Goal: Information Seeking & Learning: Learn about a topic

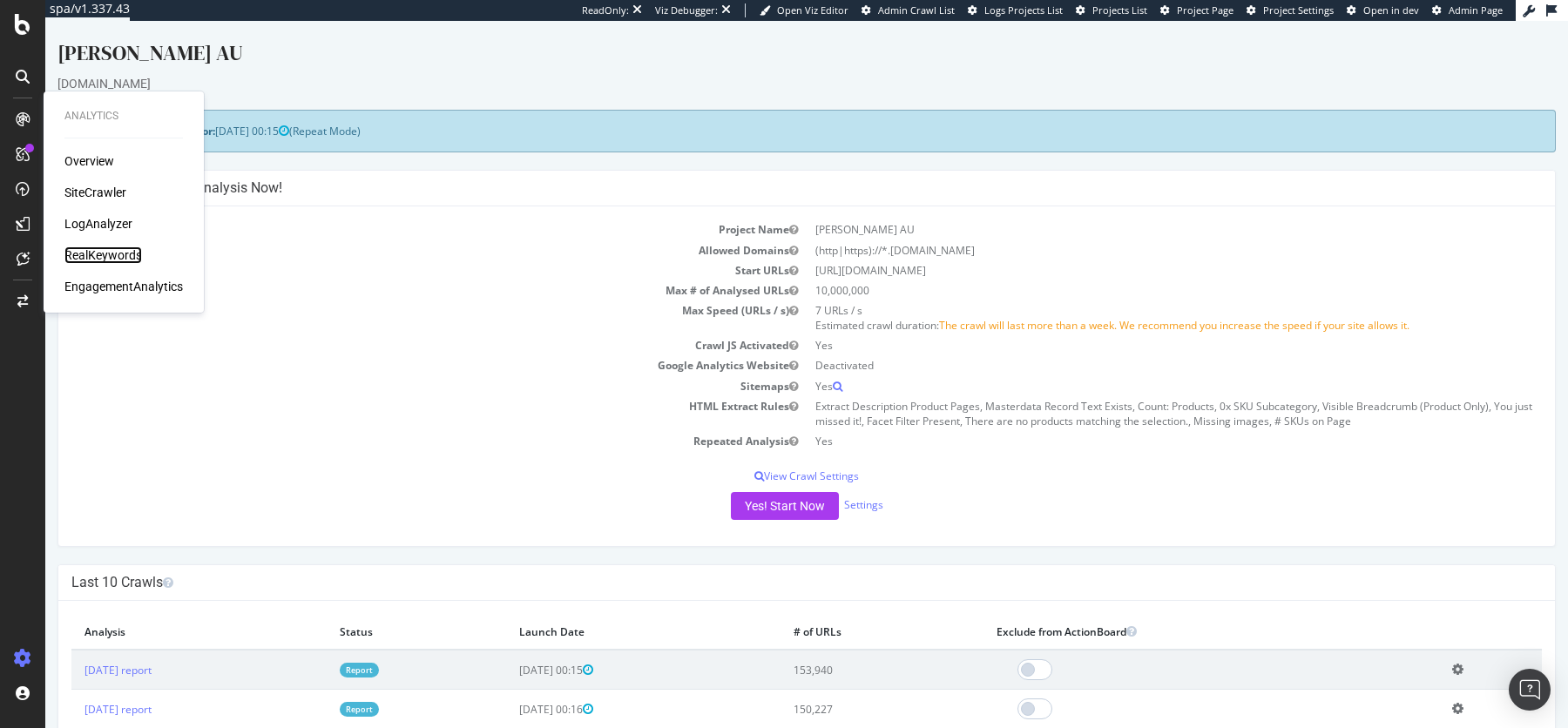
click at [98, 251] on div "RealKeywords" at bounding box center [103, 255] width 78 height 17
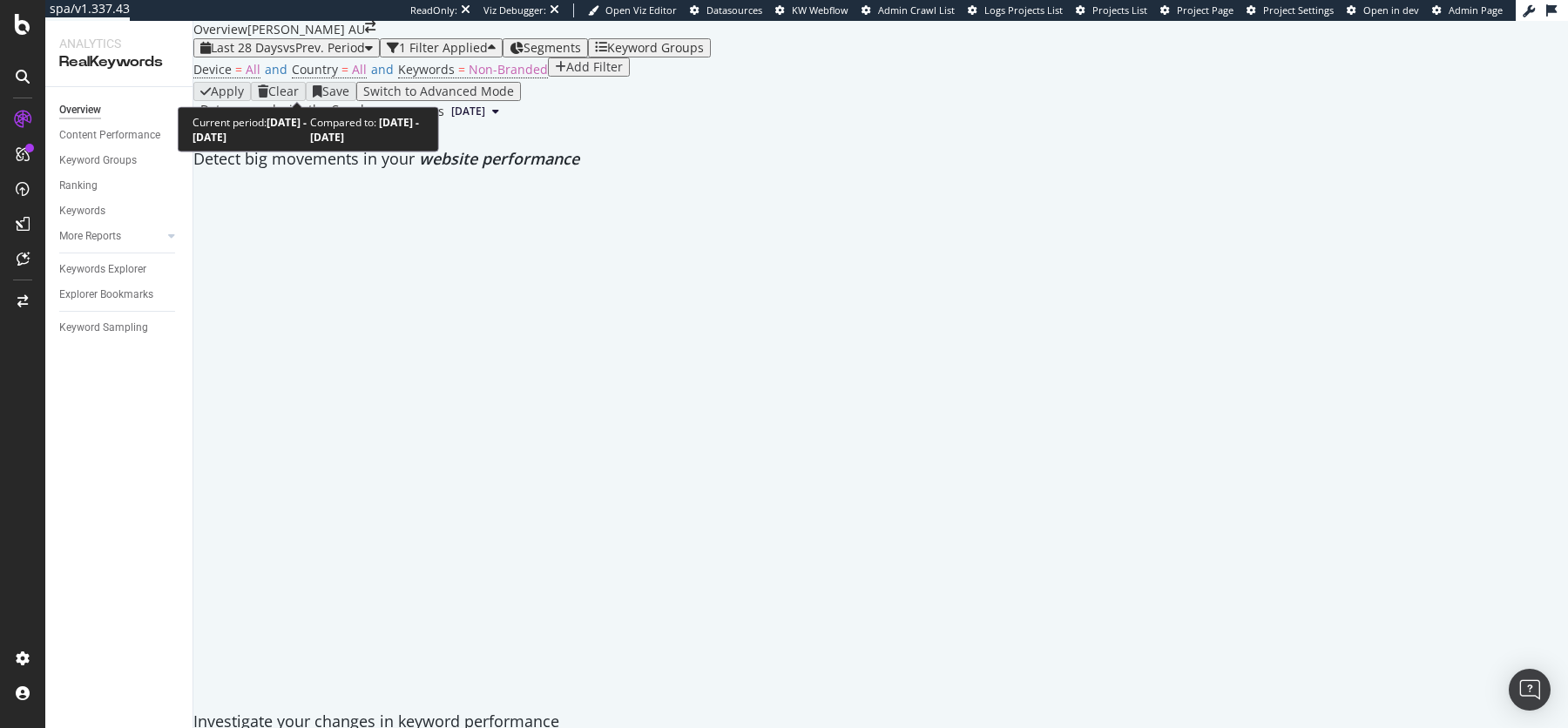
click at [269, 55] on div "Last 28 Days vs Prev. Period" at bounding box center [286, 47] width 173 height 14
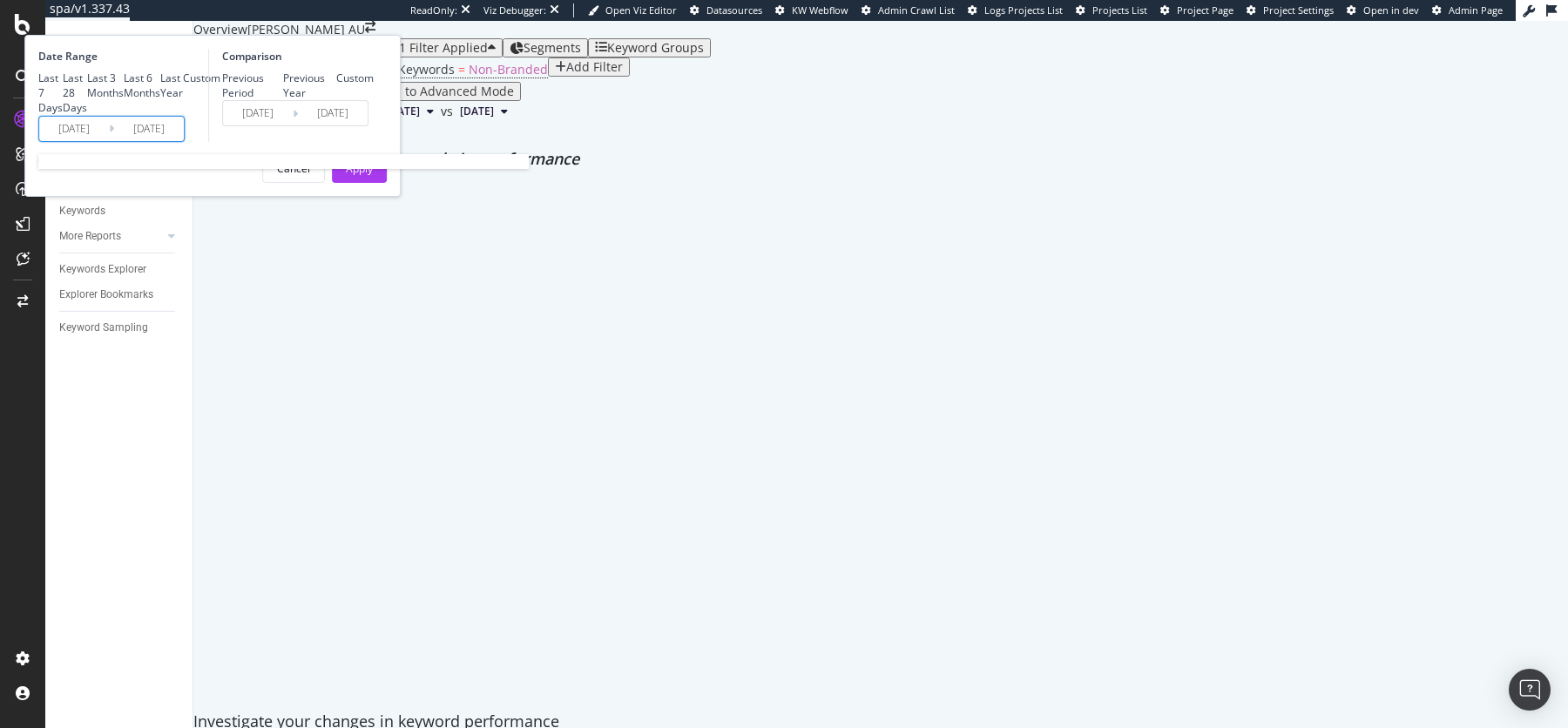
click at [109, 141] on input "[DATE]" at bounding box center [73, 128] width 70 height 24
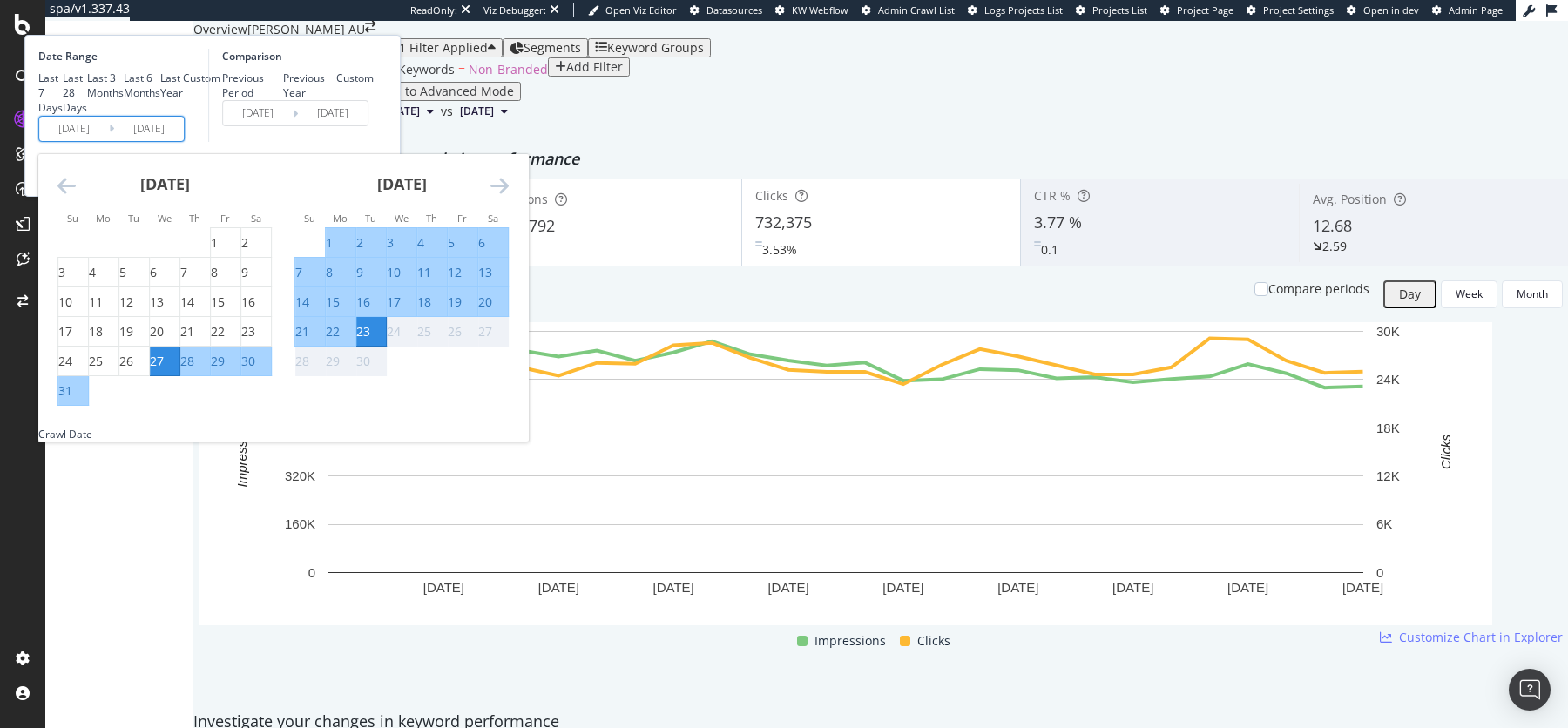
click at [238, 338] on div "[DATE] 1 2 3 4 5 6 7 8 9 10 11 12 13 14 15 16 17 18 19 20 21 22 23 24 25 26 27 …" at bounding box center [283, 291] width 490 height 273
click at [247, 336] on div "August 2025 1 2 3 4 5 6 7 8 9 10 11 12 13 14 15 16 17 18 19 20 21 22 23 24 25 2…" at bounding box center [164, 281] width 237 height 253
click at [76, 196] on icon "Move backward to switch to the previous month." at bounding box center [67, 185] width 18 height 21
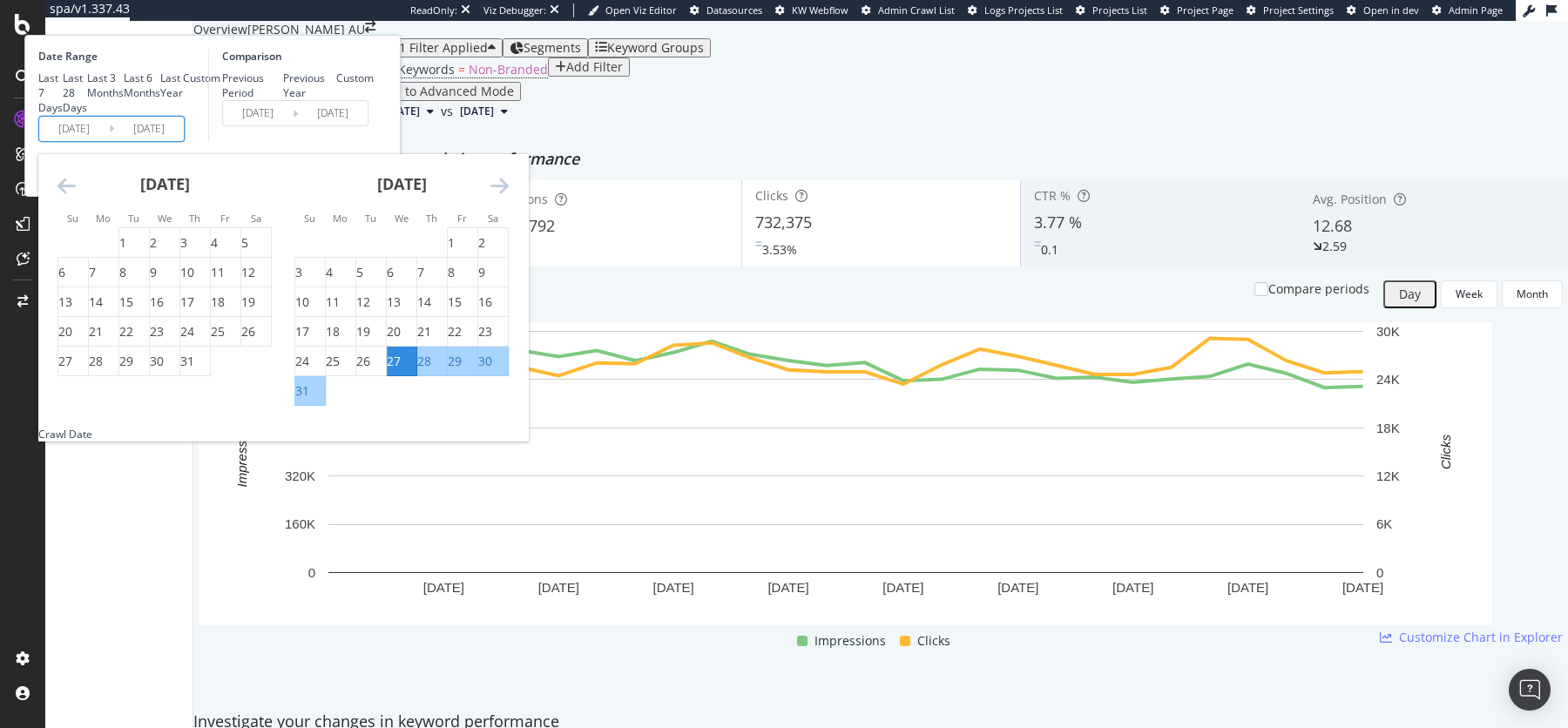
click at [76, 196] on icon "Move backward to switch to the previous month." at bounding box center [67, 185] width 18 height 21
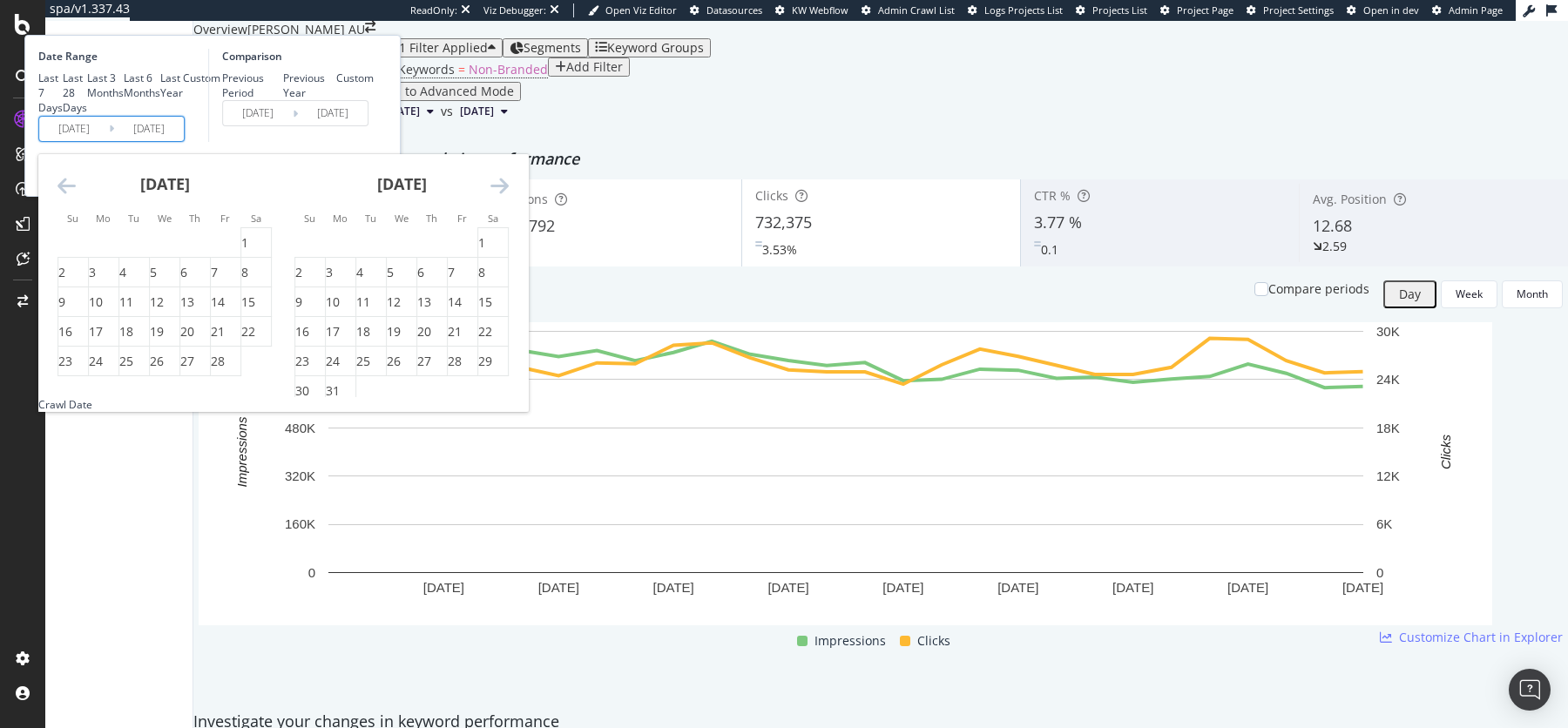
click at [76, 196] on icon "Move backward to switch to the previous month." at bounding box center [67, 185] width 18 height 21
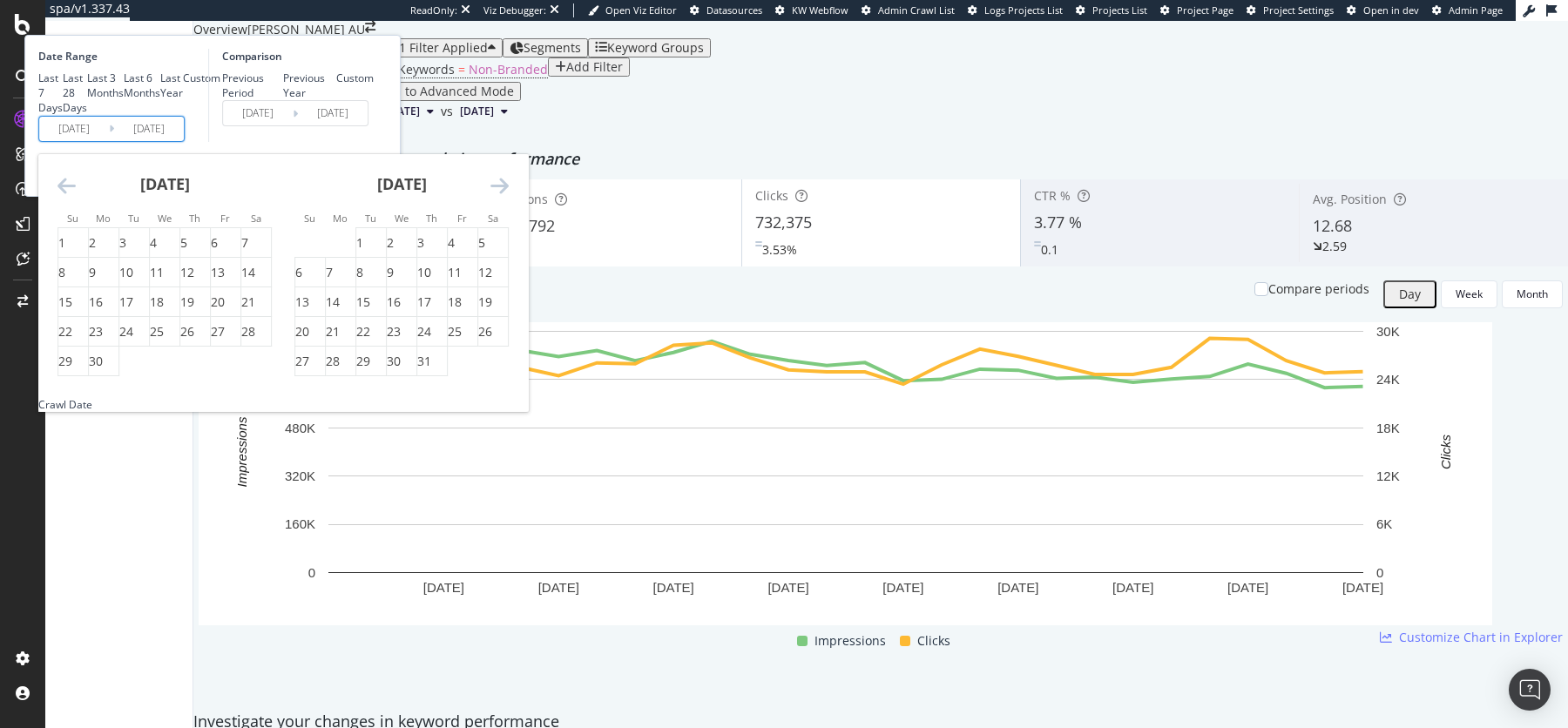
click at [76, 196] on icon "Move backward to switch to the previous month." at bounding box center [67, 185] width 18 height 21
click at [96, 252] on div "1" at bounding box center [92, 242] width 7 height 17
type input "[DATE]"
type input "2023/04/08"
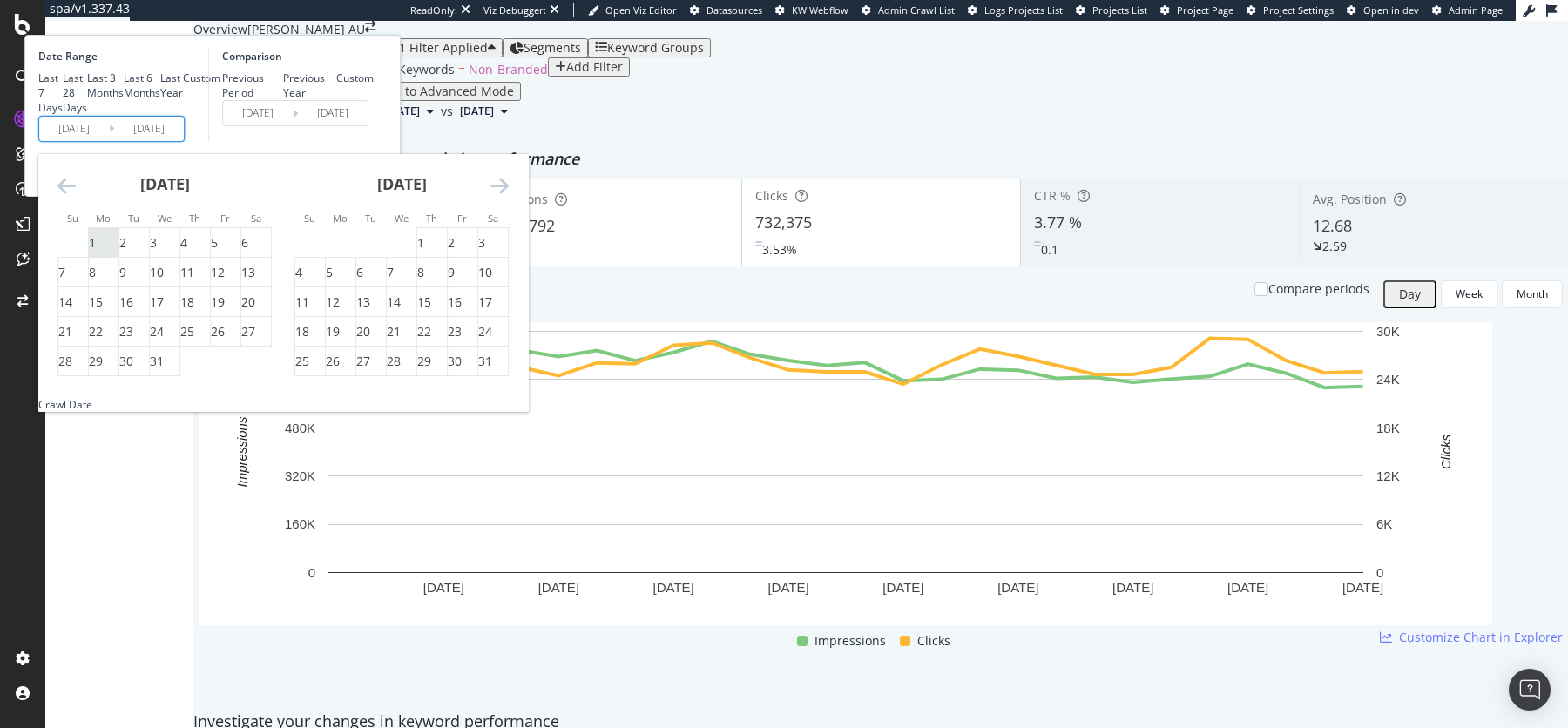
type input "2024/06/30"
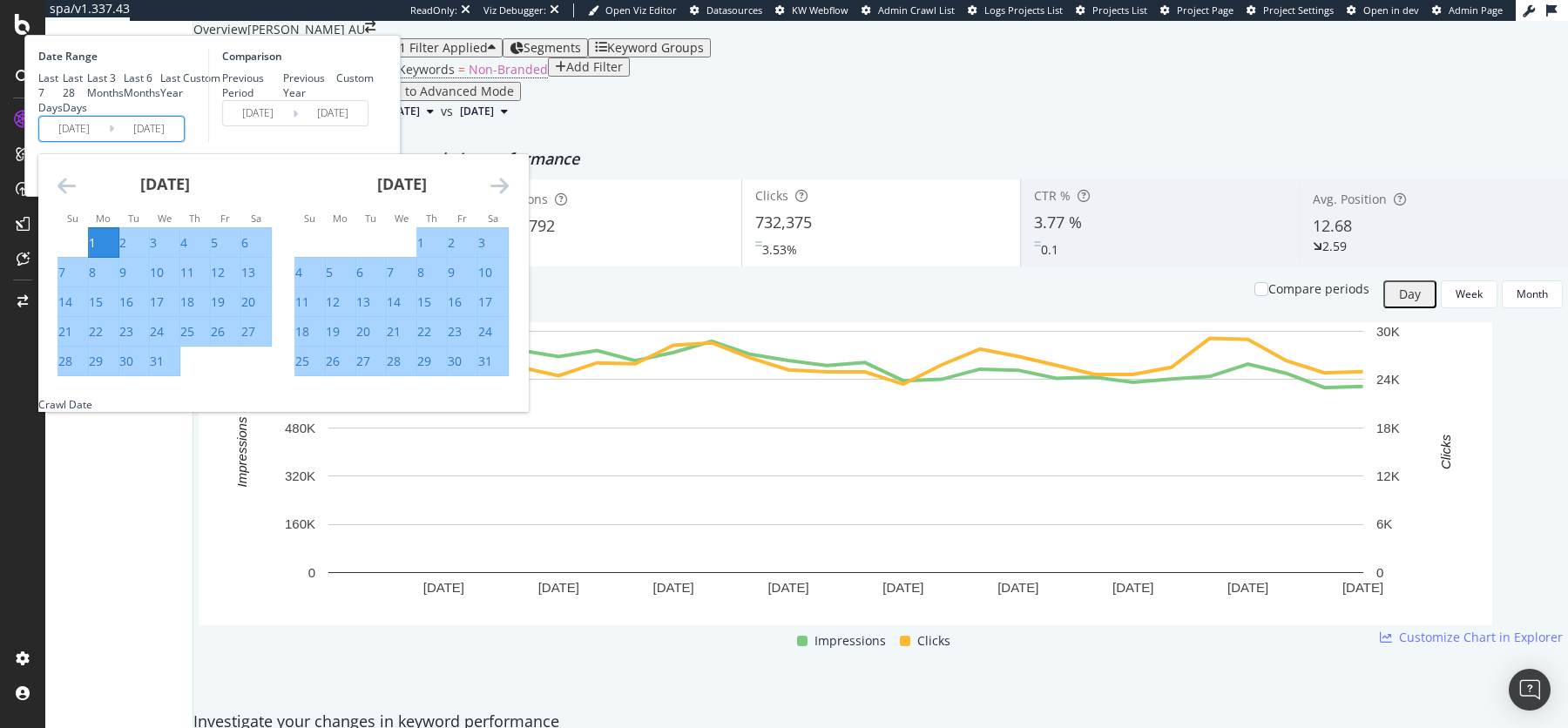
click at [509, 196] on icon "Move forward to switch to the next month." at bounding box center [499, 185] width 18 height 21
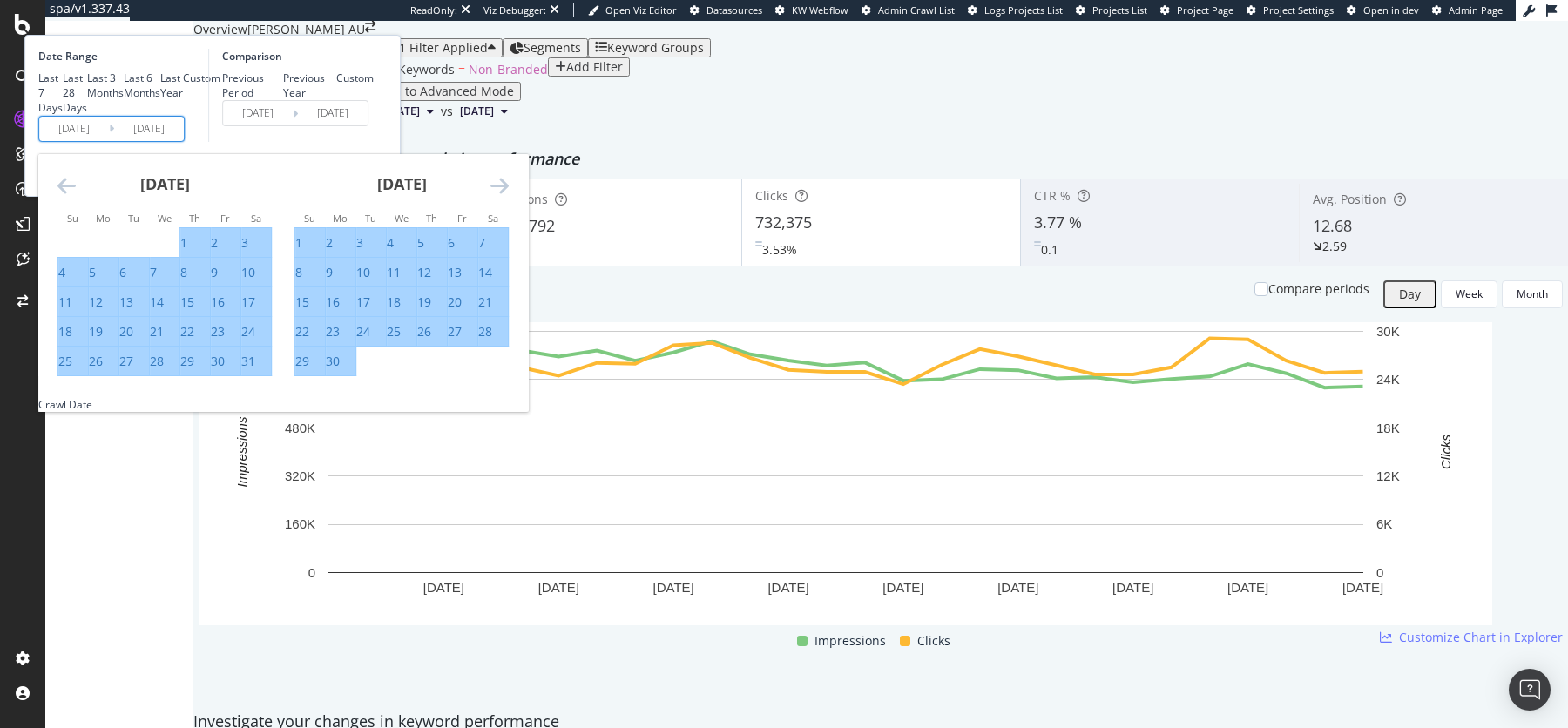
click at [509, 196] on icon "Move forward to switch to the next month." at bounding box center [499, 185] width 18 height 21
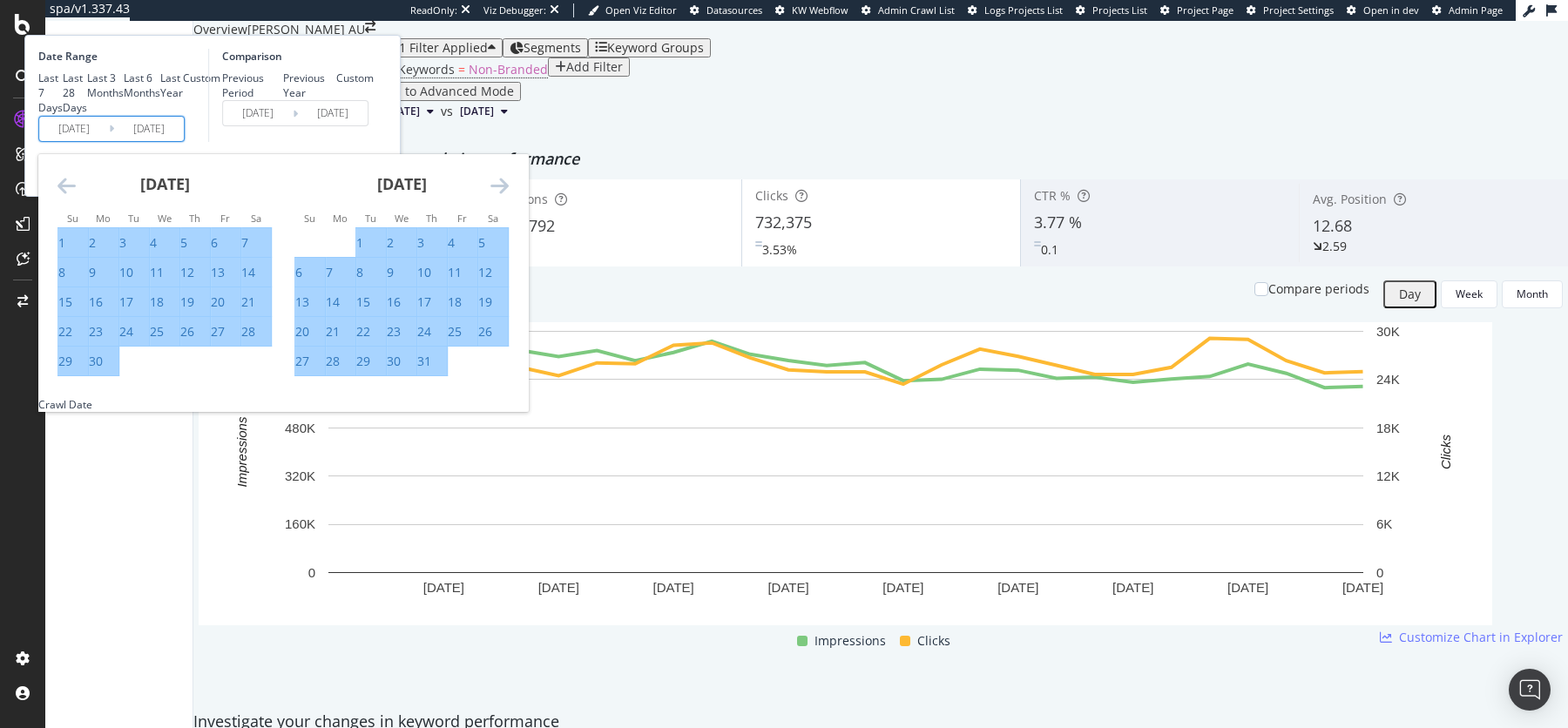
click at [509, 196] on icon "Move forward to switch to the next month." at bounding box center [499, 185] width 18 height 21
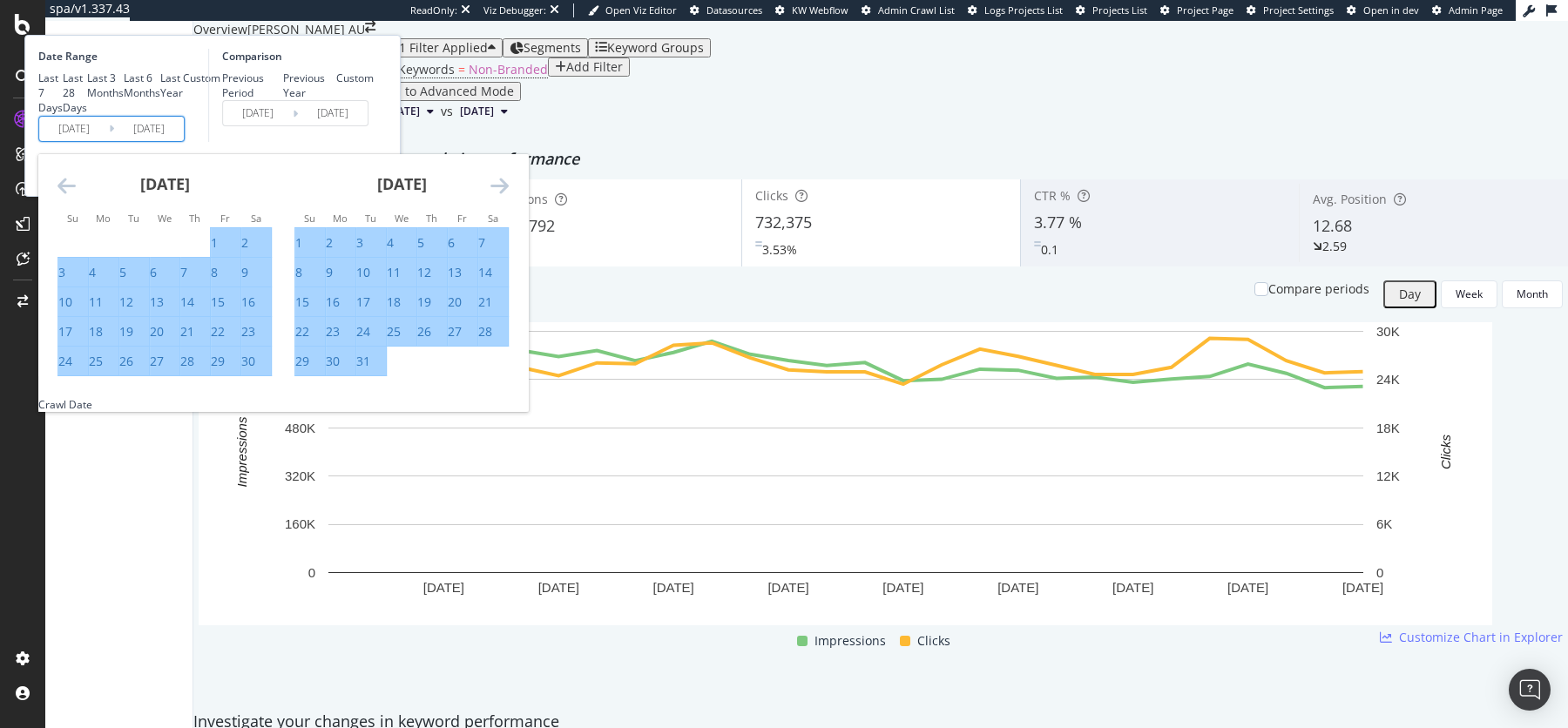
click at [509, 196] on icon "Move forward to switch to the next month." at bounding box center [499, 185] width 18 height 21
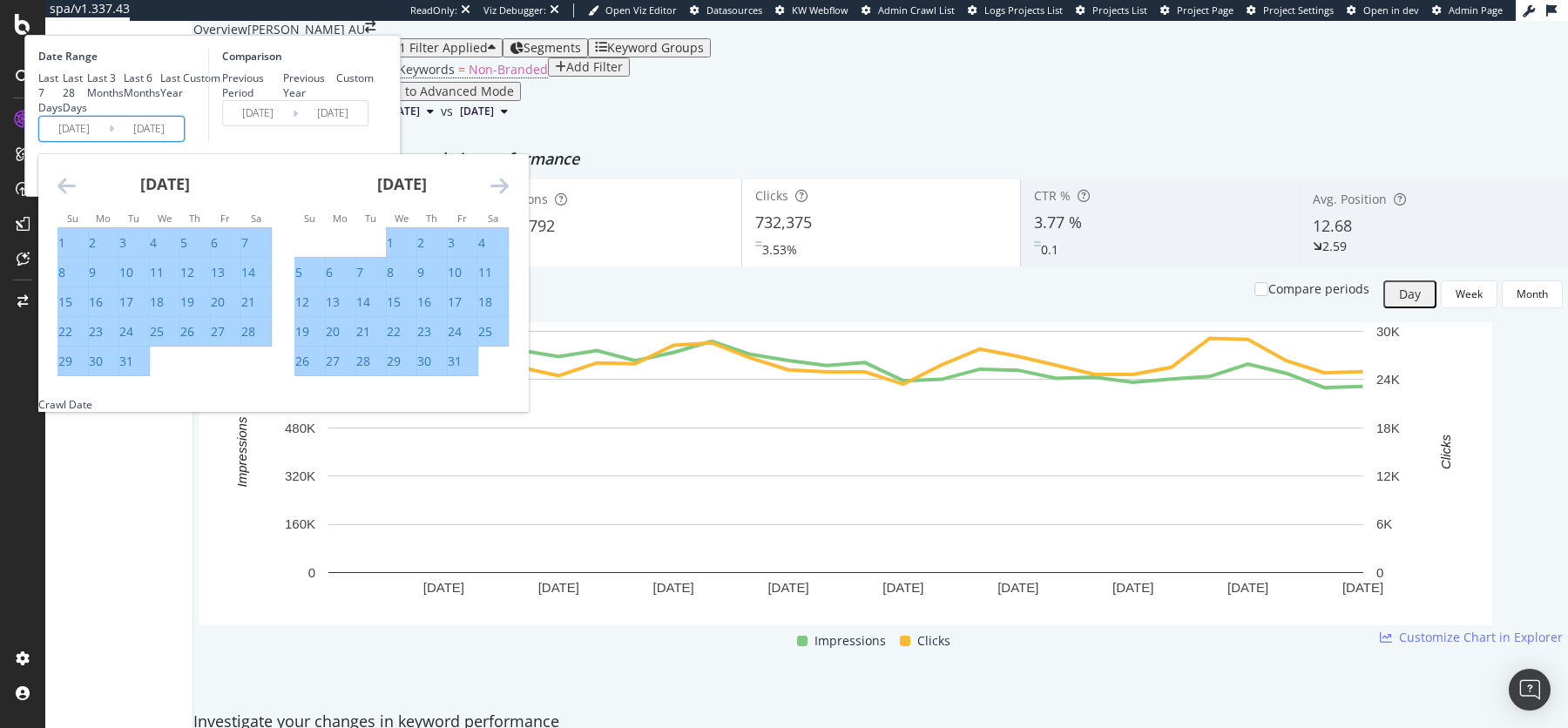
click at [509, 196] on icon "Move forward to switch to the next month." at bounding box center [499, 185] width 18 height 21
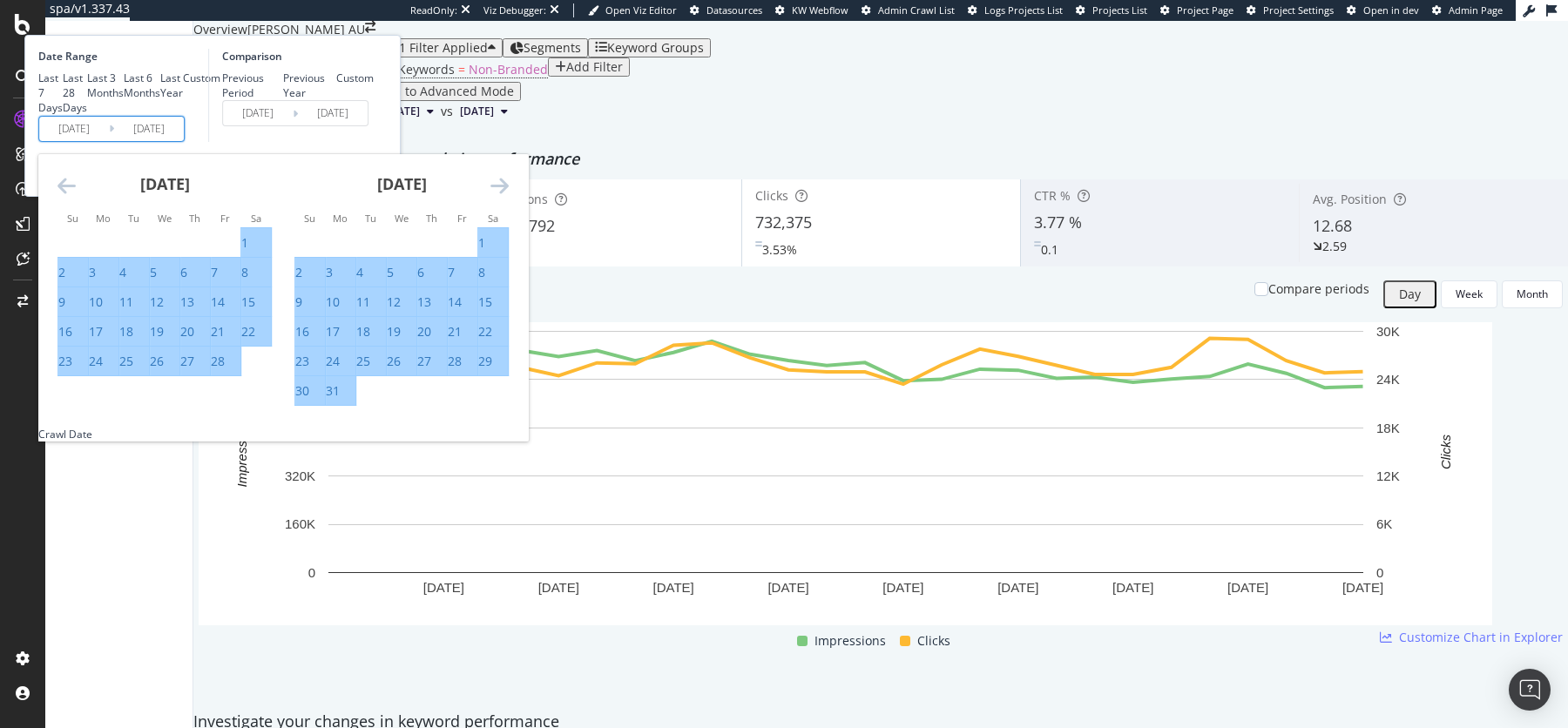
click at [509, 196] on icon "Move forward to switch to the next month." at bounding box center [499, 185] width 18 height 21
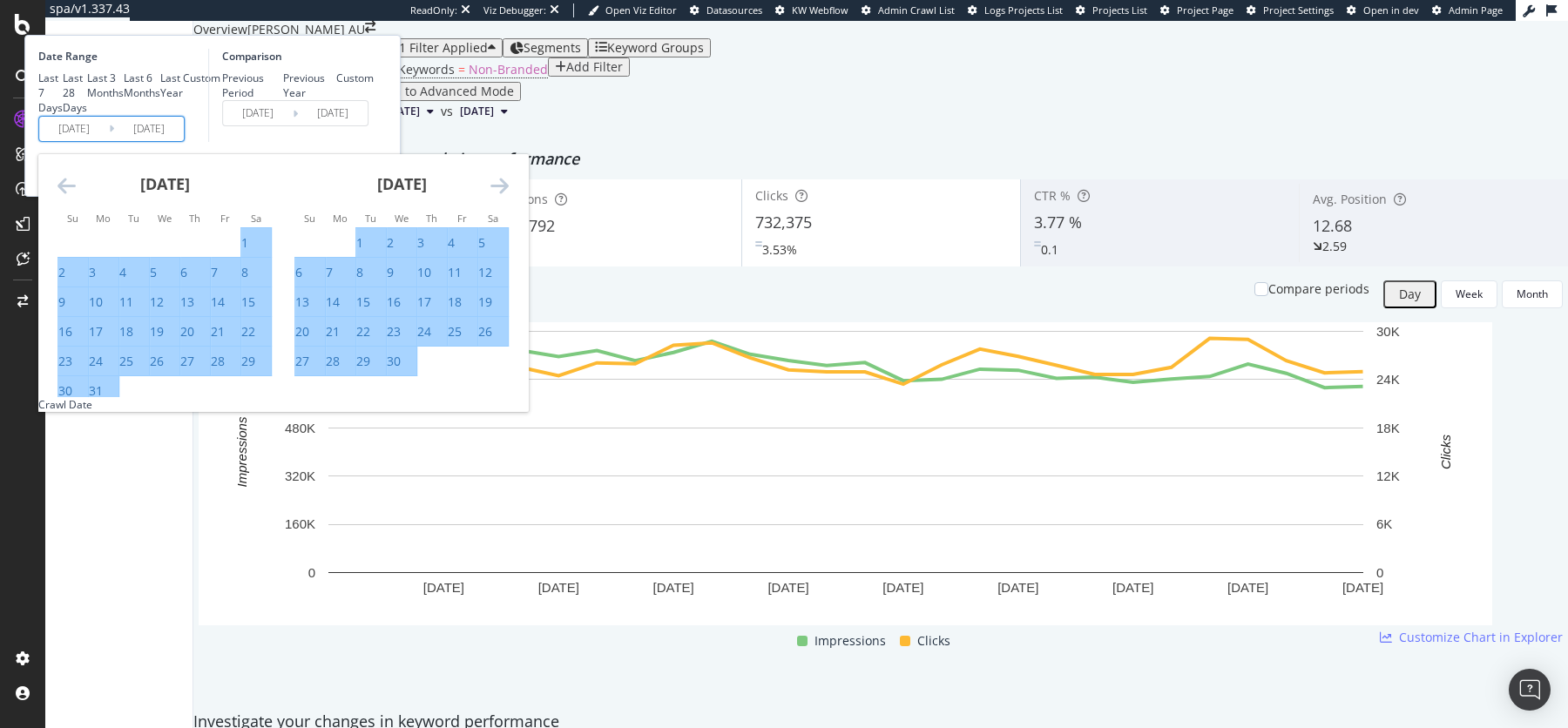
click at [509, 196] on icon "Move forward to switch to the next month." at bounding box center [499, 185] width 18 height 21
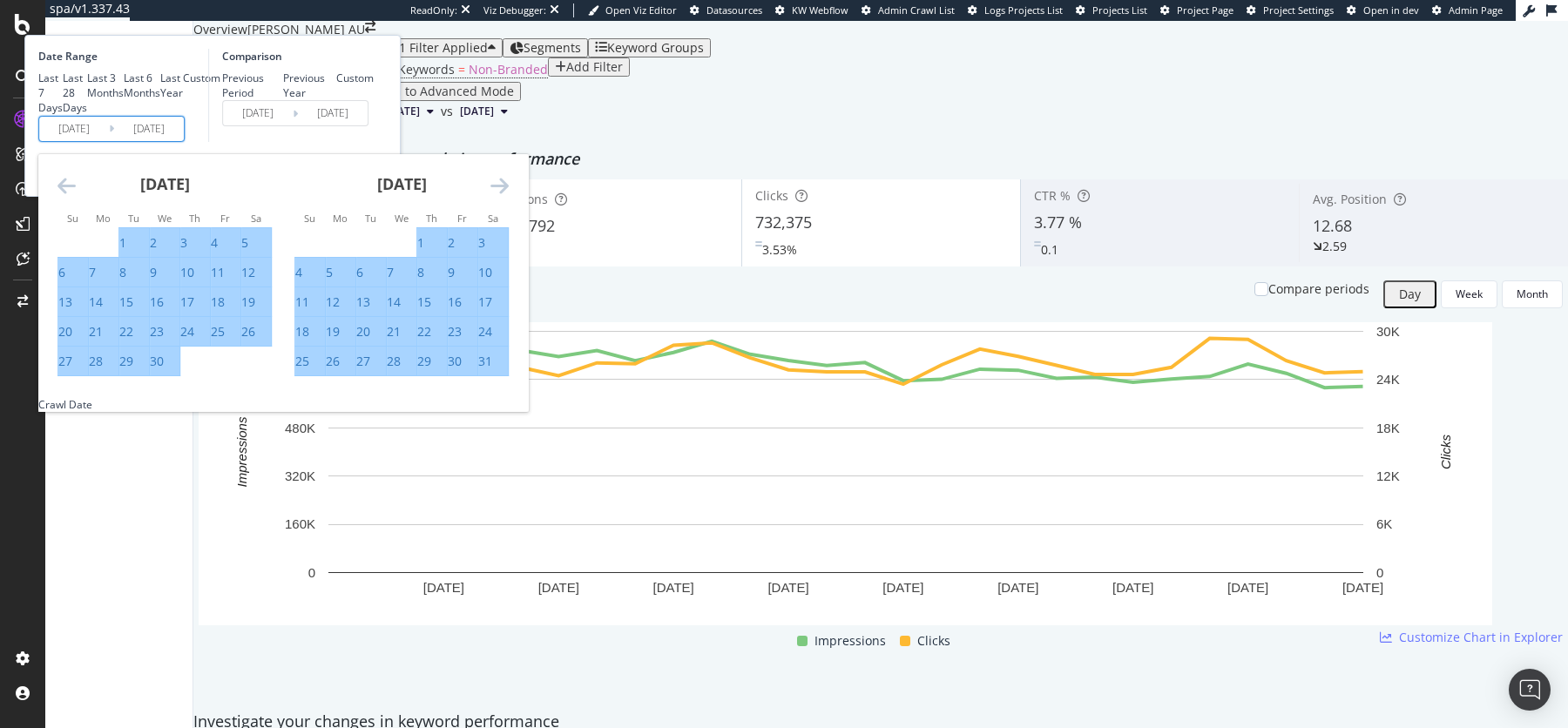
click at [509, 196] on icon "Move forward to switch to the next month." at bounding box center [499, 185] width 18 height 21
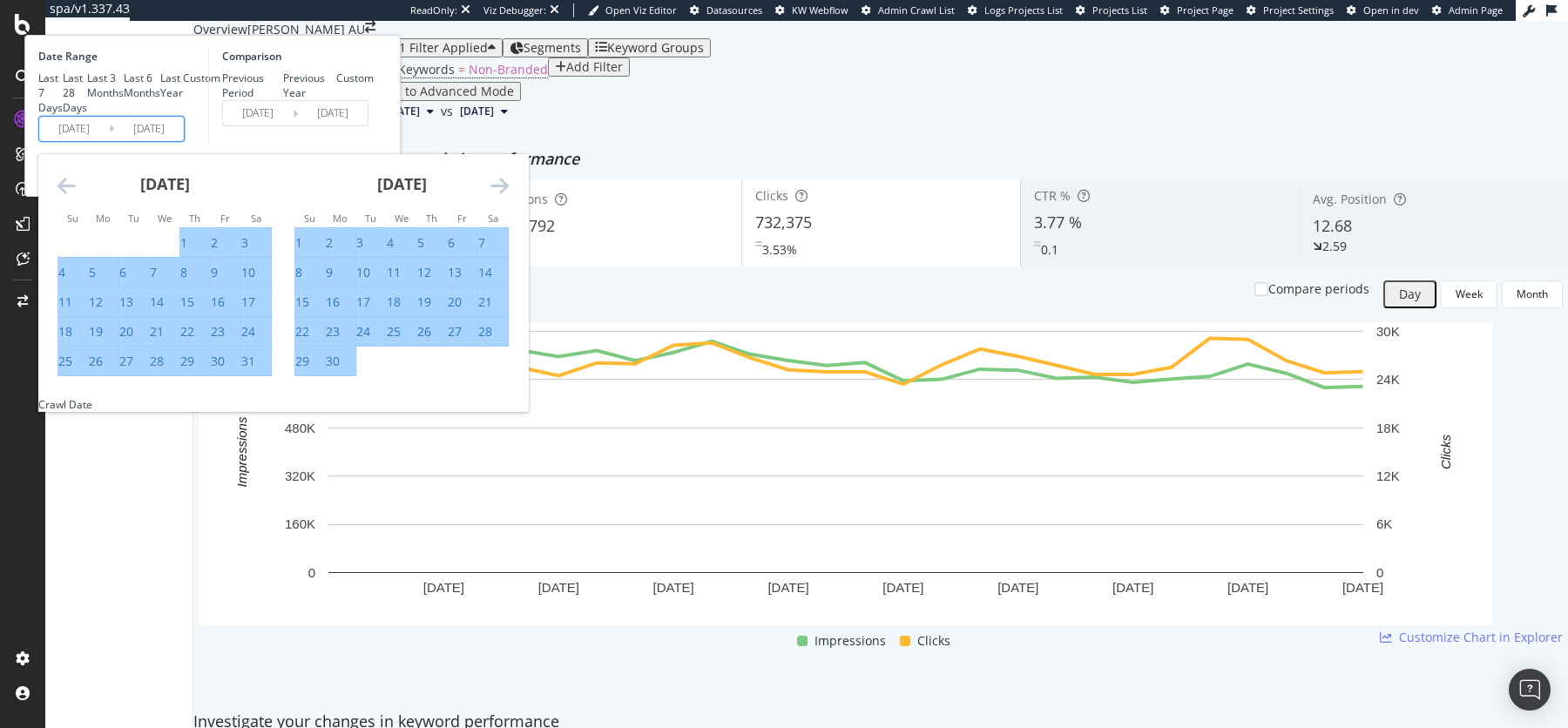
click at [340, 370] on div "30" at bounding box center [332, 361] width 14 height 17
type input "2025/06/30"
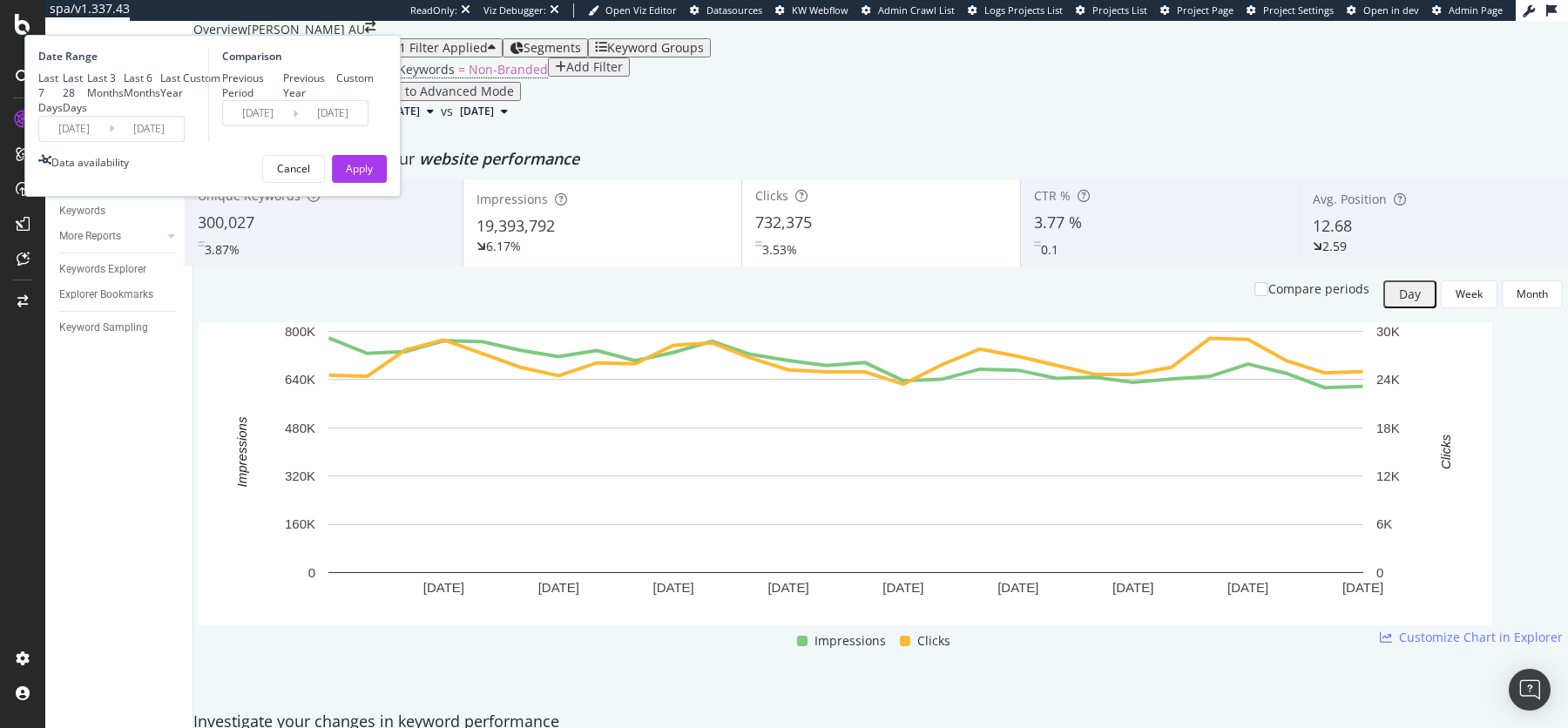
click at [374, 100] on div "Previous Period Previous Year Custom" at bounding box center [298, 85] width 152 height 30
click at [337, 100] on div "Previous Year" at bounding box center [310, 85] width 54 height 30
type input "2023/07/03"
type input "[DATE]"
click at [373, 176] on div "Apply" at bounding box center [359, 168] width 27 height 14
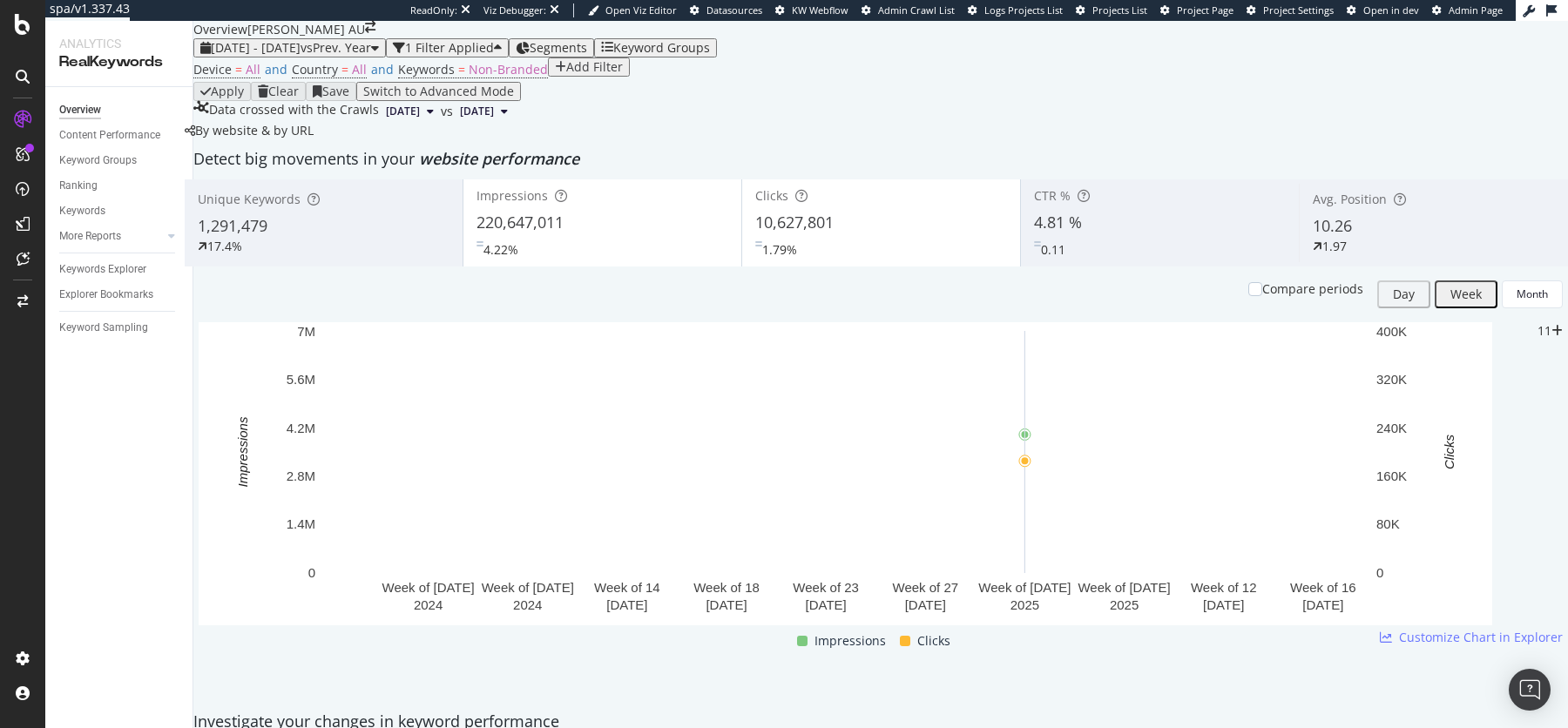
scroll to position [91, 0]
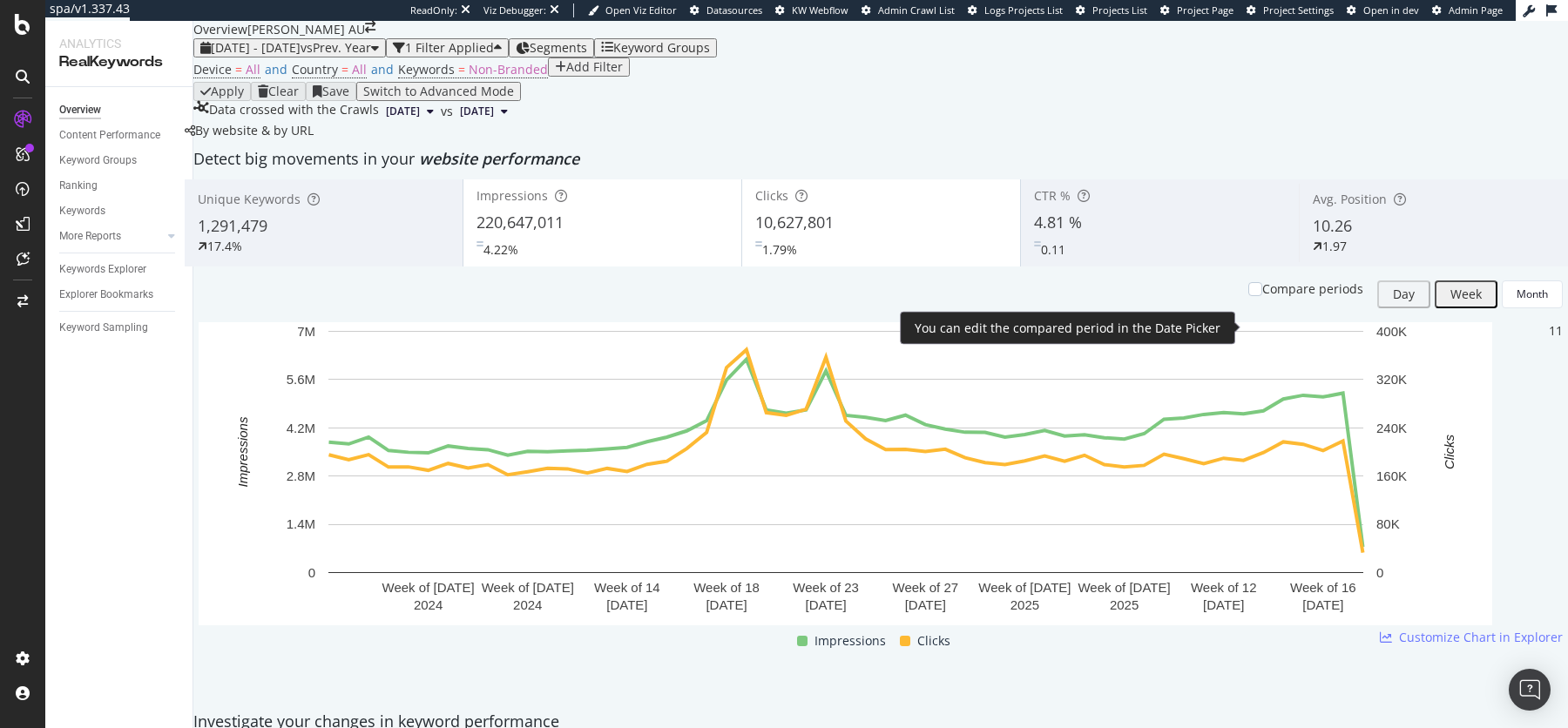
click at [1254, 298] on div "Compare periods" at bounding box center [1313, 289] width 101 height 17
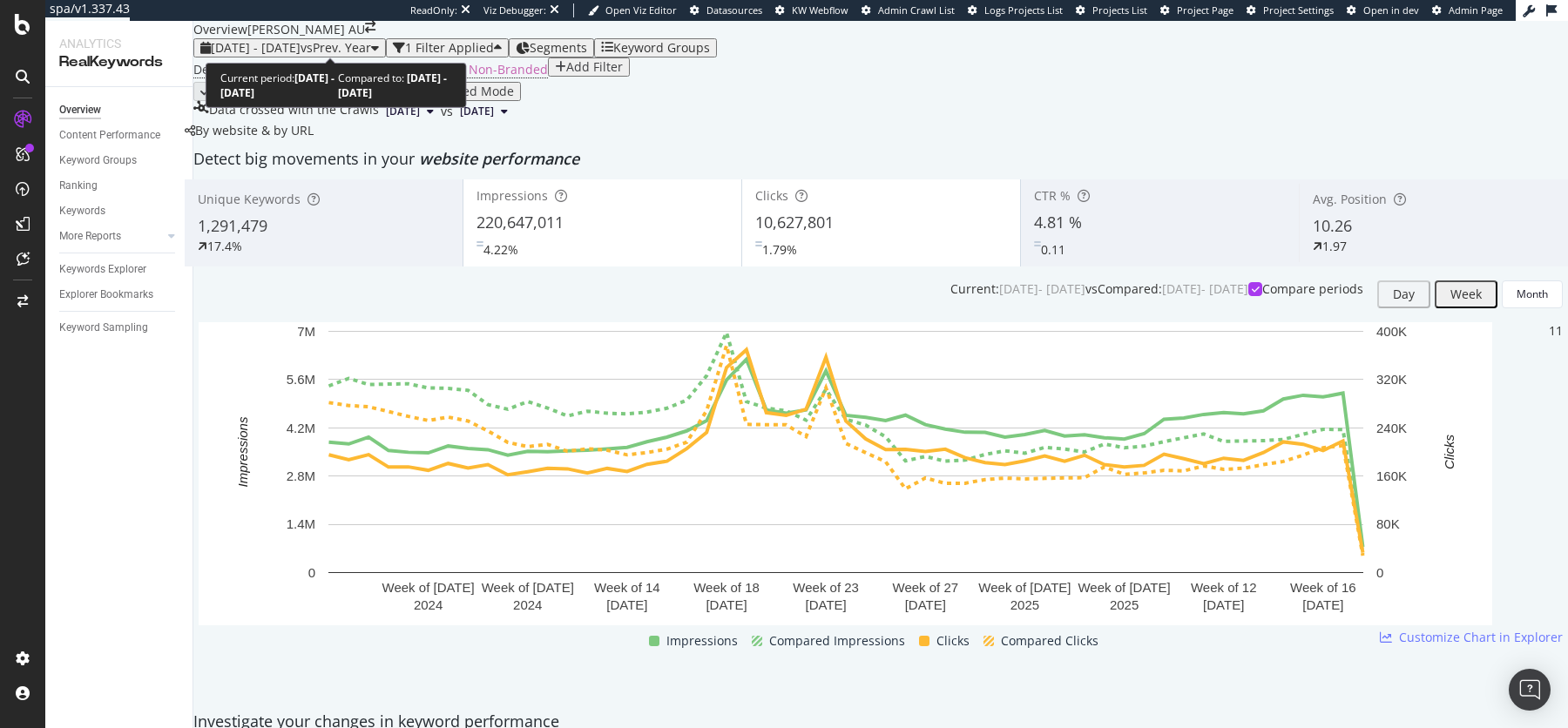
click at [371, 48] on span "vs Prev. Year" at bounding box center [336, 47] width 70 height 16
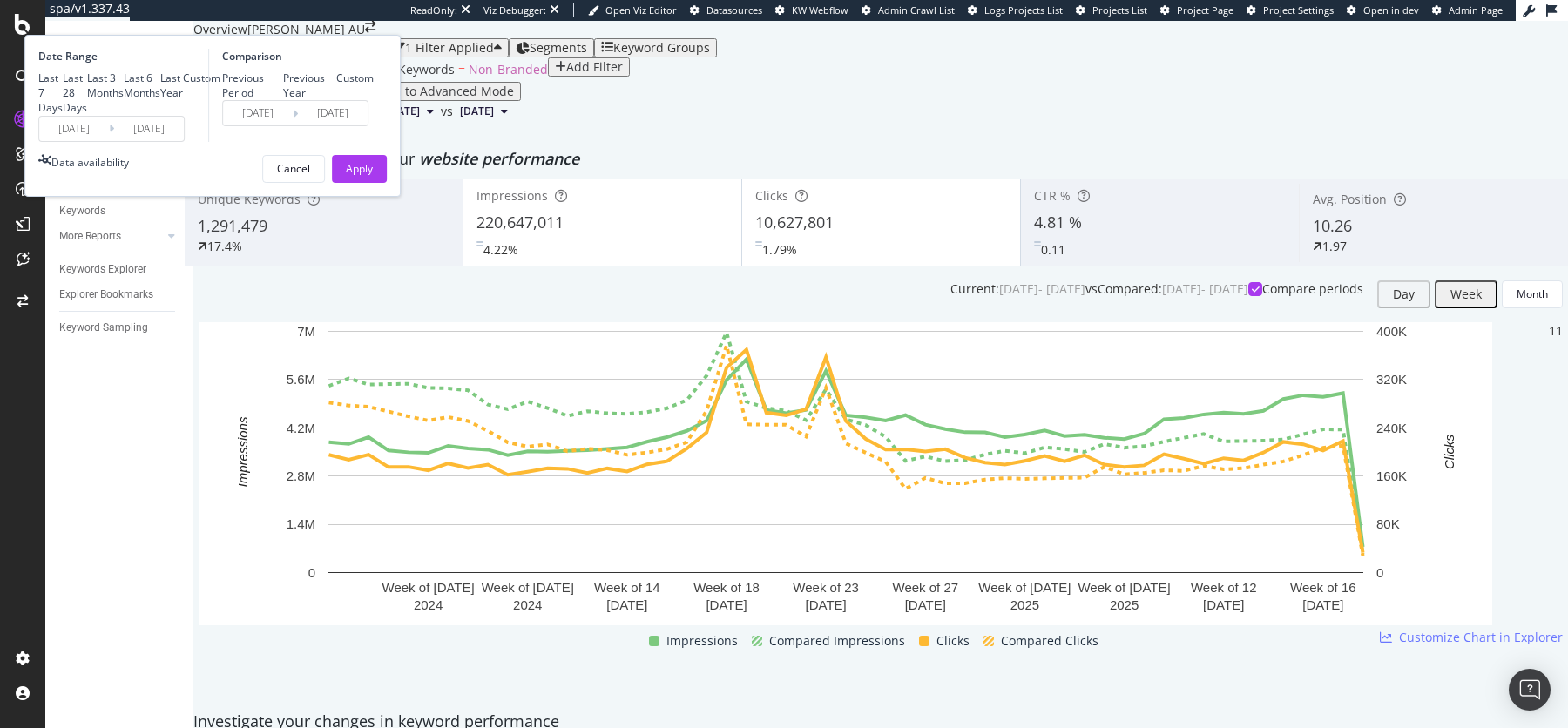
click at [184, 141] on input "2025/06/30" at bounding box center [148, 128] width 70 height 24
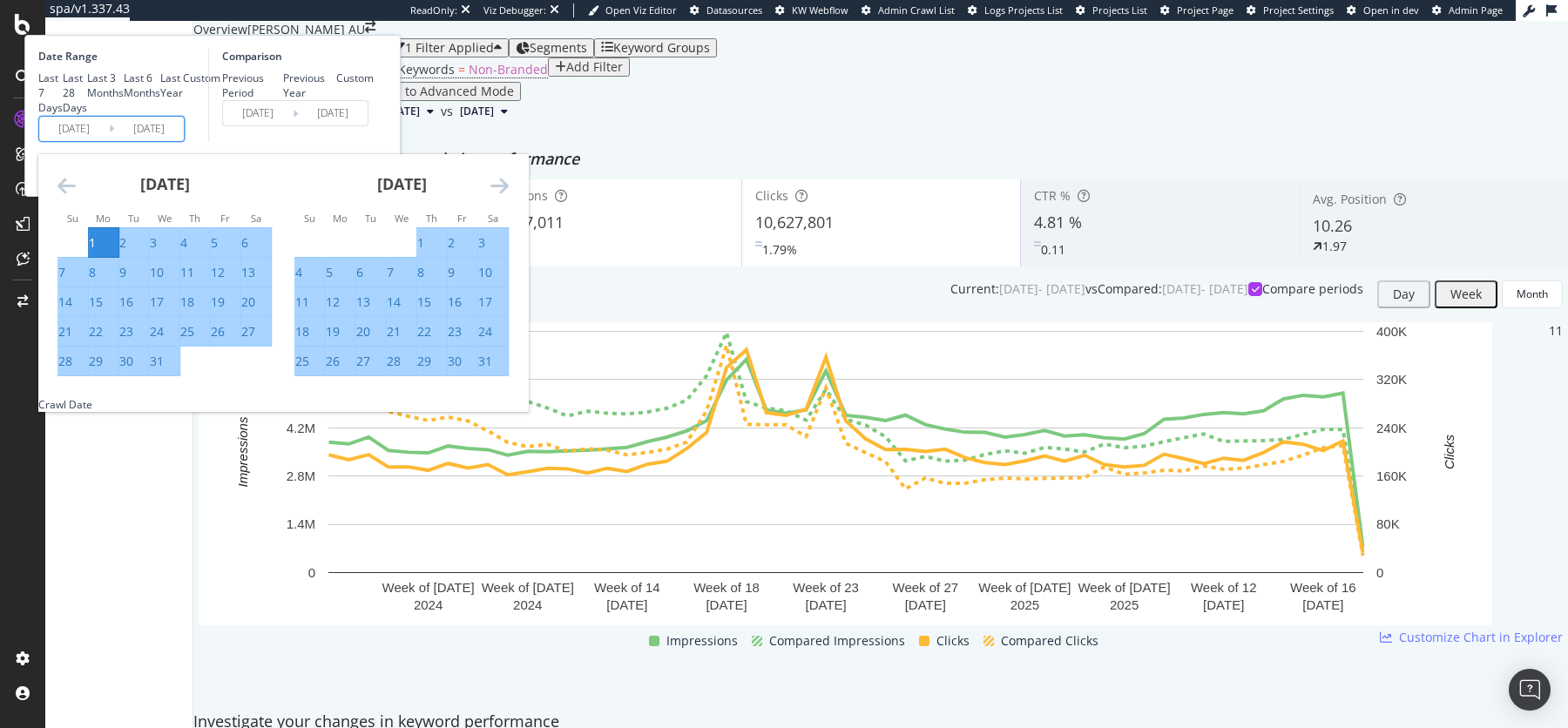
click at [509, 196] on icon "Move forward to switch to the next month." at bounding box center [499, 185] width 18 height 21
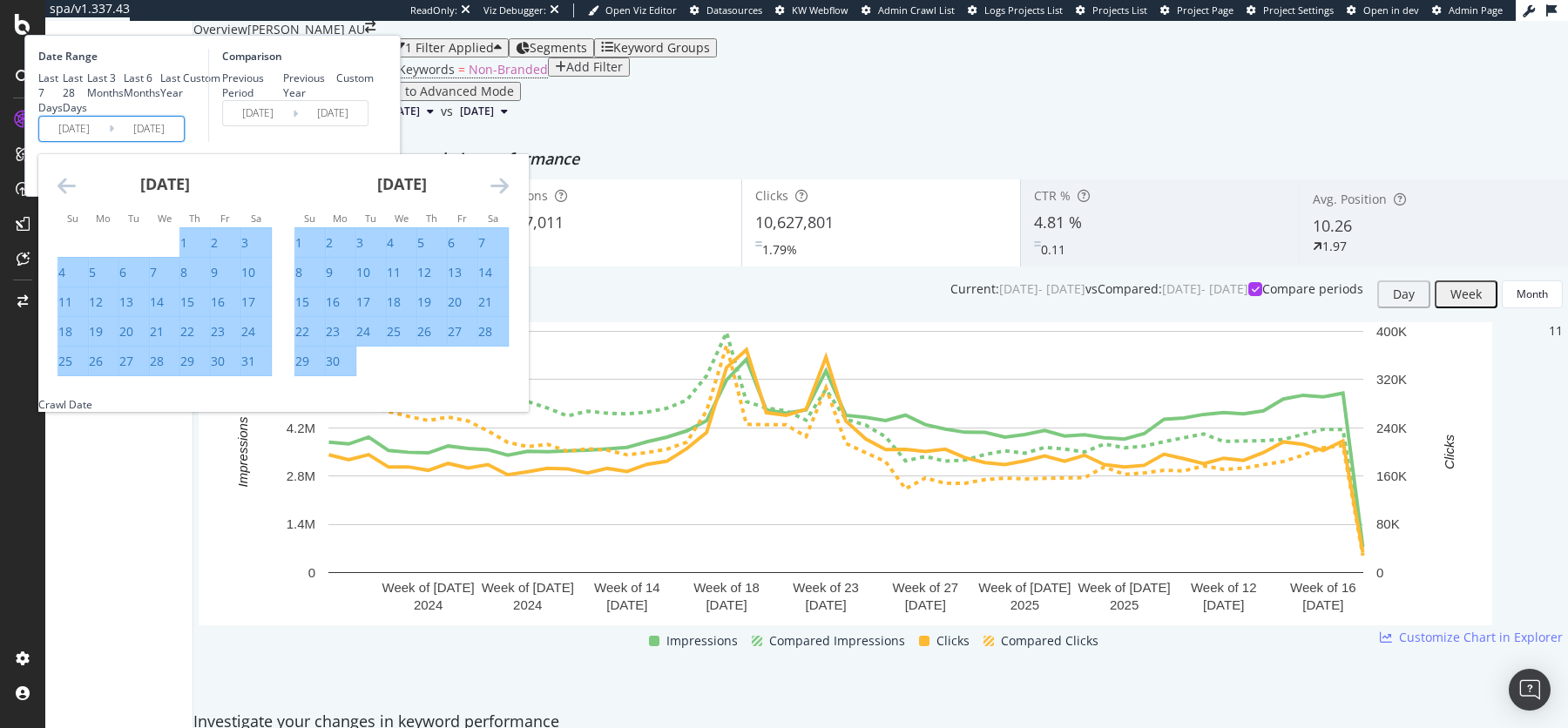
click at [509, 196] on icon "Move forward to switch to the next month." at bounding box center [499, 185] width 18 height 21
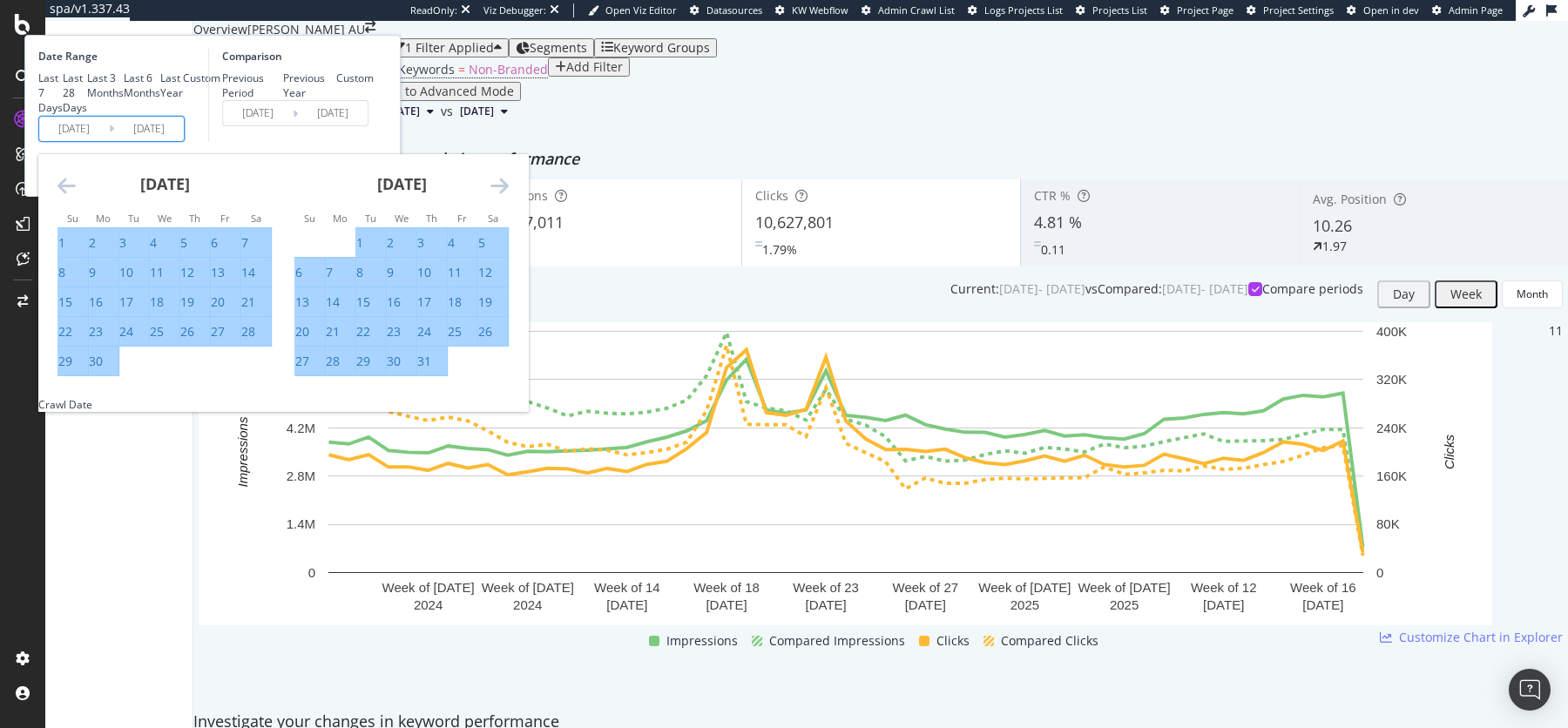
click at [509, 196] on icon "Move forward to switch to the next month." at bounding box center [499, 185] width 18 height 21
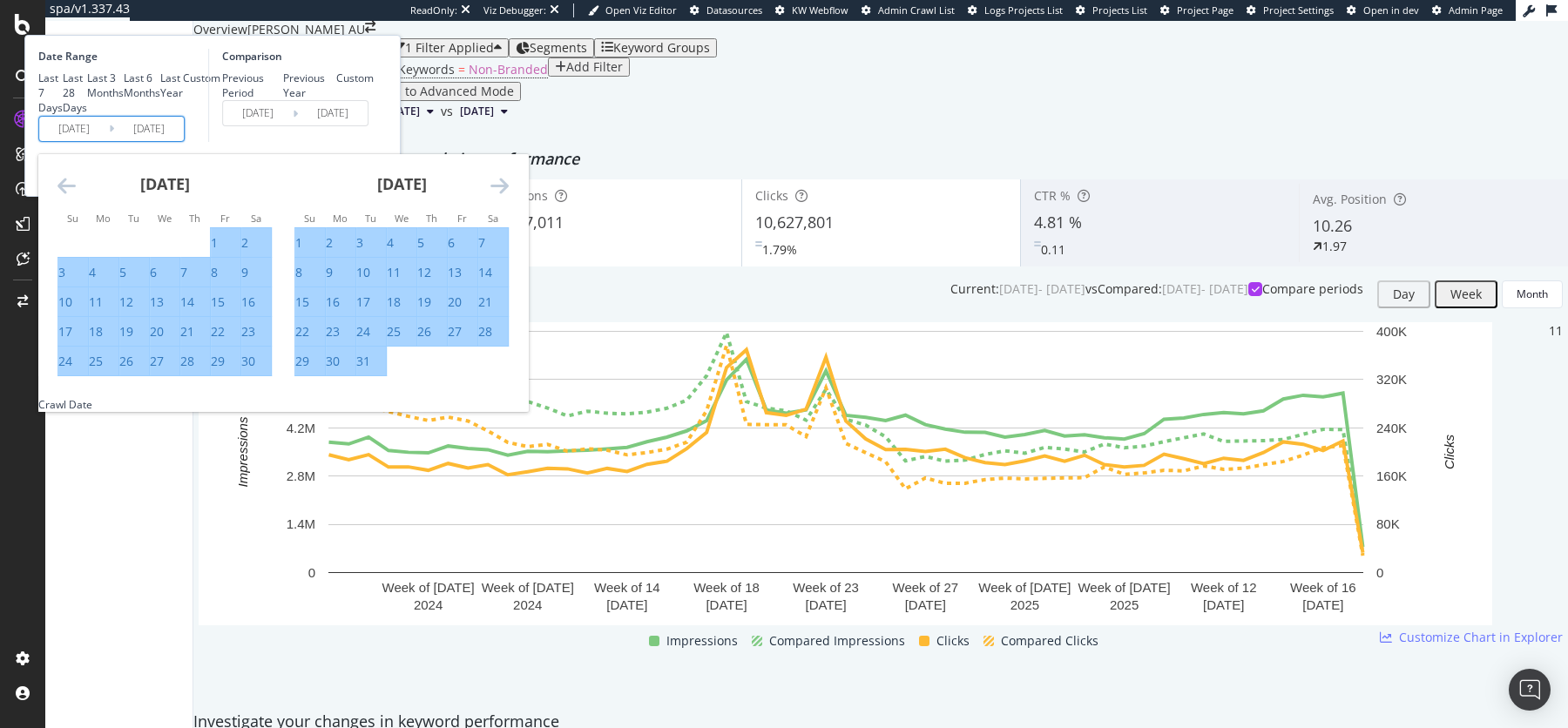
click at [509, 196] on icon "Move forward to switch to the next month." at bounding box center [499, 185] width 18 height 21
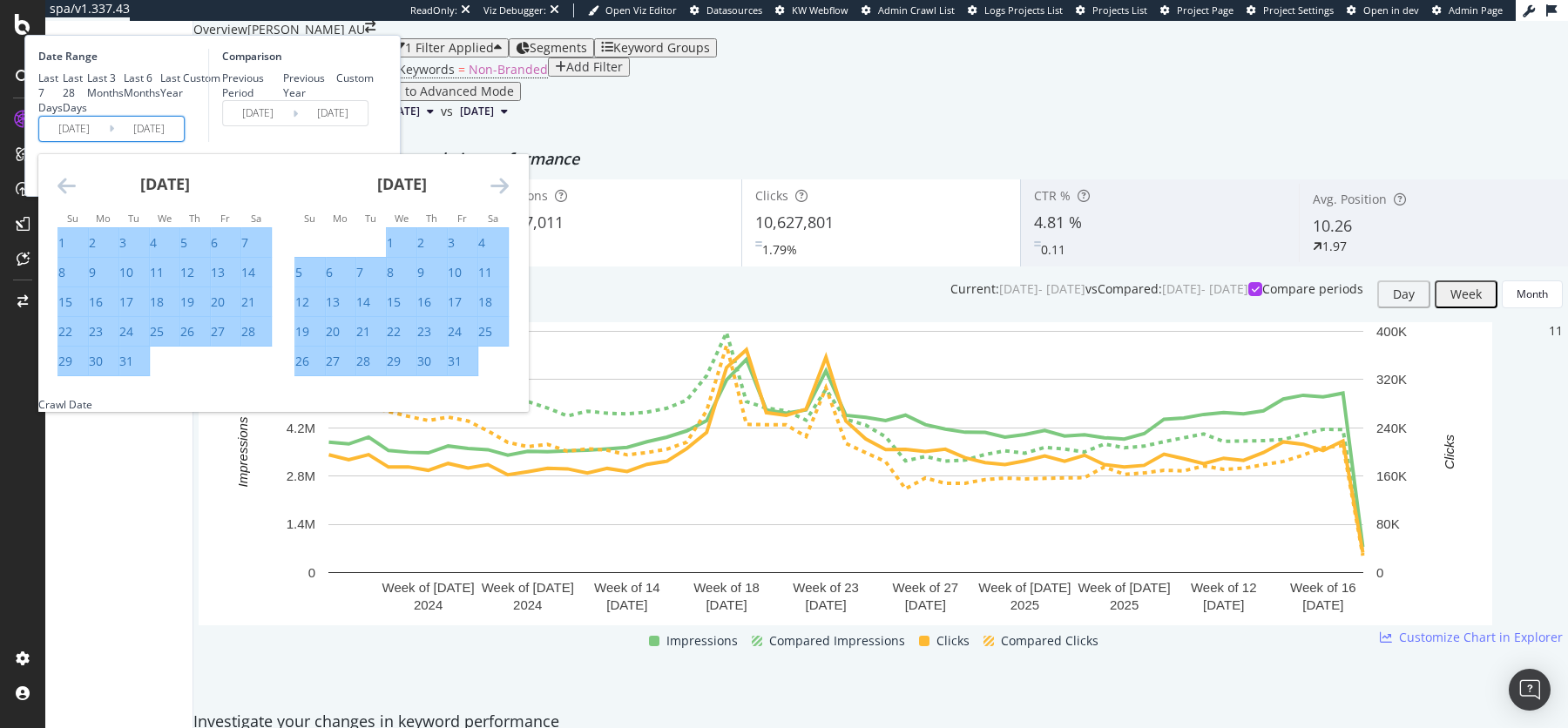
click at [509, 196] on icon "Move forward to switch to the next month." at bounding box center [499, 185] width 18 height 21
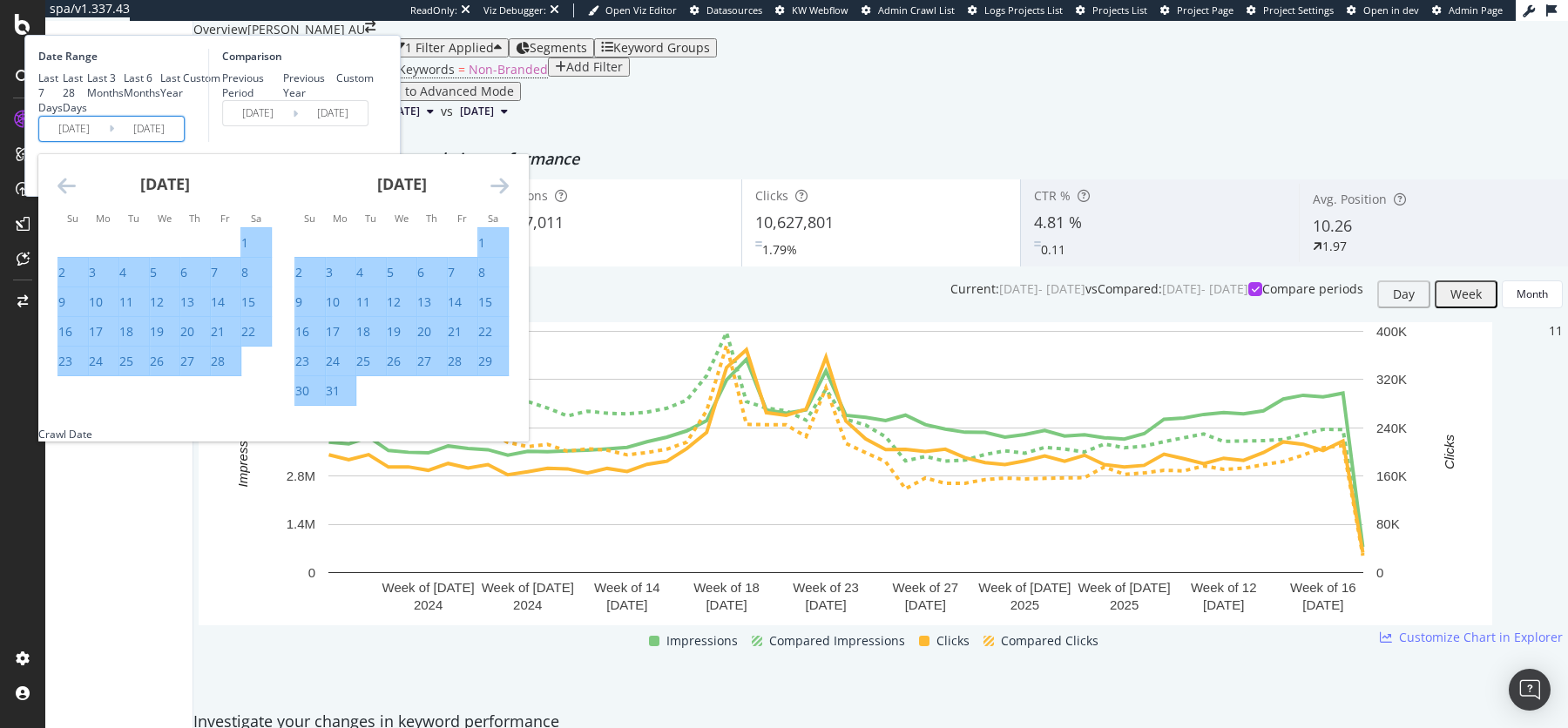
click at [509, 196] on icon "Move forward to switch to the next month." at bounding box center [499, 185] width 18 height 21
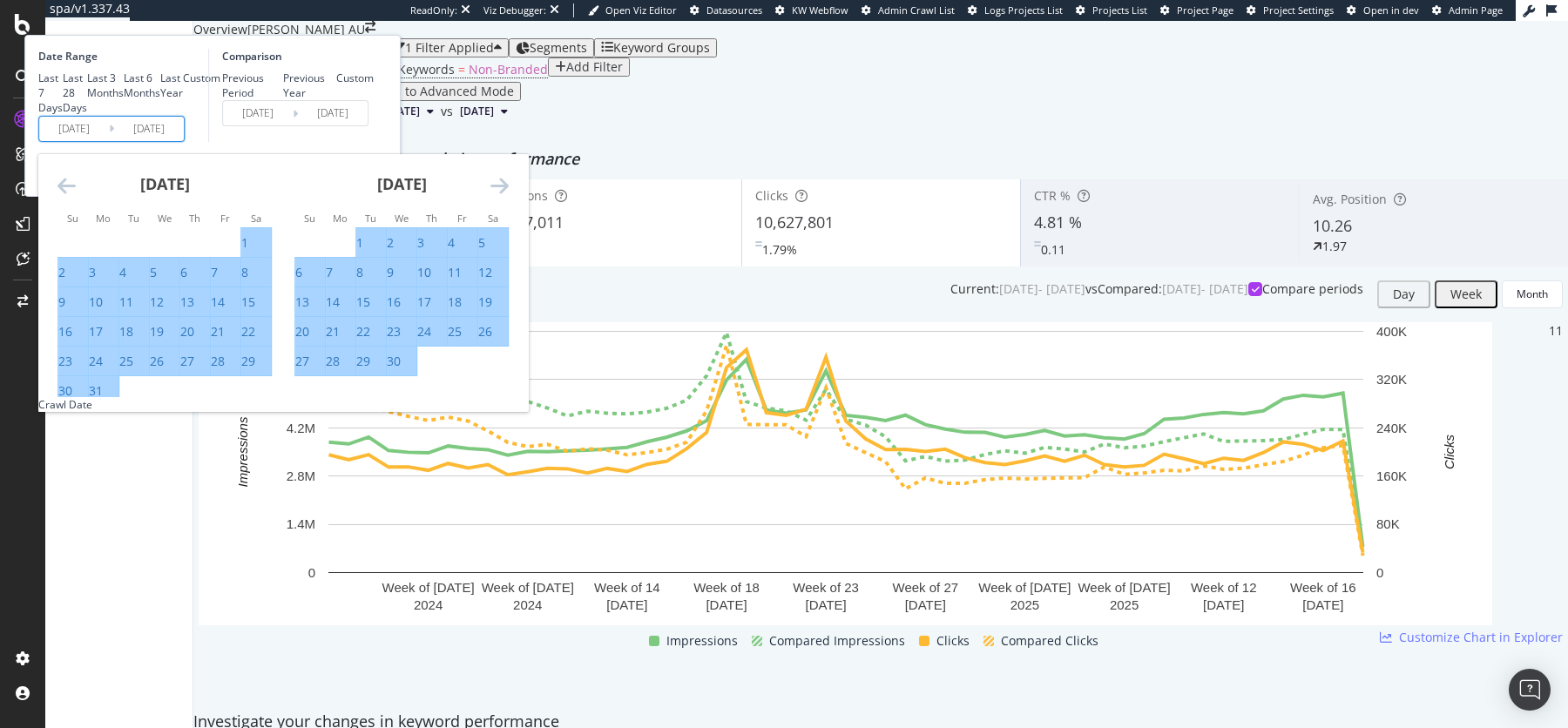
click at [509, 196] on icon "Move forward to switch to the next month." at bounding box center [499, 185] width 18 height 21
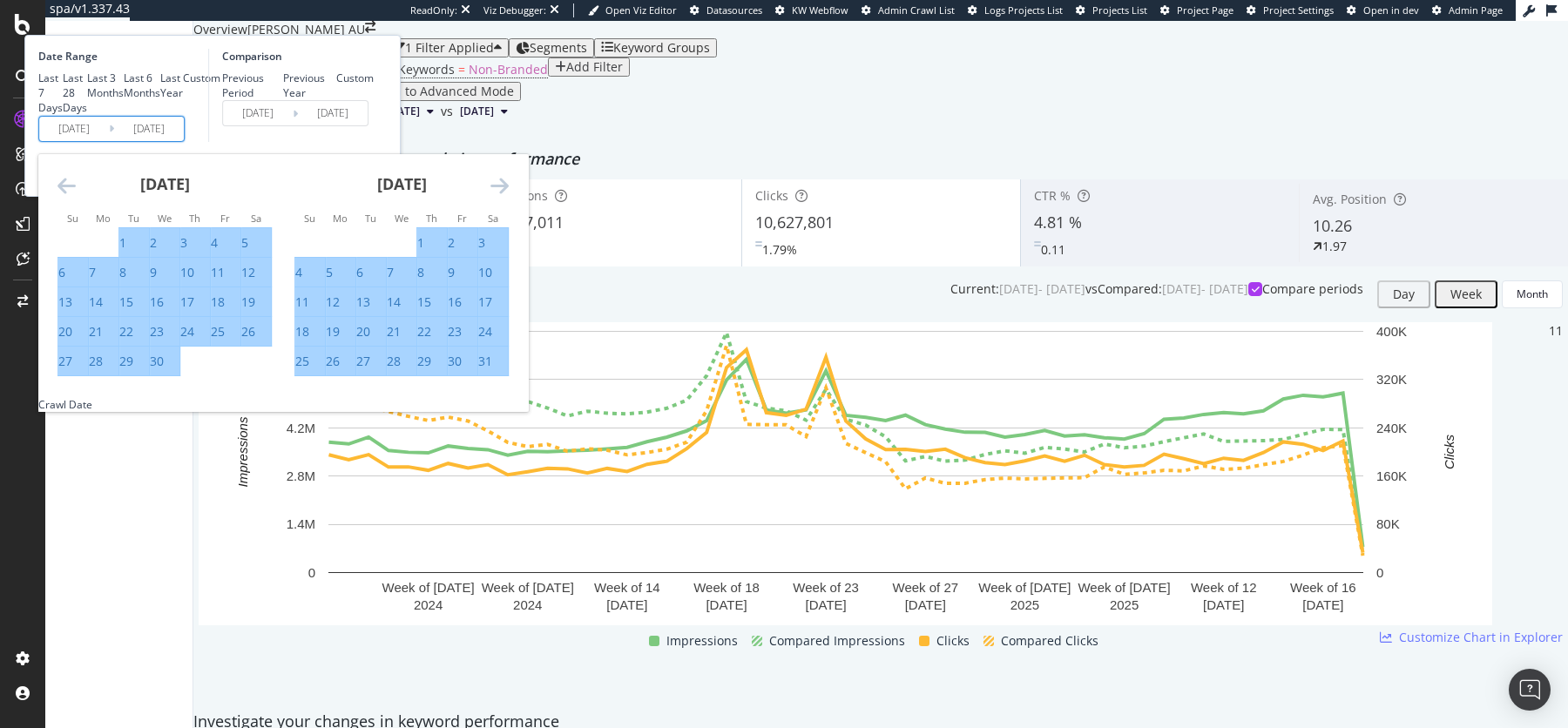
click at [509, 196] on icon "Move forward to switch to the next month." at bounding box center [499, 185] width 18 height 21
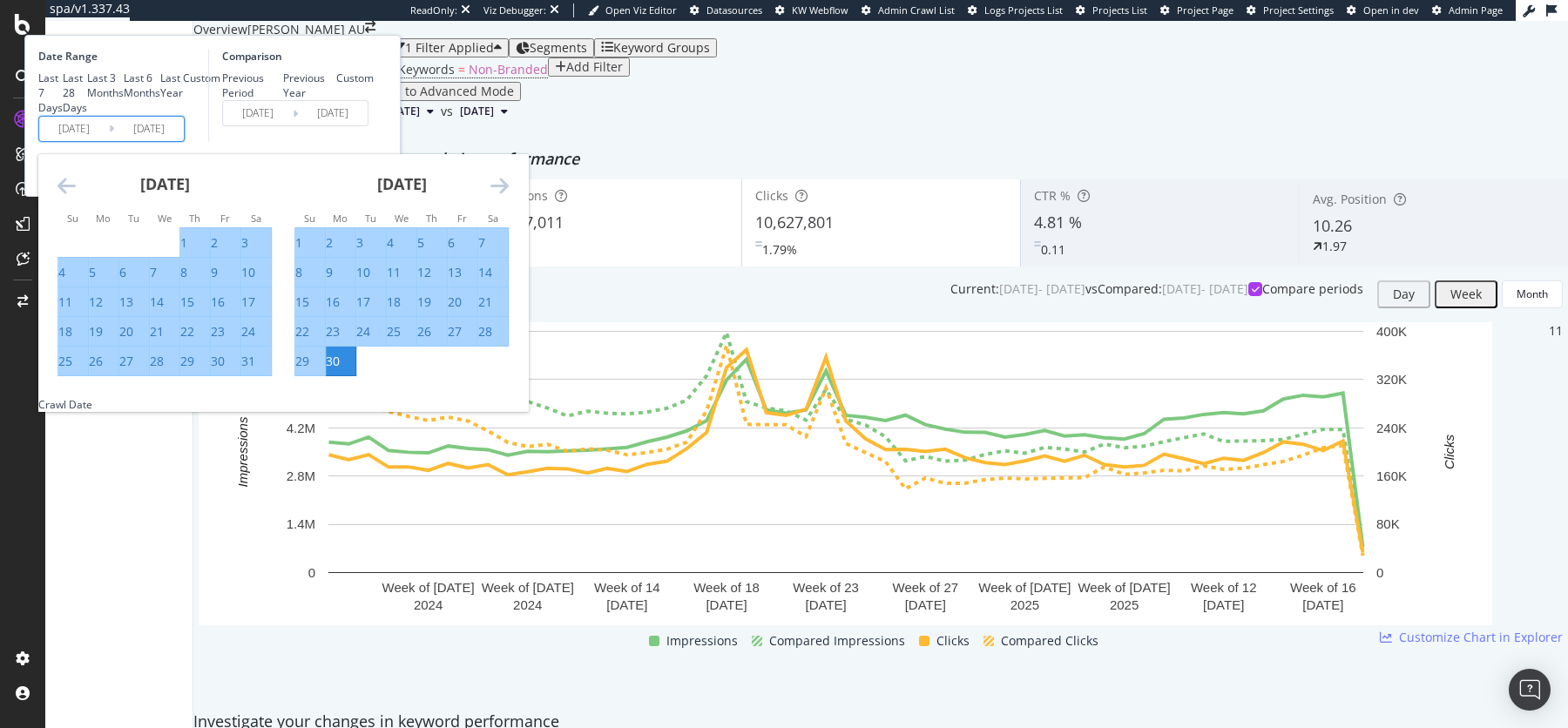
click at [309, 370] on div "29" at bounding box center [302, 361] width 14 height 17
type input "[DATE]"
type input "2024/06/30"
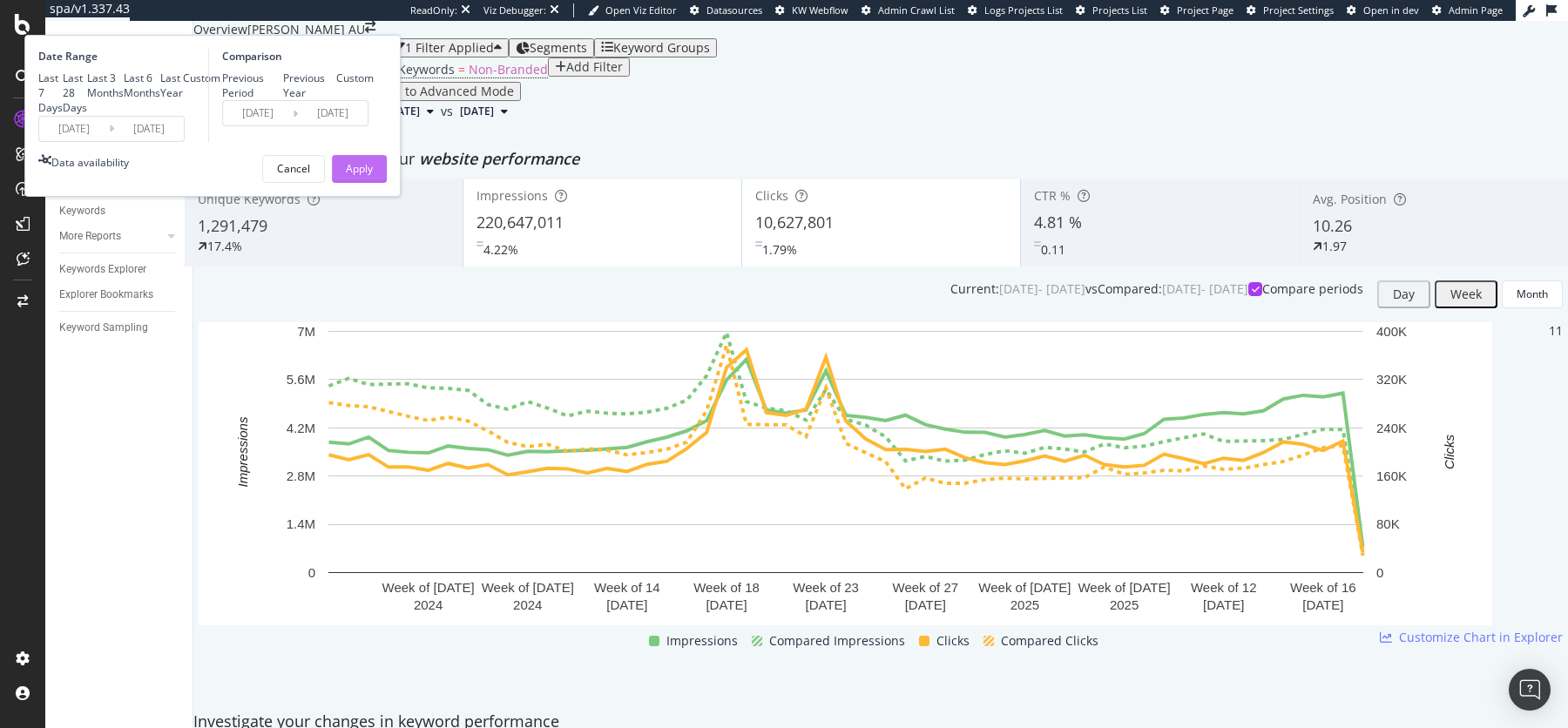
click at [373, 176] on div "Apply" at bounding box center [359, 168] width 27 height 14
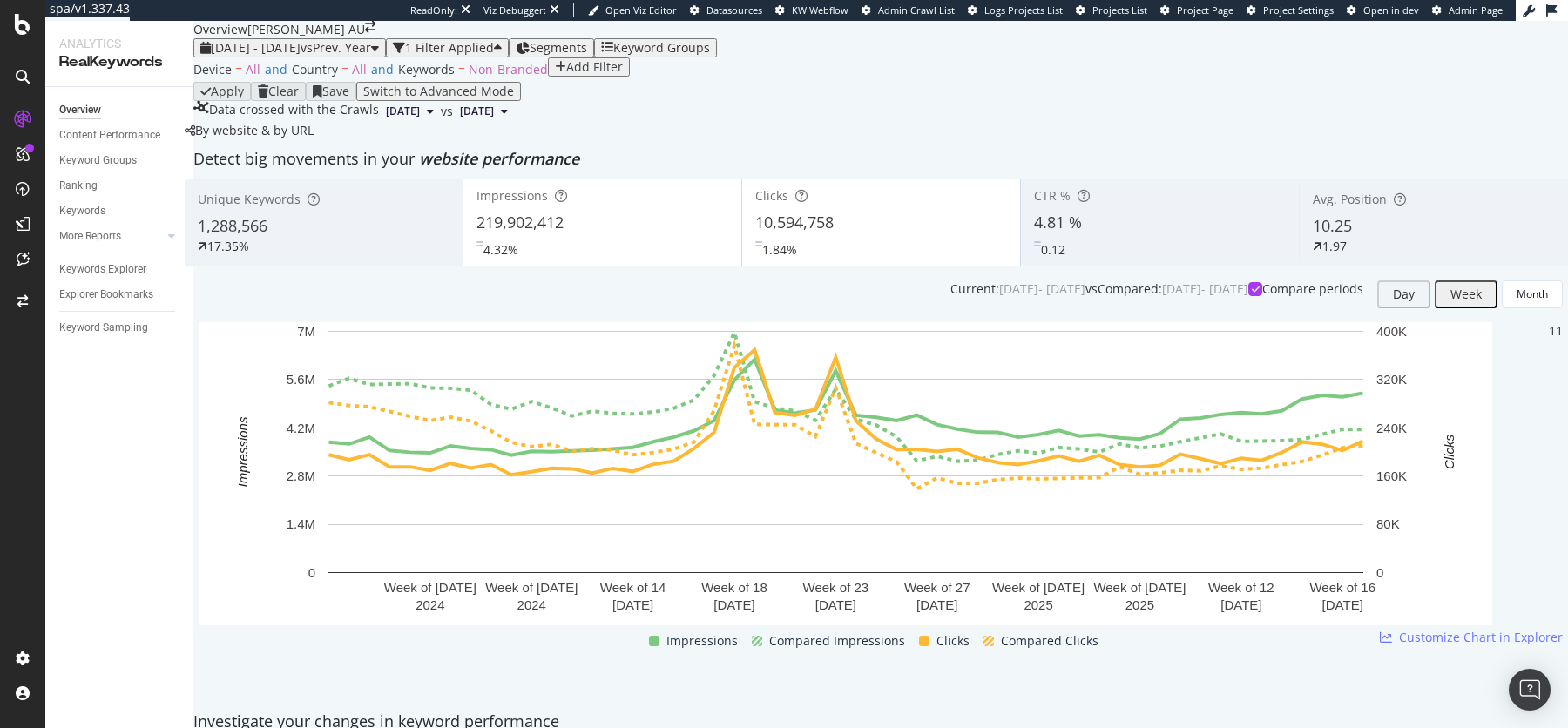
scroll to position [87, 0]
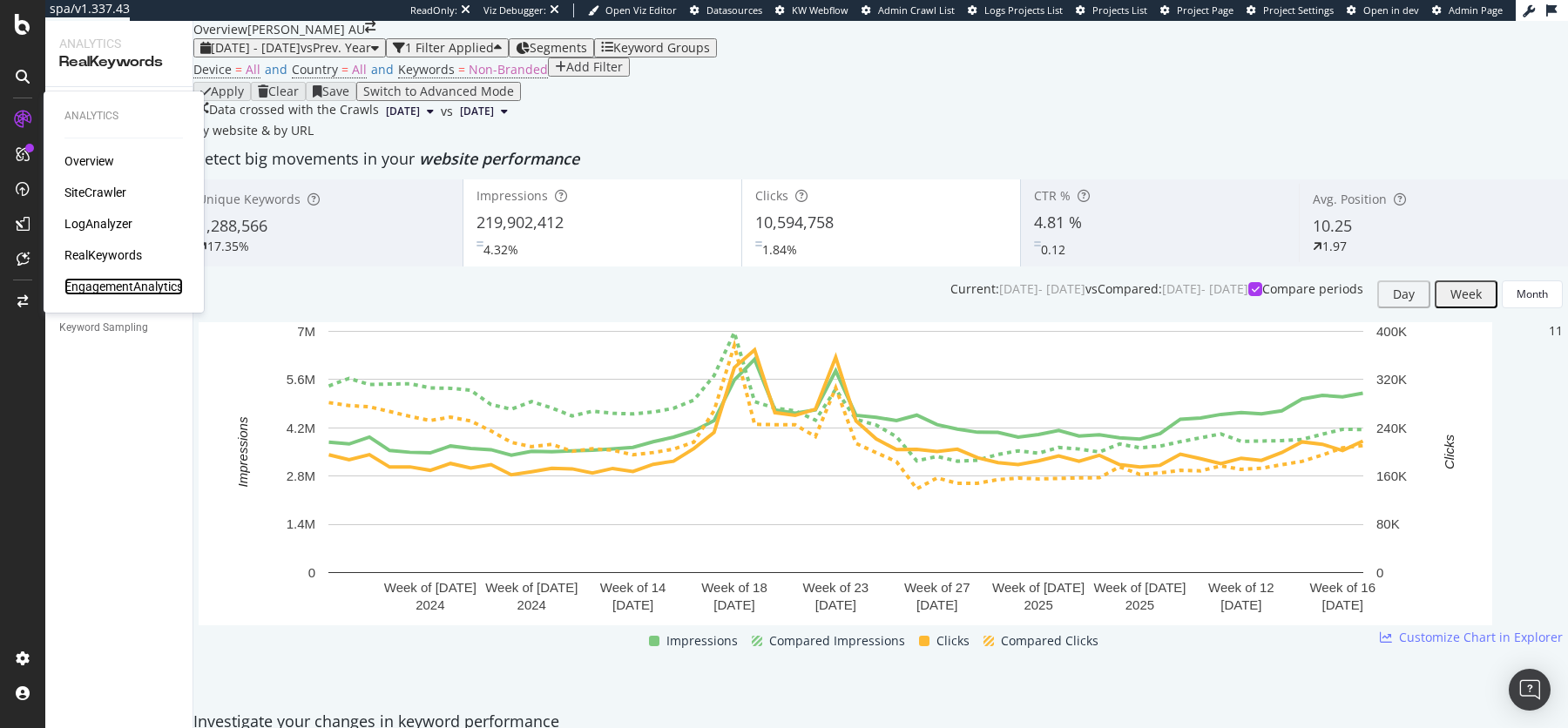
click at [95, 285] on div "EngagementAnalytics" at bounding box center [123, 286] width 118 height 17
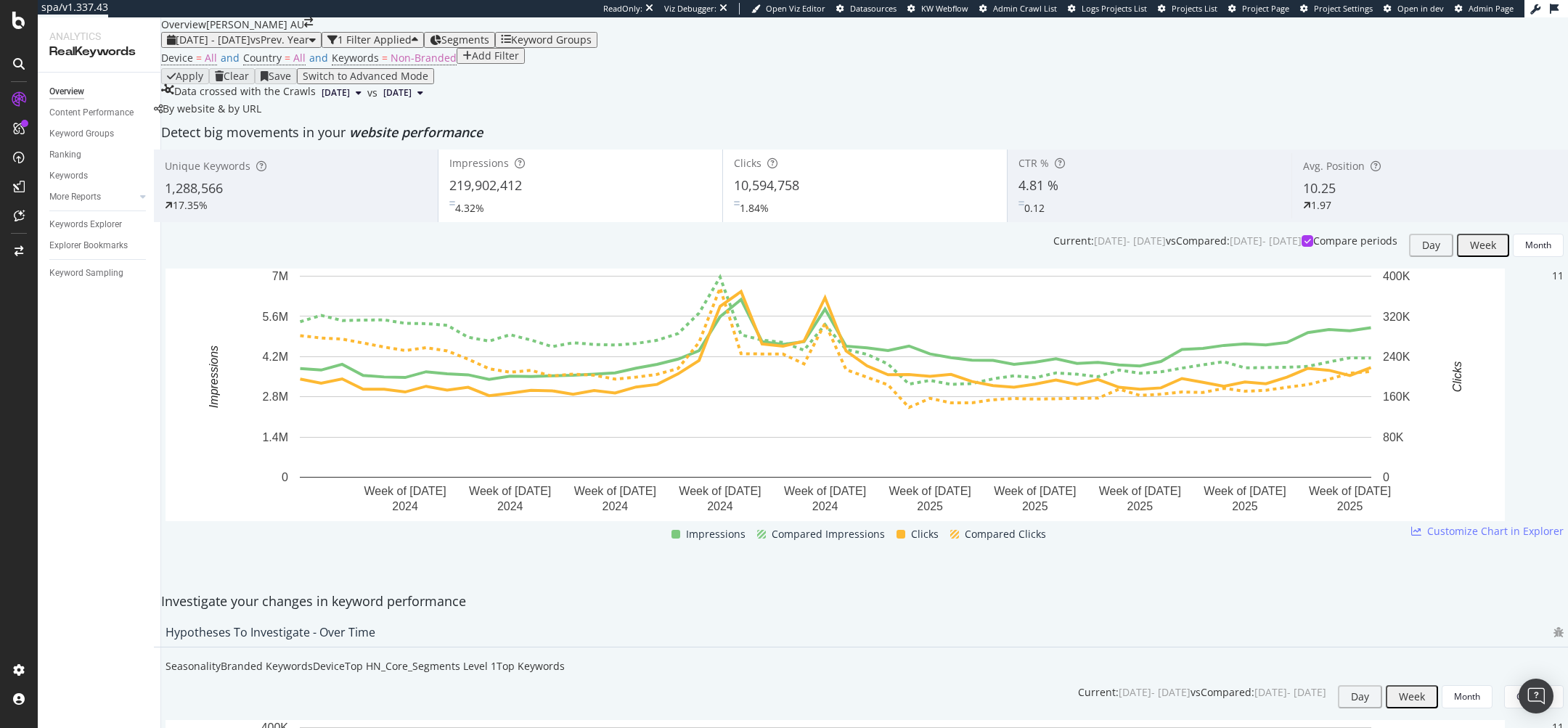
scroll to position [84, 0]
click at [833, 69] on div "Device = All and Country = All and Keywords = Non-Branded Add Filter" at bounding box center [864, 58] width 1407 height 20
click at [382, 65] on span "=" at bounding box center [385, 58] width 6 height 14
click at [367, 122] on div "Non-Branded" at bounding box center [367, 117] width 60 height 11
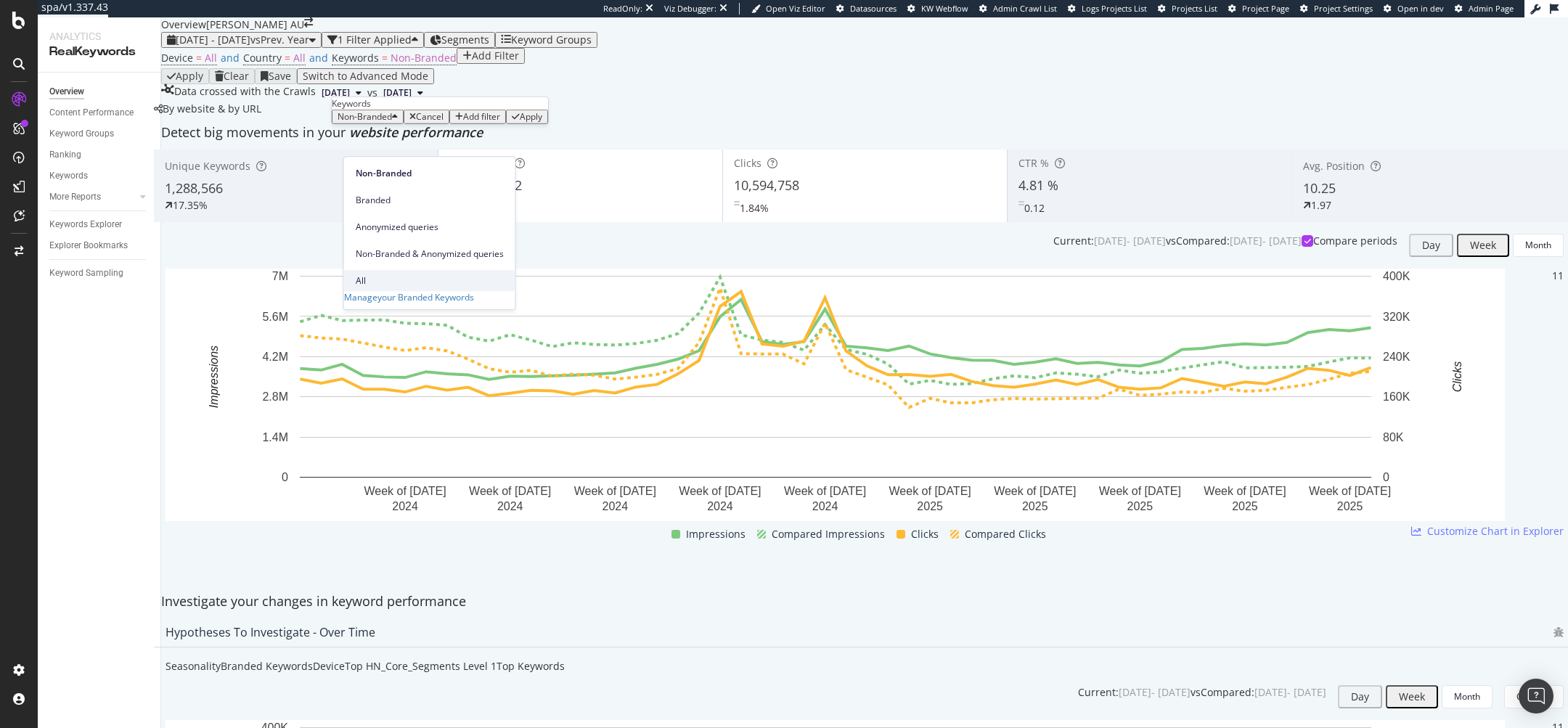
click at [356, 275] on span "All" at bounding box center [430, 281] width 148 height 13
click at [498, 122] on div "Apply" at bounding box center [487, 117] width 23 height 11
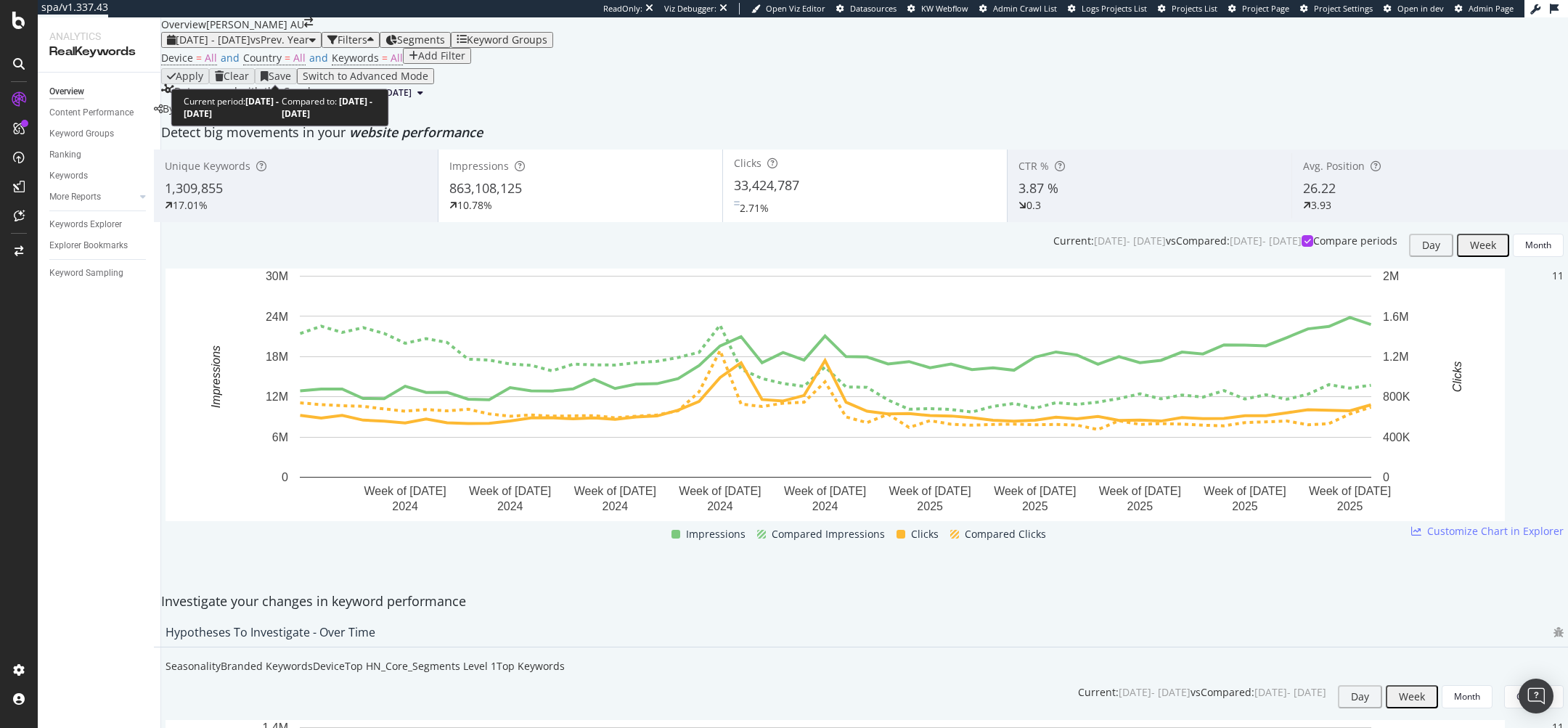
click at [251, 47] on span "[DATE] - [DATE]" at bounding box center [212, 39] width 75 height 14
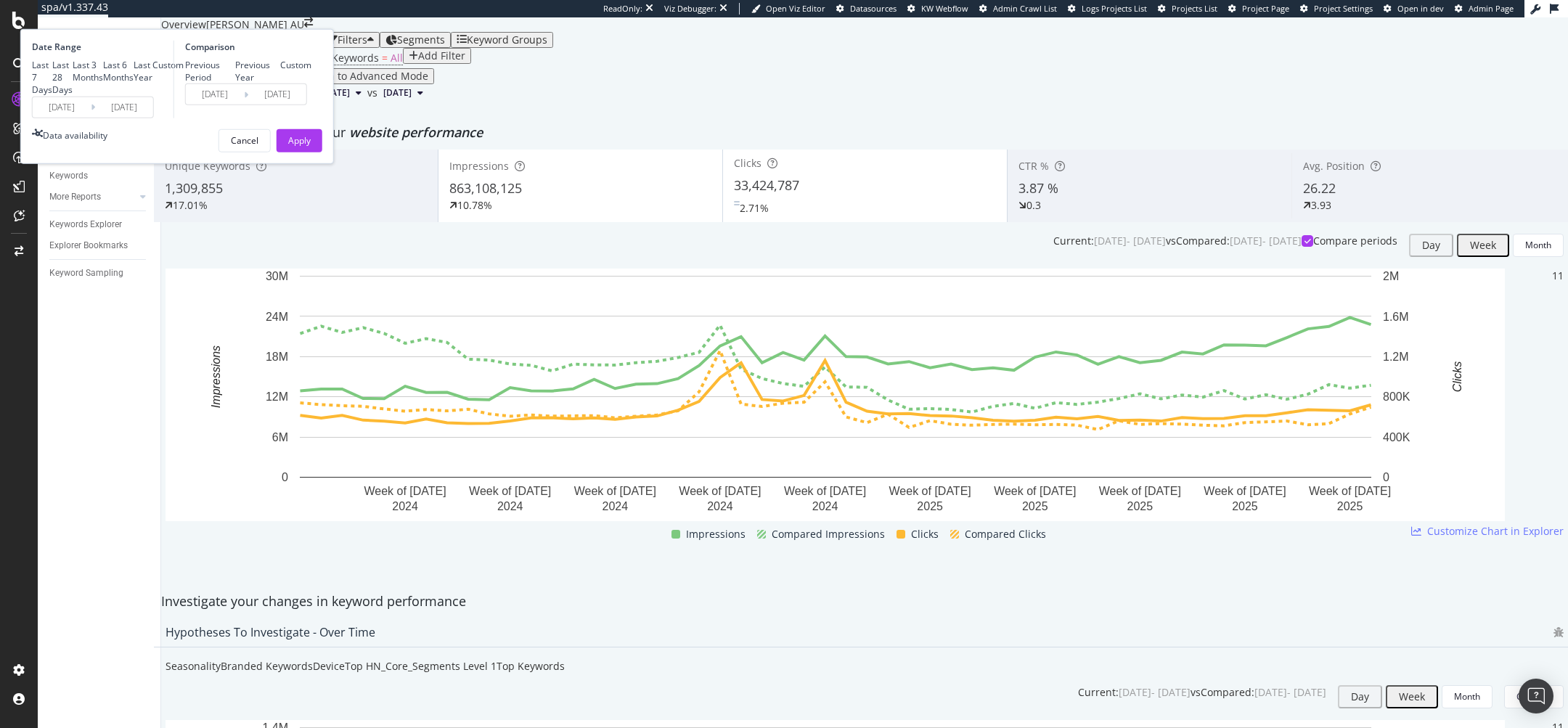
click at [154, 117] on div "2024/07/01 Navigate forward to interact with the calendar and select a date. Pr…" at bounding box center [93, 106] width 122 height 22
click at [91, 117] on input "[DATE]" at bounding box center [61, 106] width 58 height 20
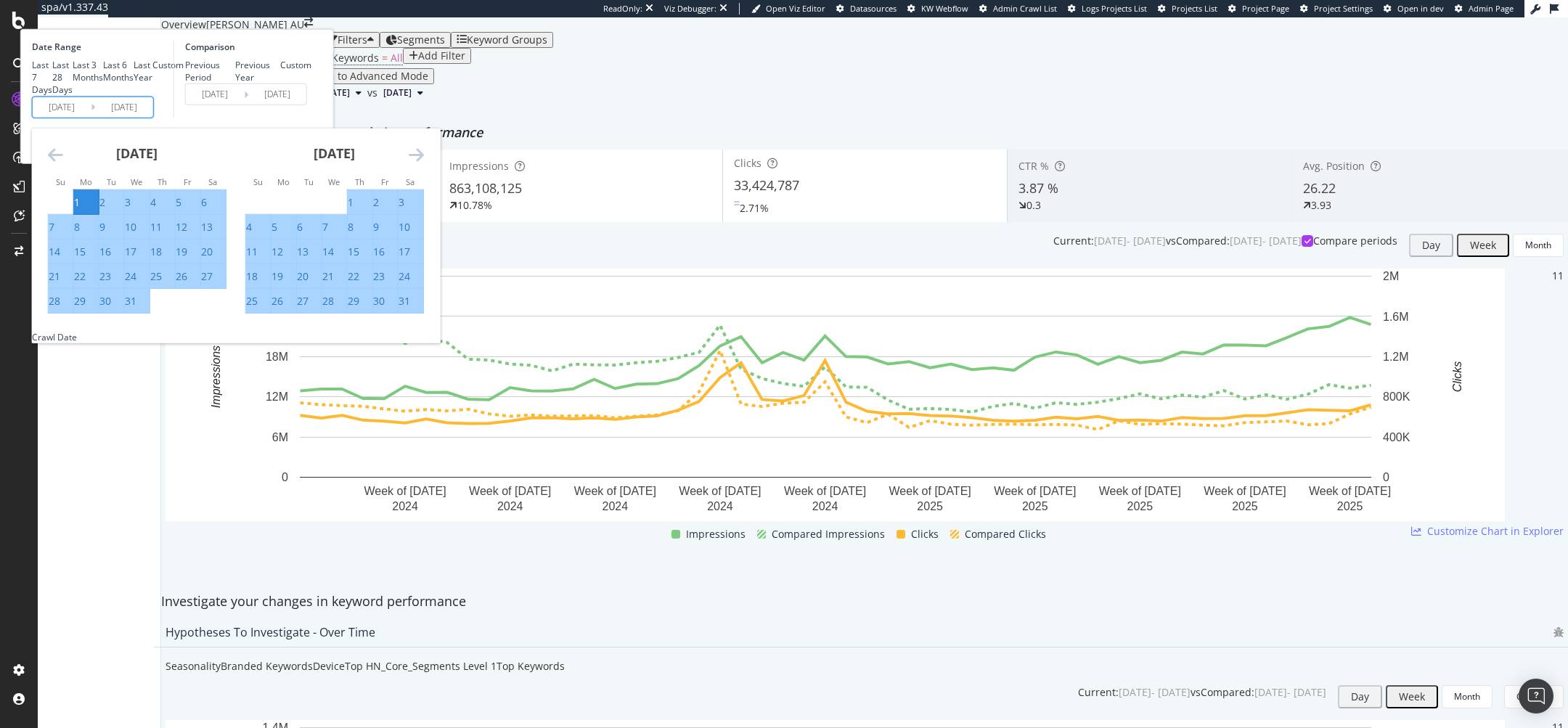
click at [424, 190] on div "[DATE]" at bounding box center [334, 159] width 178 height 62
click at [424, 163] on icon "Move forward to switch to the next month." at bounding box center [416, 154] width 15 height 17
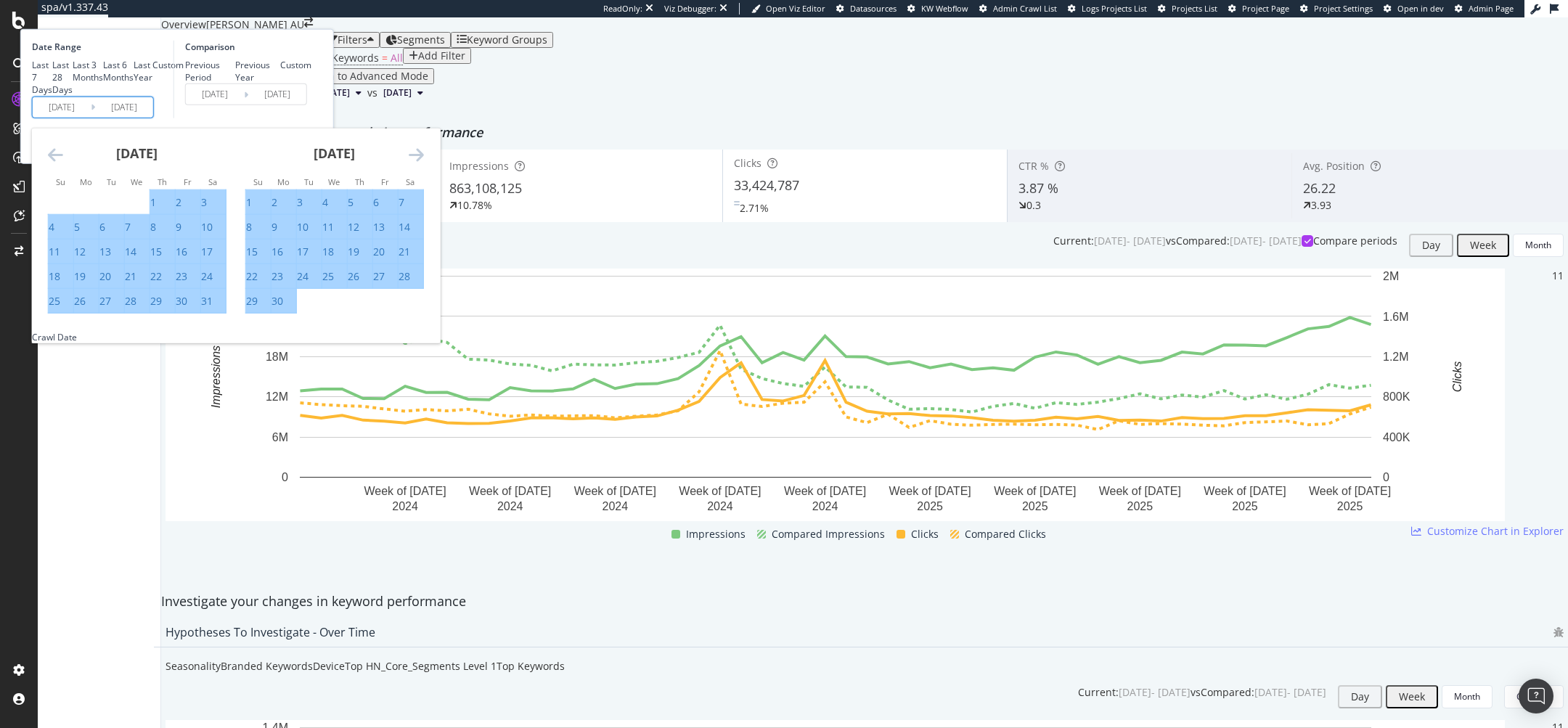
click at [424, 163] on icon "Move forward to switch to the next month." at bounding box center [416, 154] width 15 height 17
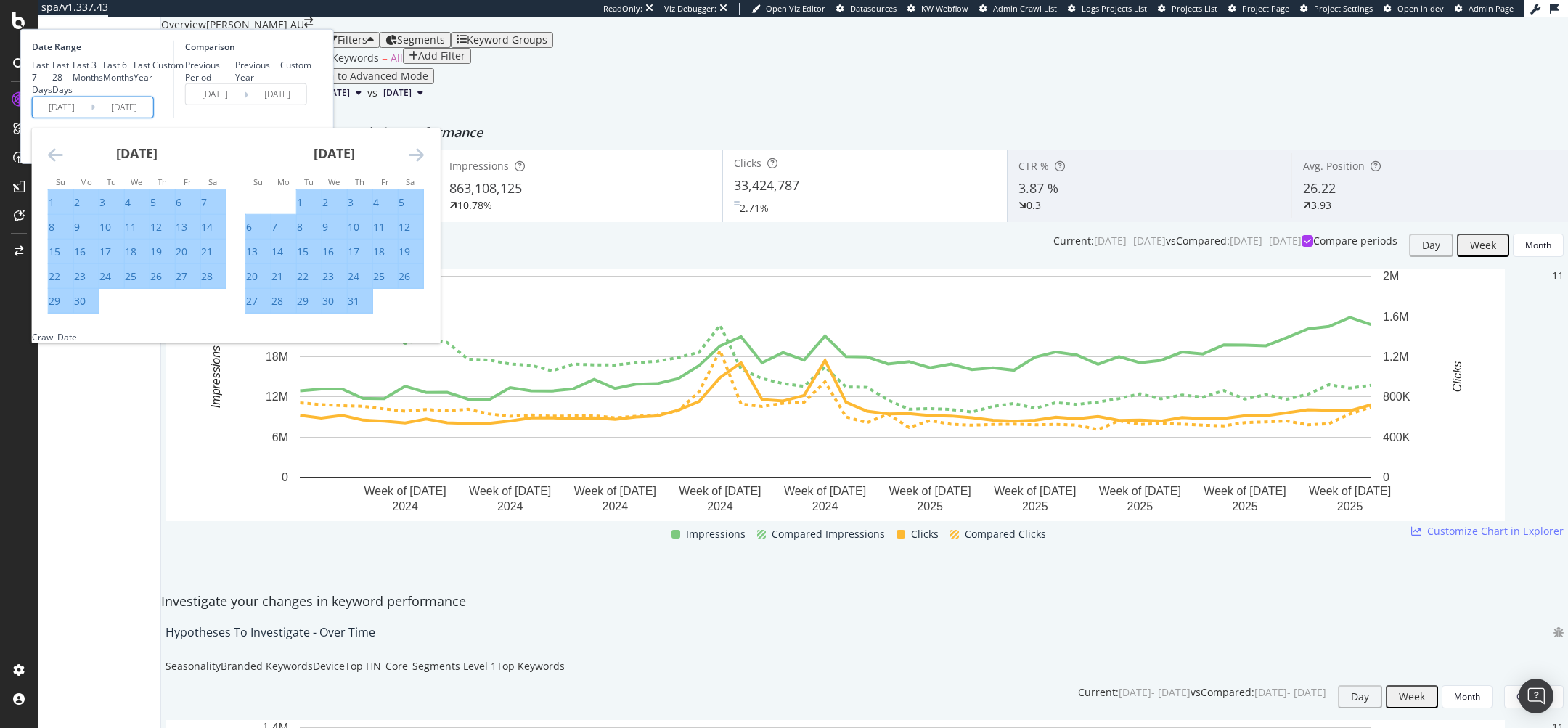
click at [424, 163] on icon "Move forward to switch to the next month." at bounding box center [416, 154] width 15 height 17
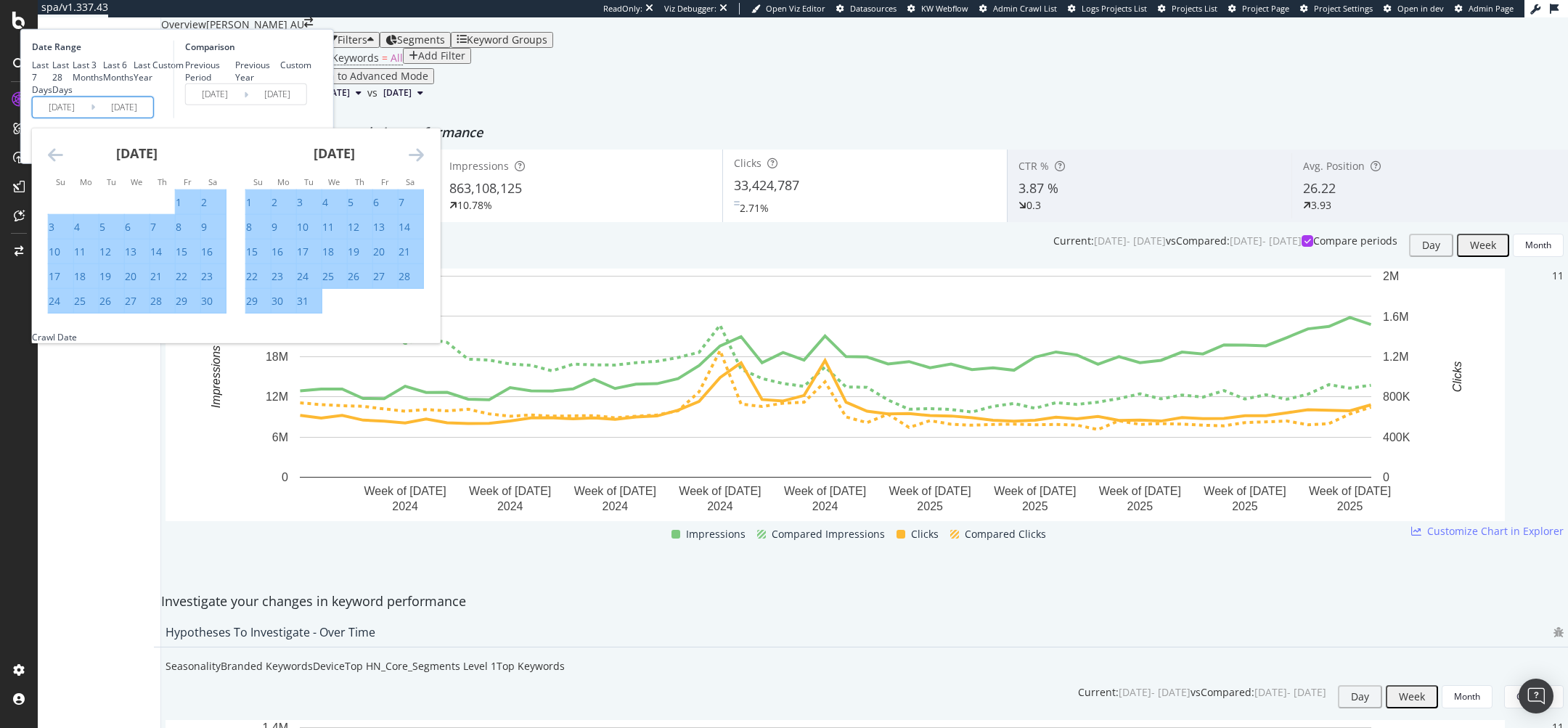
click at [424, 163] on icon "Move forward to switch to the next month." at bounding box center [416, 154] width 15 height 17
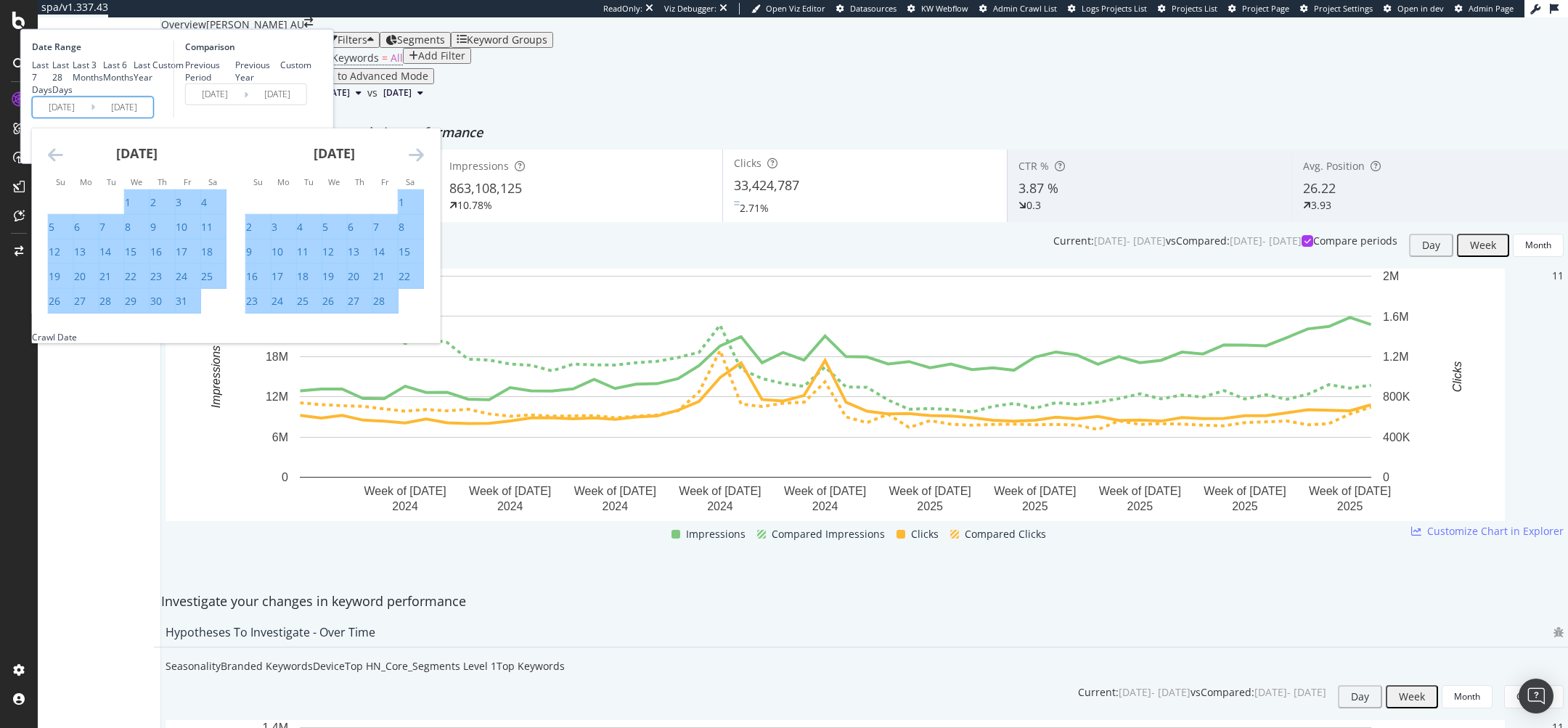
click at [424, 163] on icon "Move forward to switch to the next month." at bounding box center [416, 154] width 15 height 17
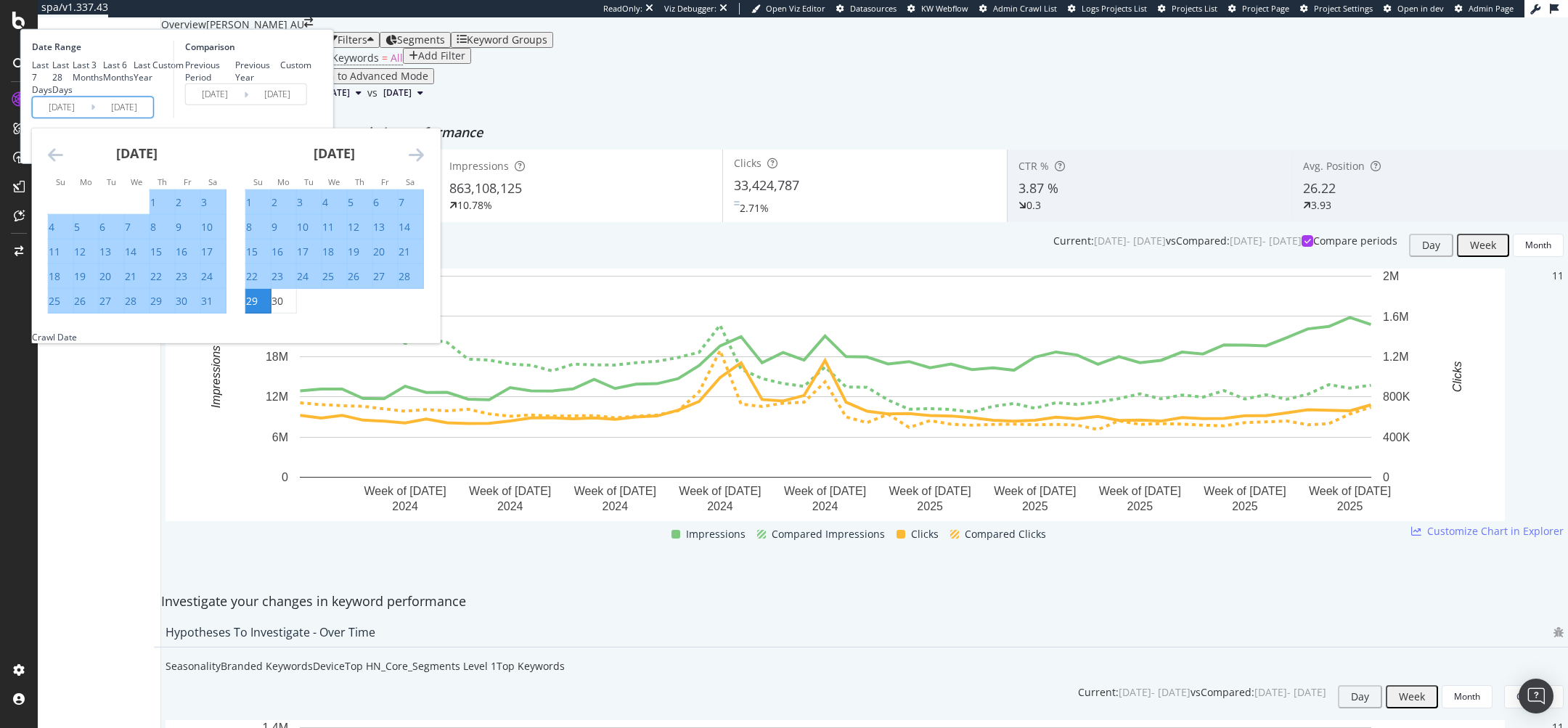
click at [424, 163] on icon "Move forward to switch to the next month." at bounding box center [416, 154] width 15 height 17
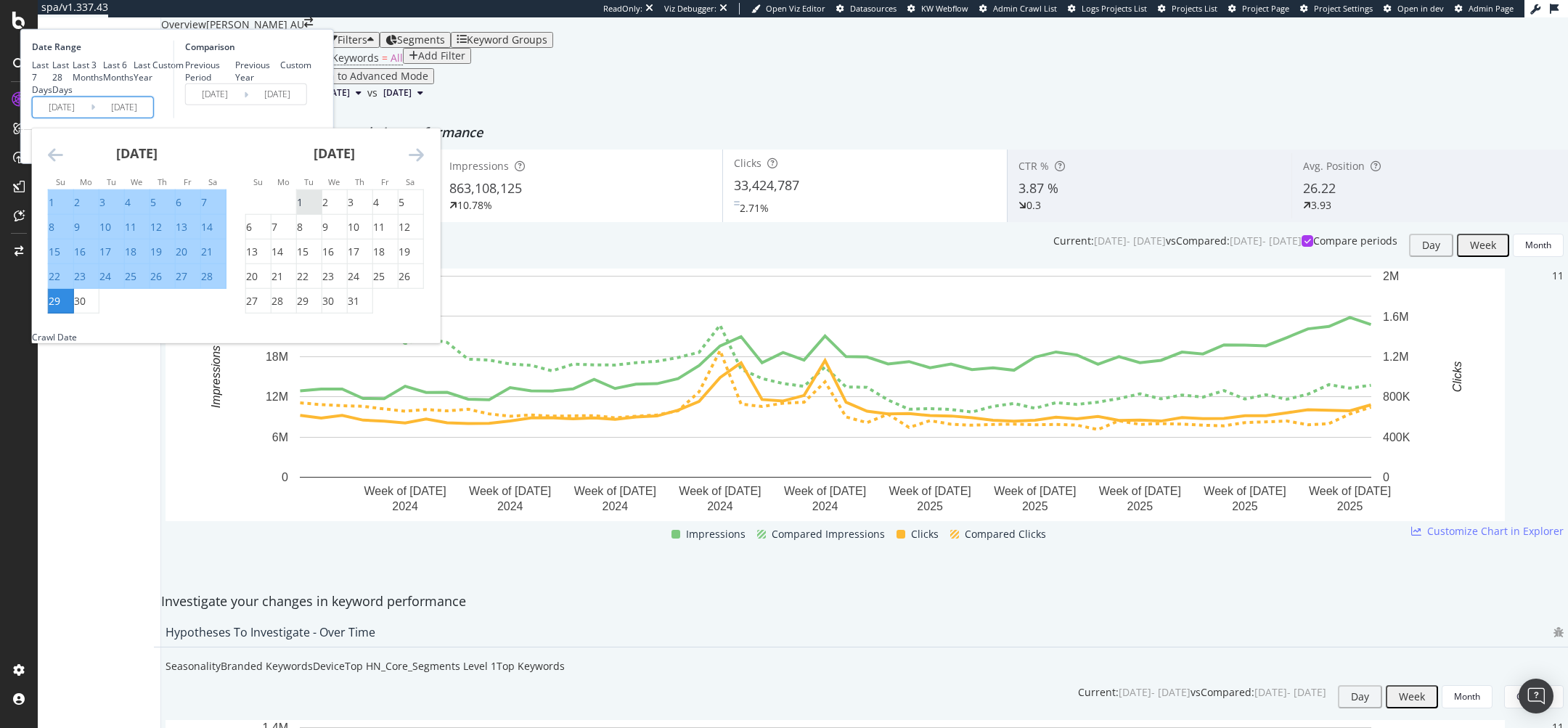
click at [303, 210] on div "1" at bounding box center [300, 202] width 6 height 14
type input "2025/07/01"
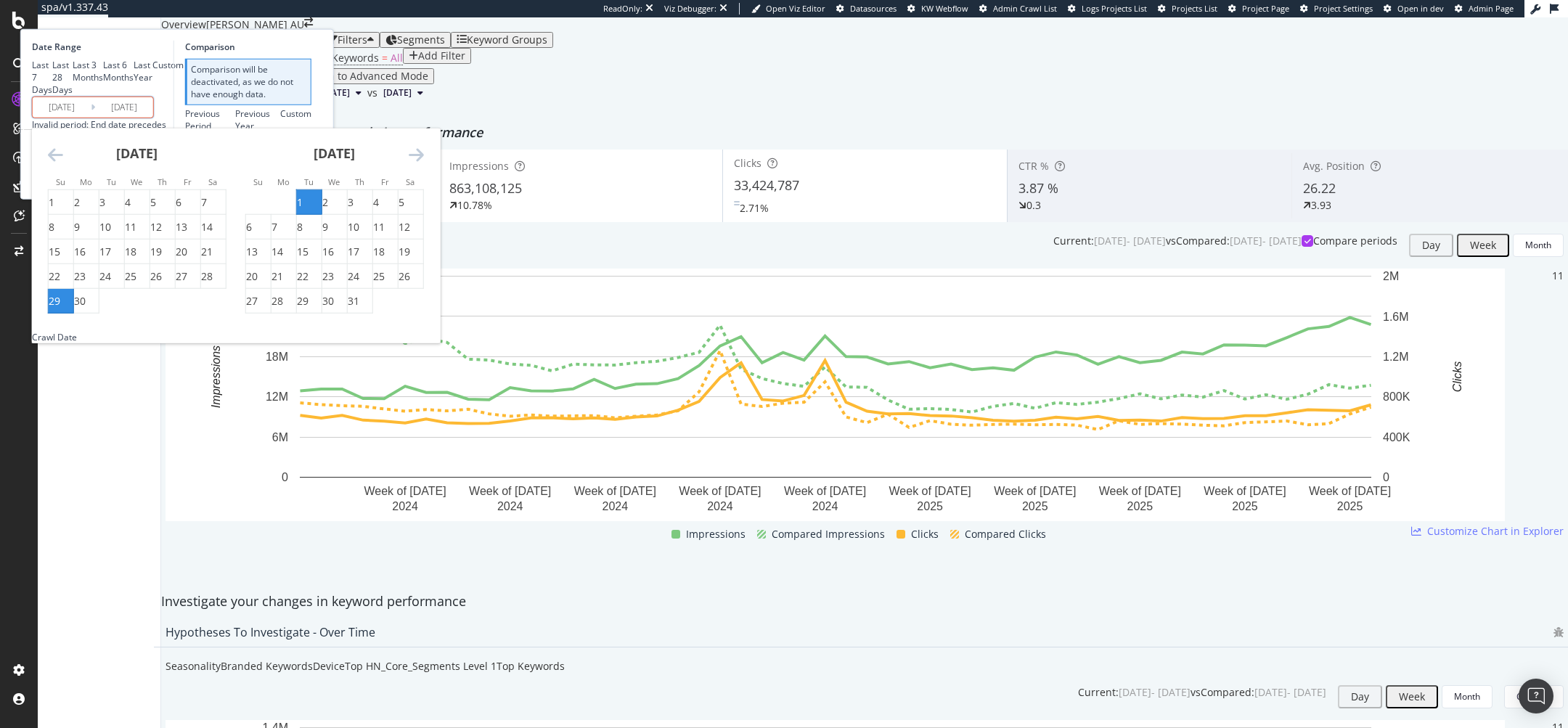
click at [424, 163] on icon "Move forward to switch to the next month." at bounding box center [416, 154] width 15 height 17
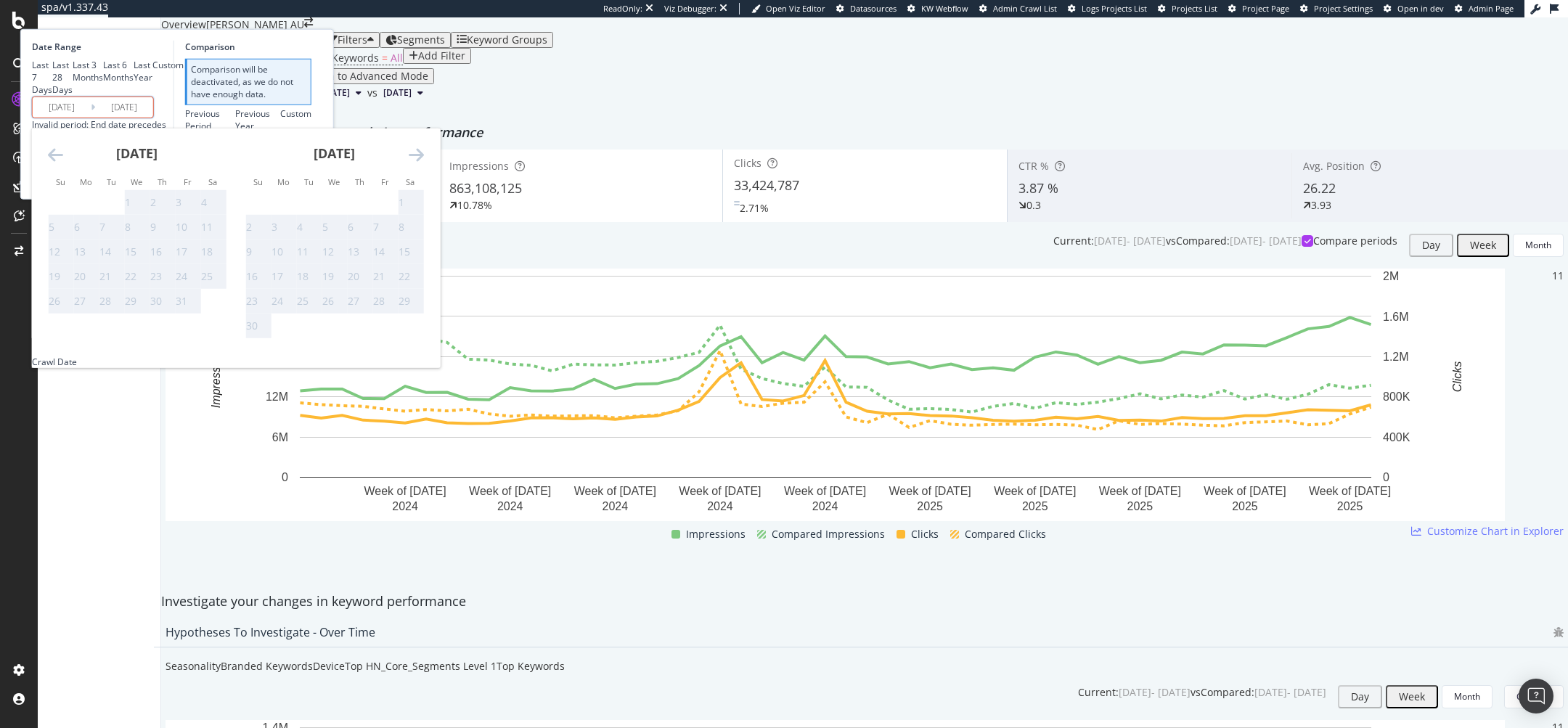
click at [424, 163] on icon "Move forward to switch to the next month." at bounding box center [416, 154] width 15 height 17
click at [63, 163] on icon "Move backward to switch to the previous month." at bounding box center [56, 154] width 15 height 17
click at [111, 284] on div "23" at bounding box center [105, 276] width 11 height 14
type input "2025/09/23"
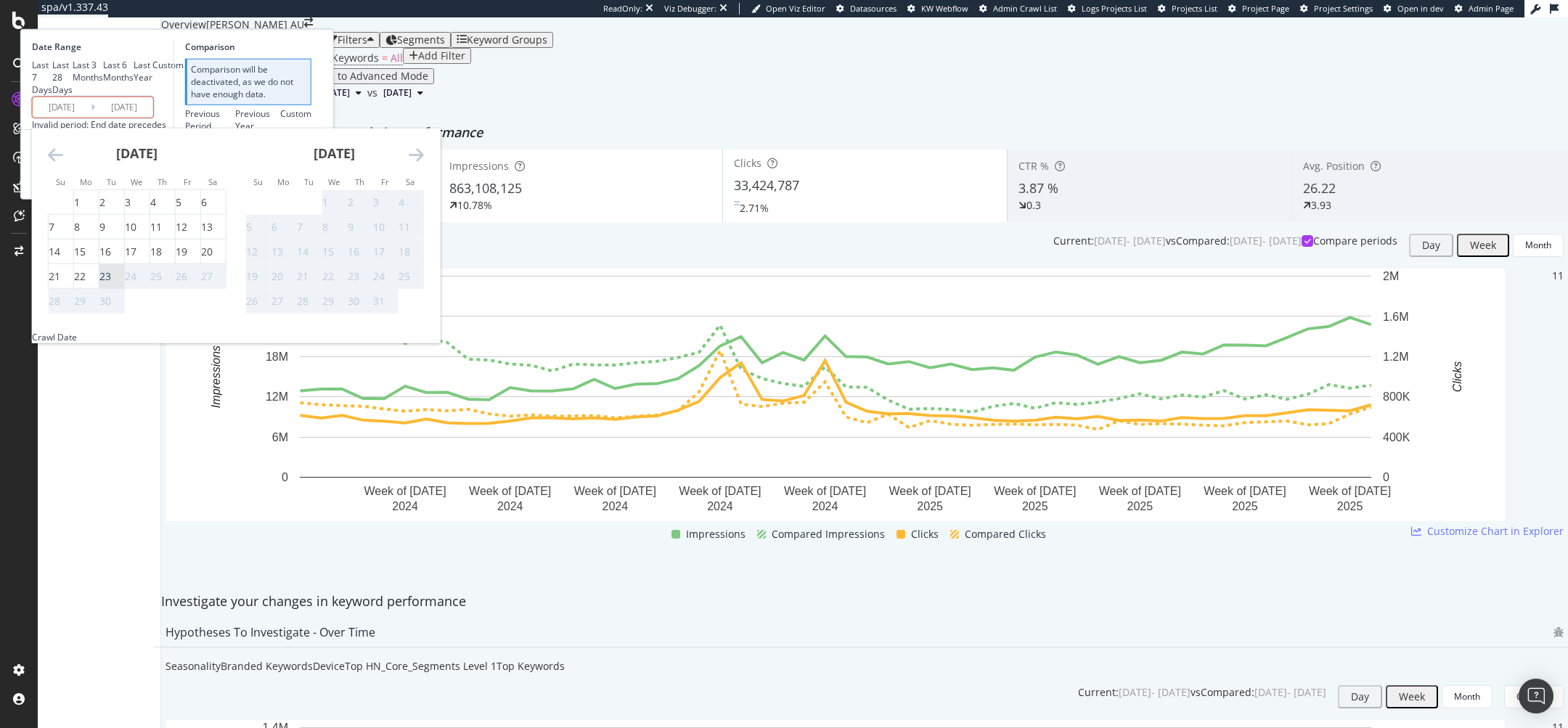
type input "2025/04/07"
type input "2025/06/30"
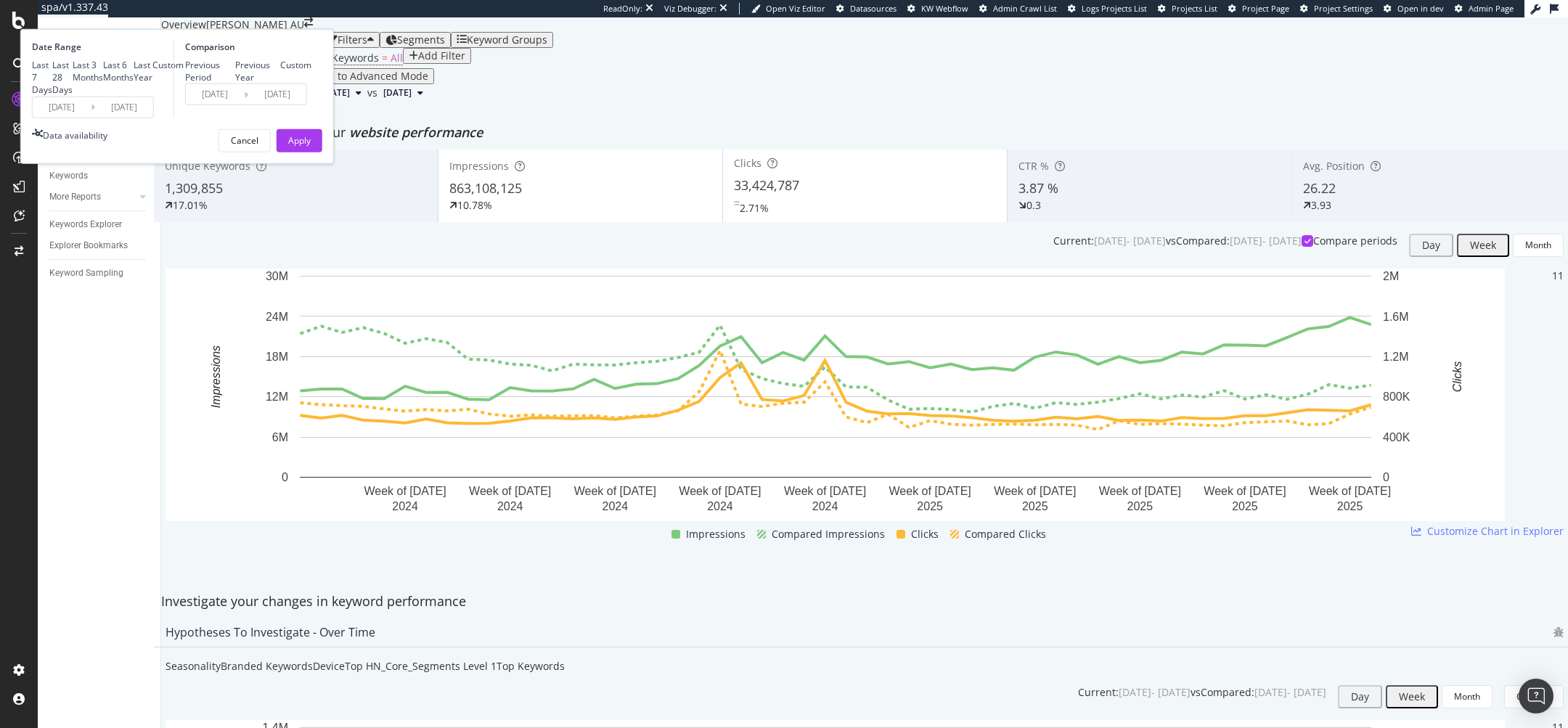
click at [280, 84] on div "Previous Year" at bounding box center [257, 71] width 45 height 25
type input "2024/07/02"
type input "2024/09/24"
click at [311, 151] on div "Apply" at bounding box center [300, 140] width 23 height 22
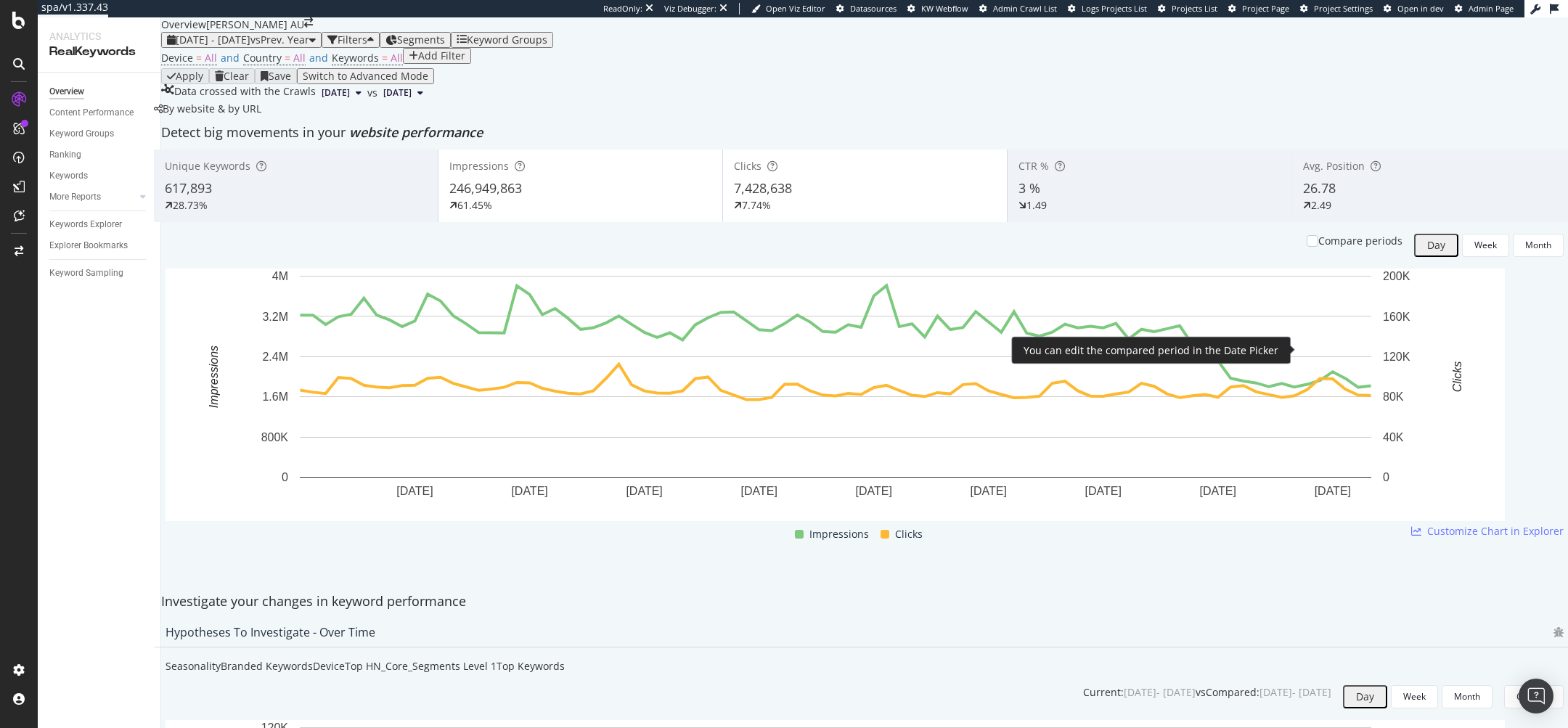
click at [1045, 248] on div "Compare periods" at bounding box center [1360, 241] width 84 height 14
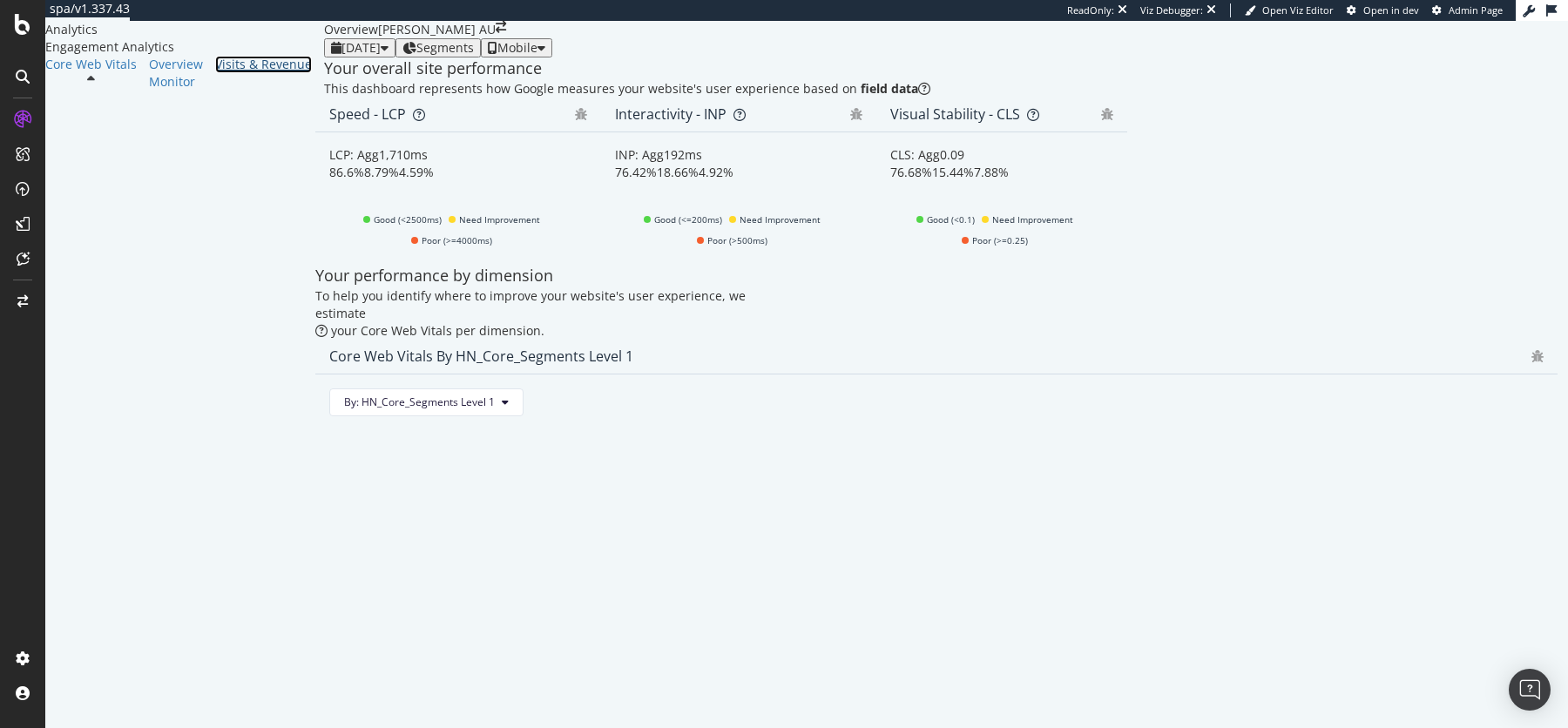
click at [215, 73] on div "Visits & Revenue" at bounding box center [263, 64] width 97 height 17
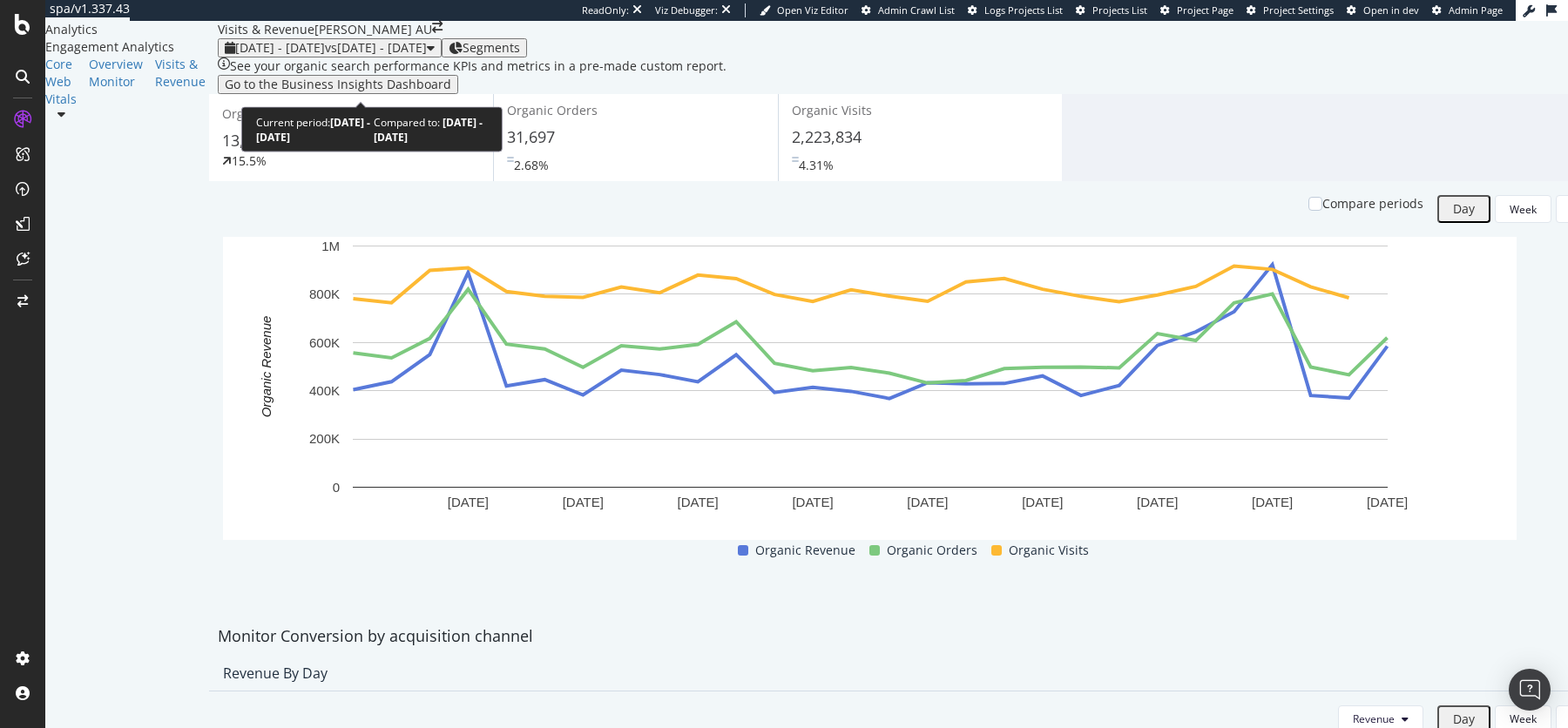
click at [310, 56] on span "[DATE] - [DATE]" at bounding box center [279, 47] width 89 height 16
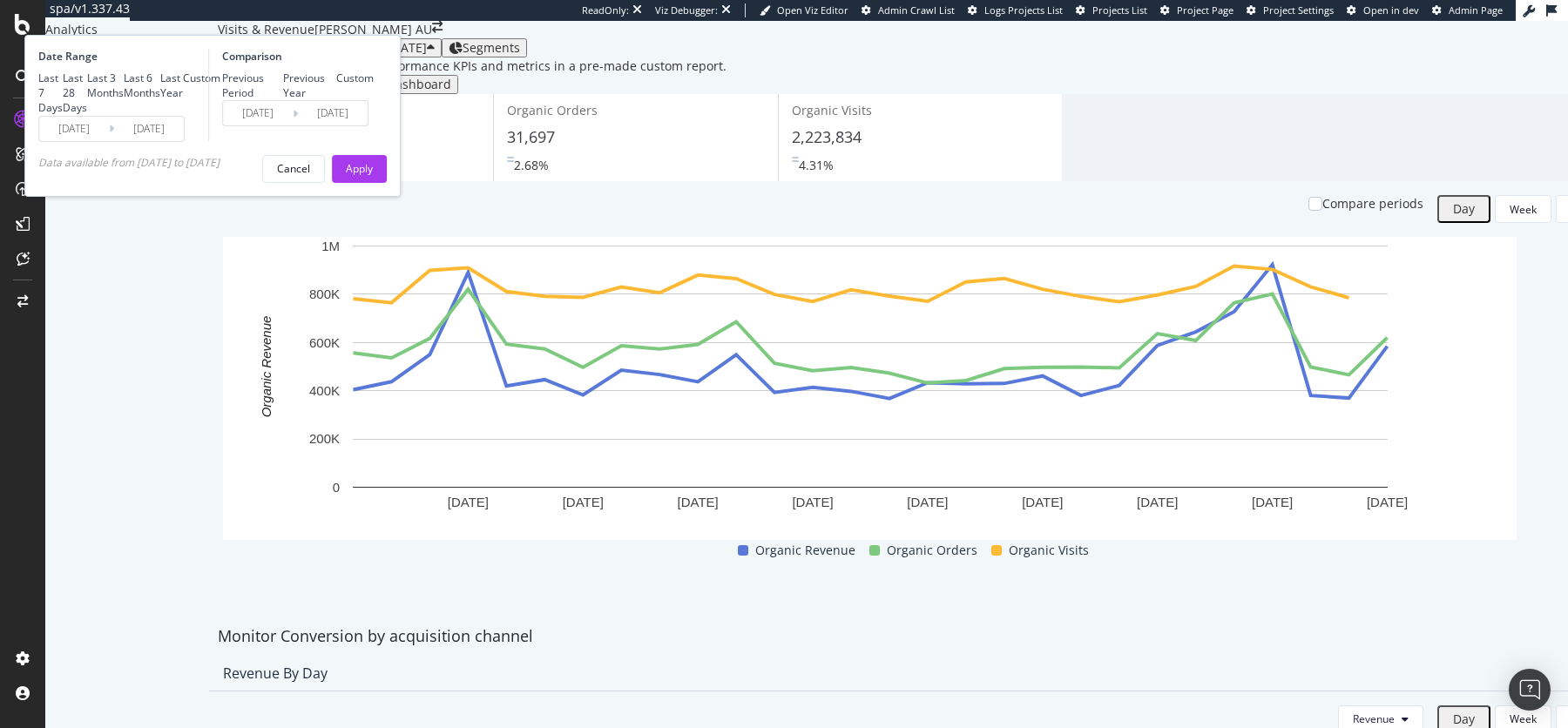
click at [109, 141] on input "[DATE]" at bounding box center [73, 128] width 70 height 24
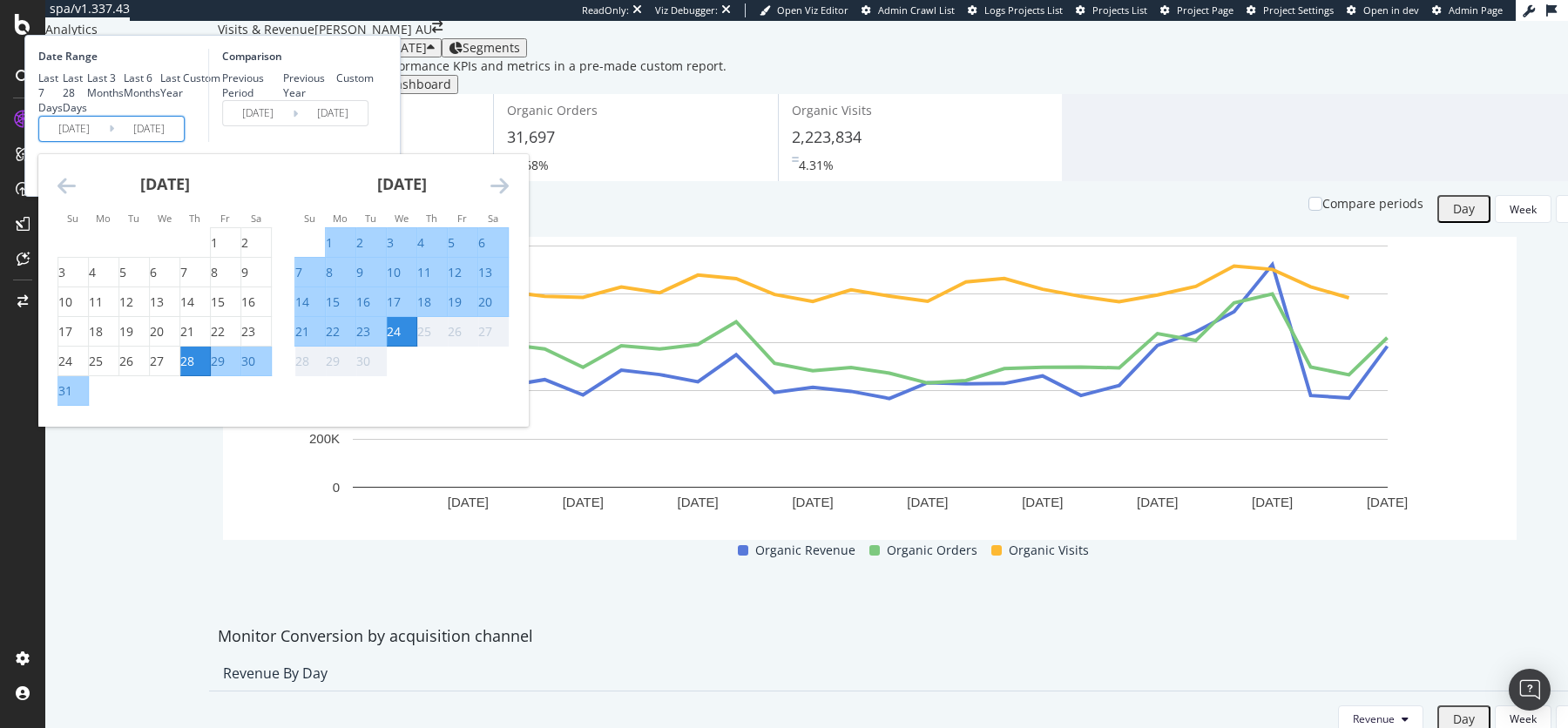
click at [76, 196] on icon "Move backward to switch to the previous month." at bounding box center [67, 185] width 18 height 21
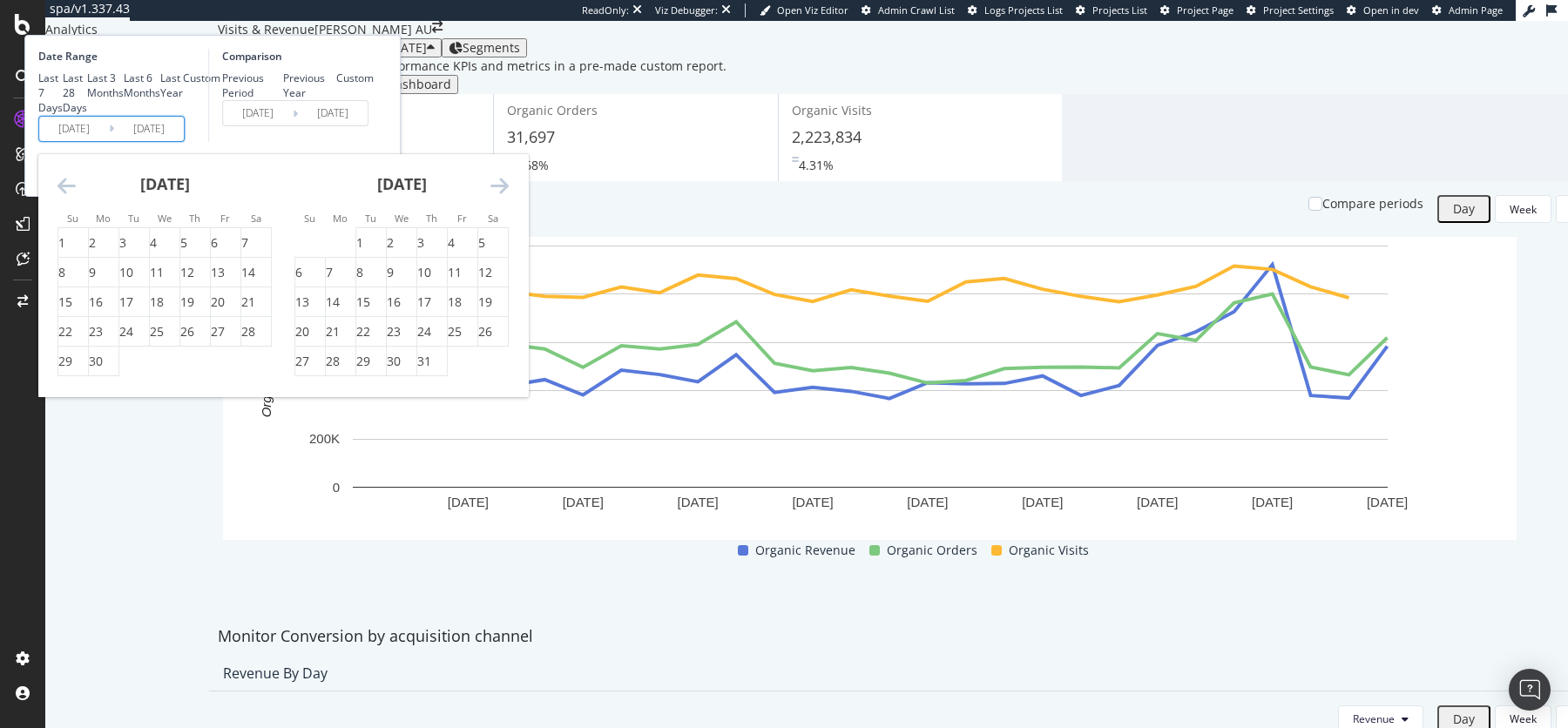
click at [76, 196] on icon "Move backward to switch to the previous month." at bounding box center [67, 185] width 18 height 21
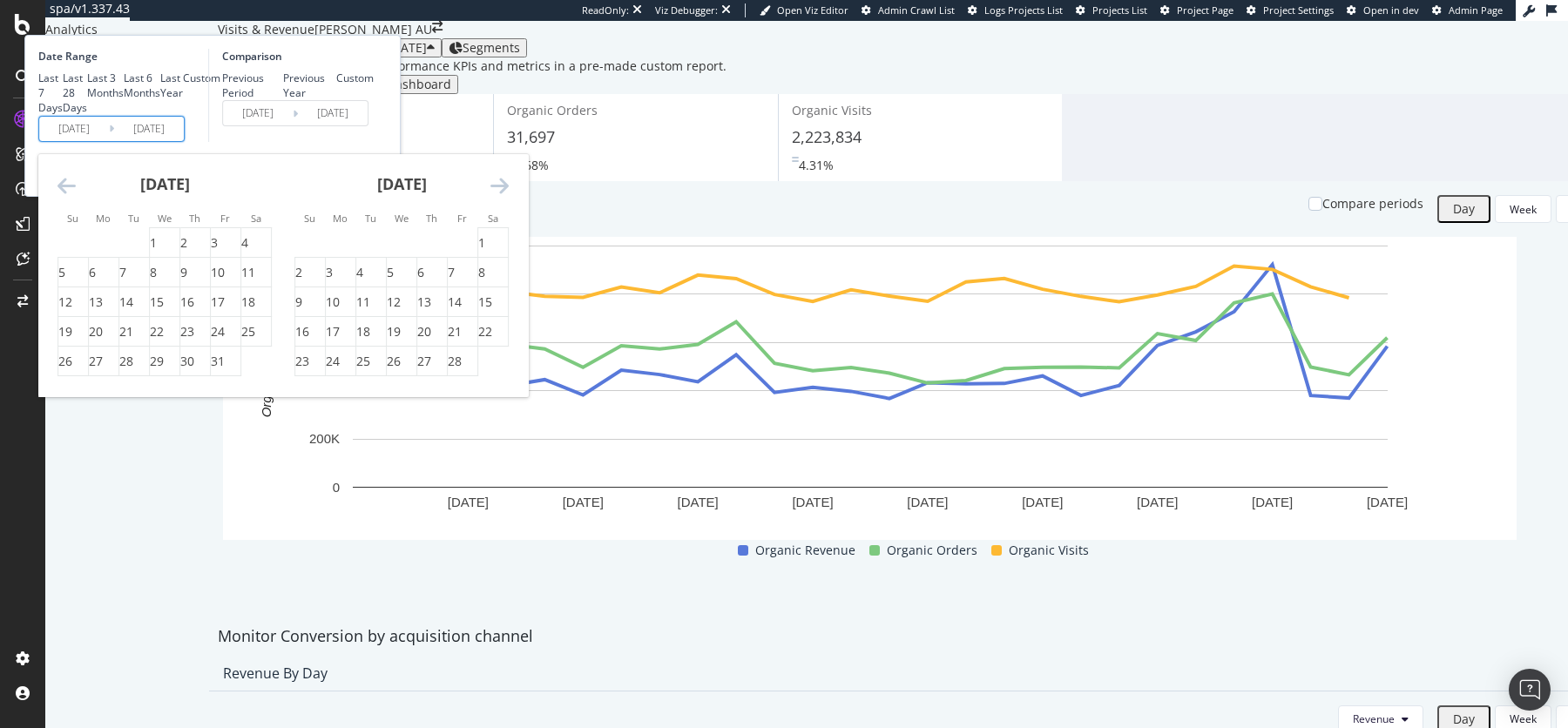
click at [76, 196] on icon "Move backward to switch to the previous month." at bounding box center [67, 185] width 18 height 21
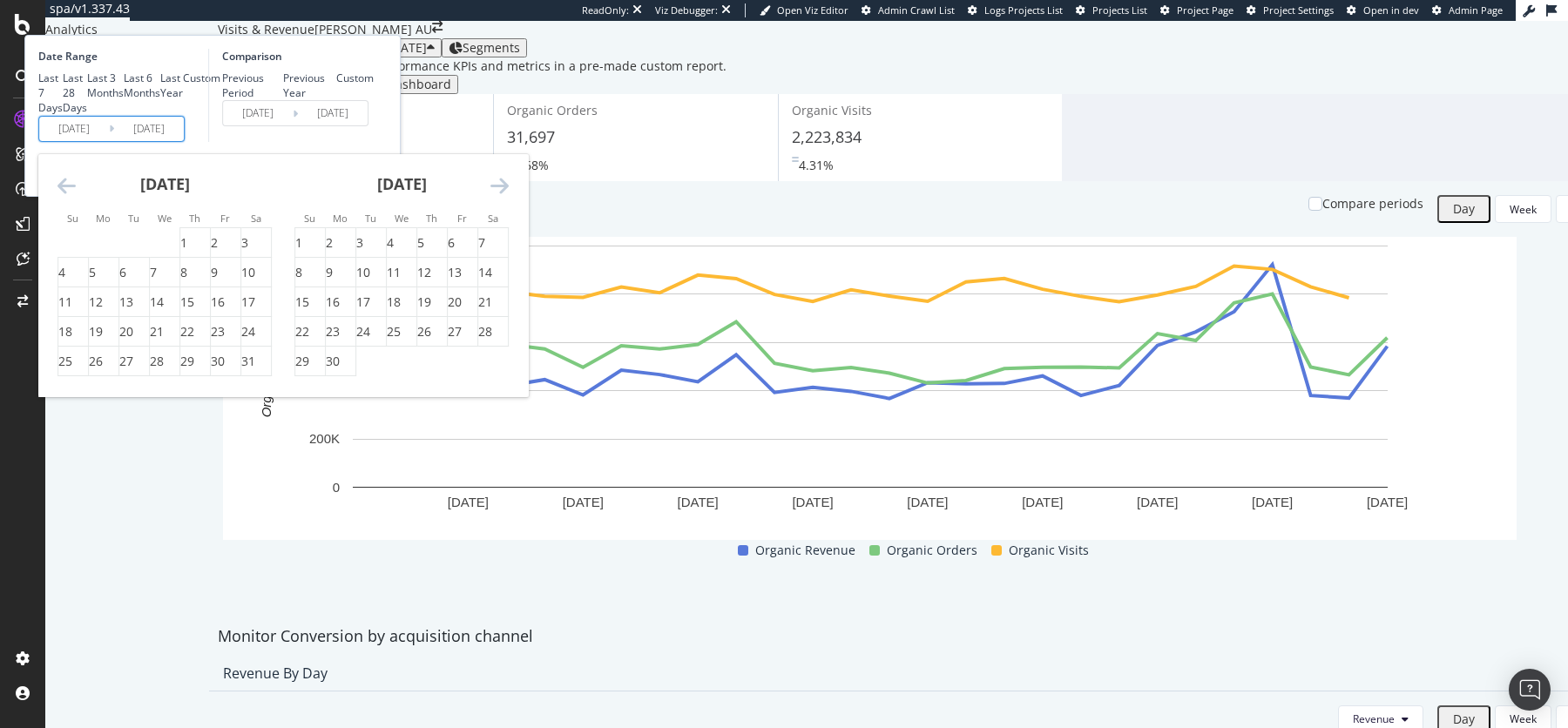
click at [76, 196] on icon "Move backward to switch to the previous month." at bounding box center [67, 185] width 18 height 21
click at [96, 252] on div "1" at bounding box center [92, 242] width 7 height 17
type input "[DATE]"
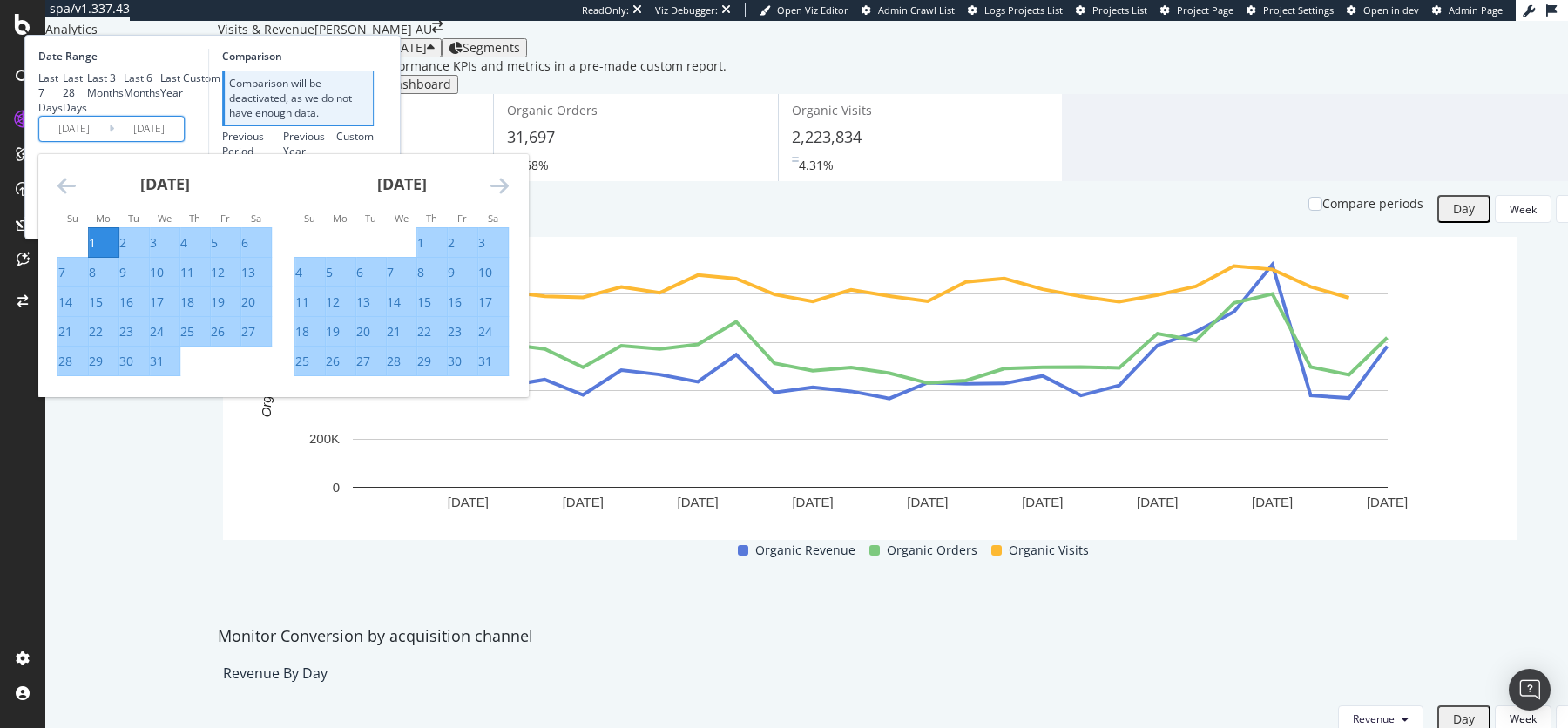
click at [509, 229] on div "[DATE]" at bounding box center [401, 191] width 214 height 74
click at [509, 196] on icon "Move forward to switch to the next month." at bounding box center [499, 185] width 18 height 21
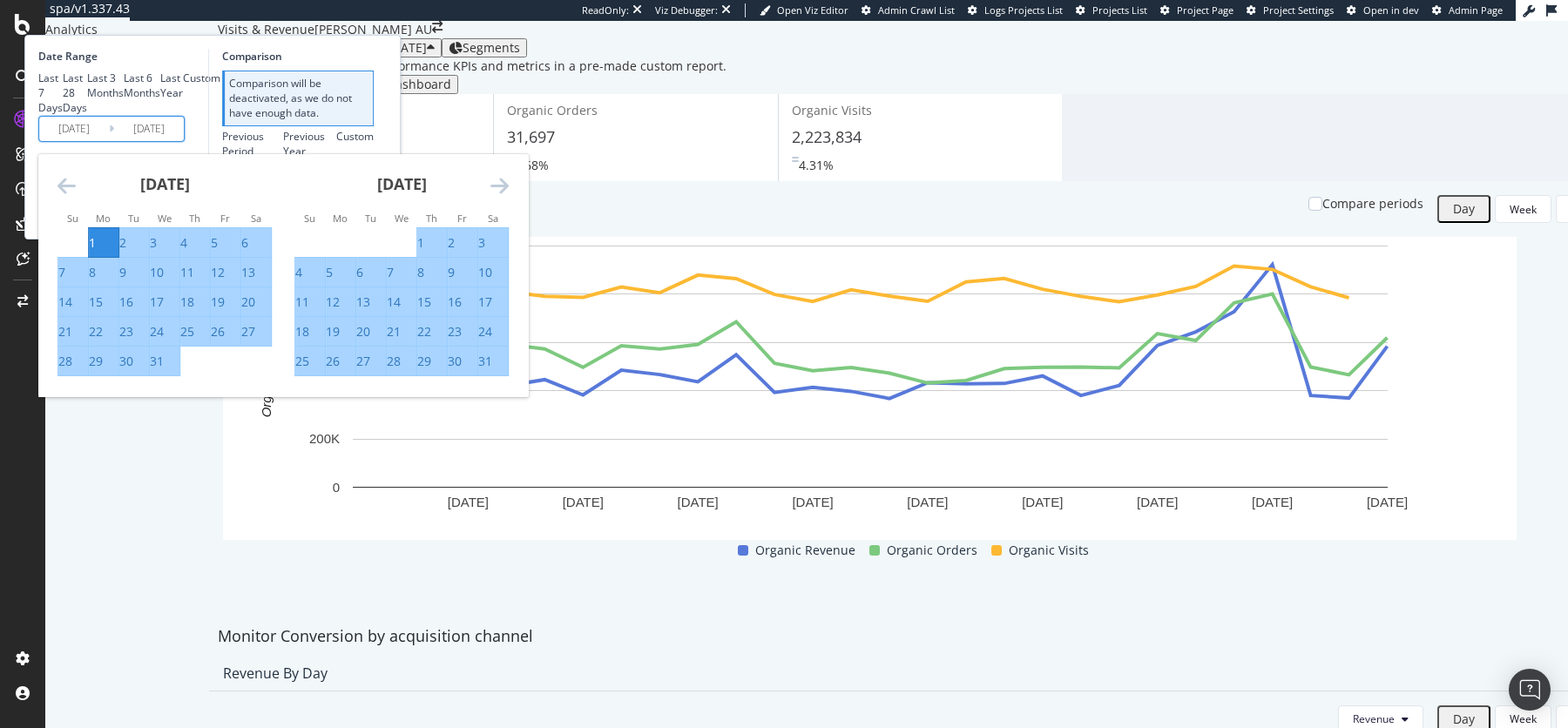
click at [509, 196] on icon "Move forward to switch to the next month." at bounding box center [499, 185] width 18 height 21
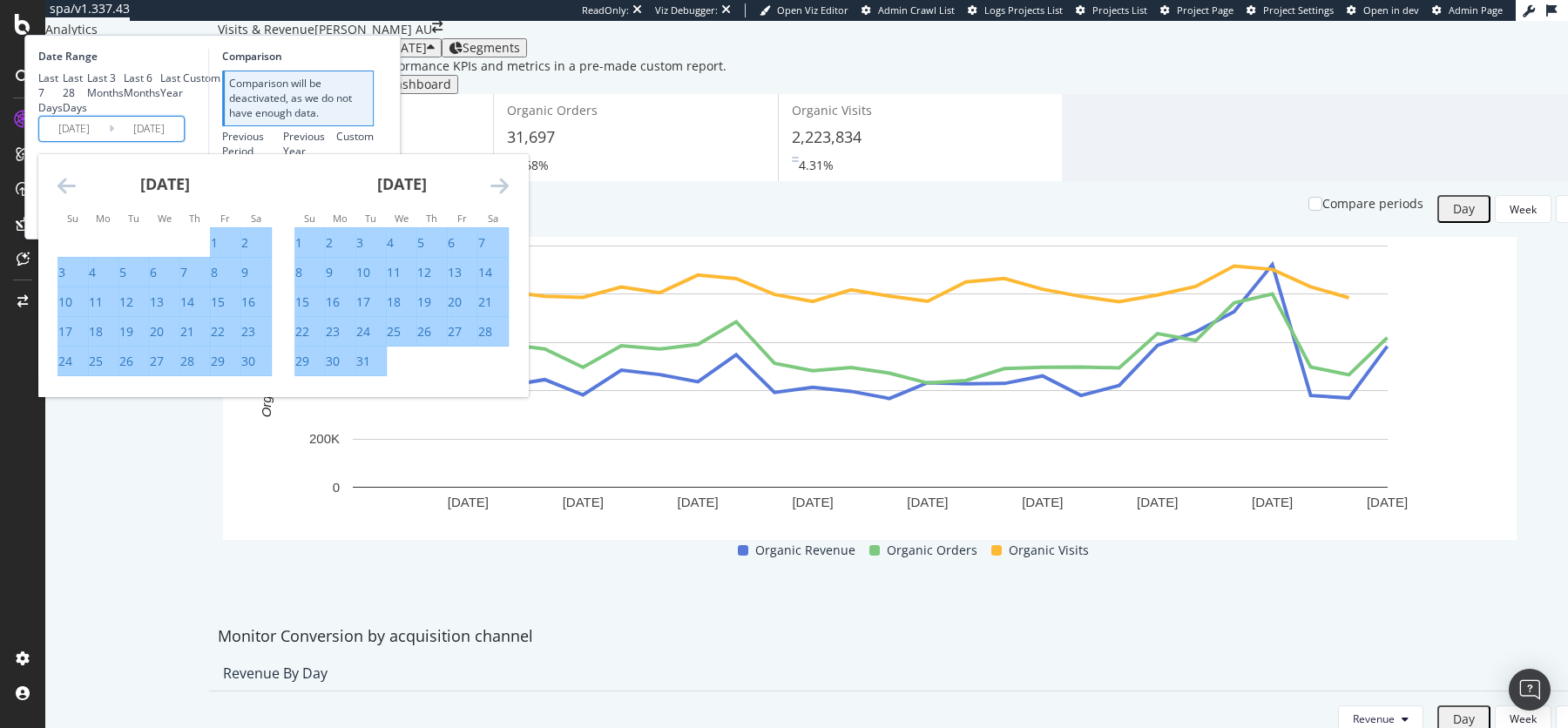
click at [509, 196] on icon "Move forward to switch to the next month." at bounding box center [499, 185] width 18 height 21
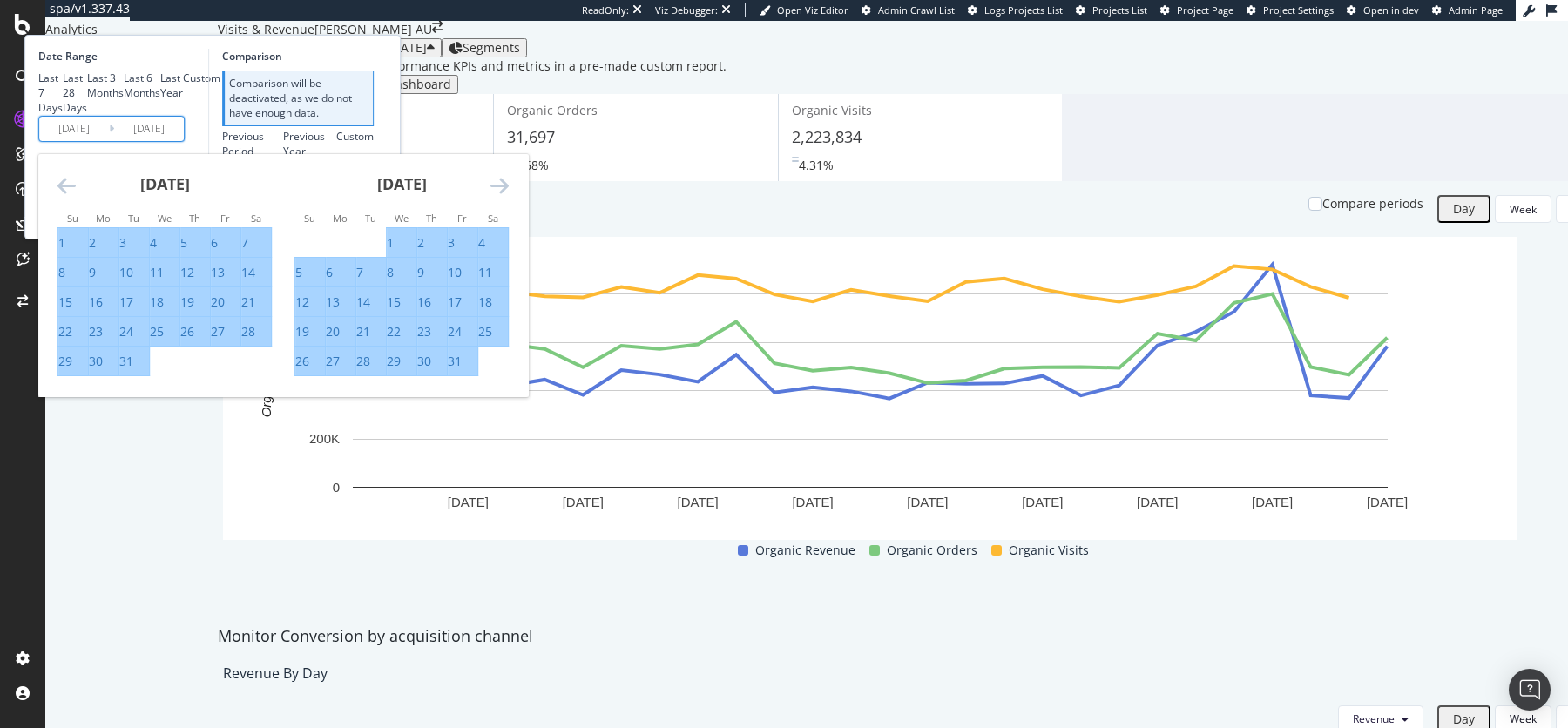
click at [509, 196] on icon "Move forward to switch to the next month." at bounding box center [499, 185] width 18 height 21
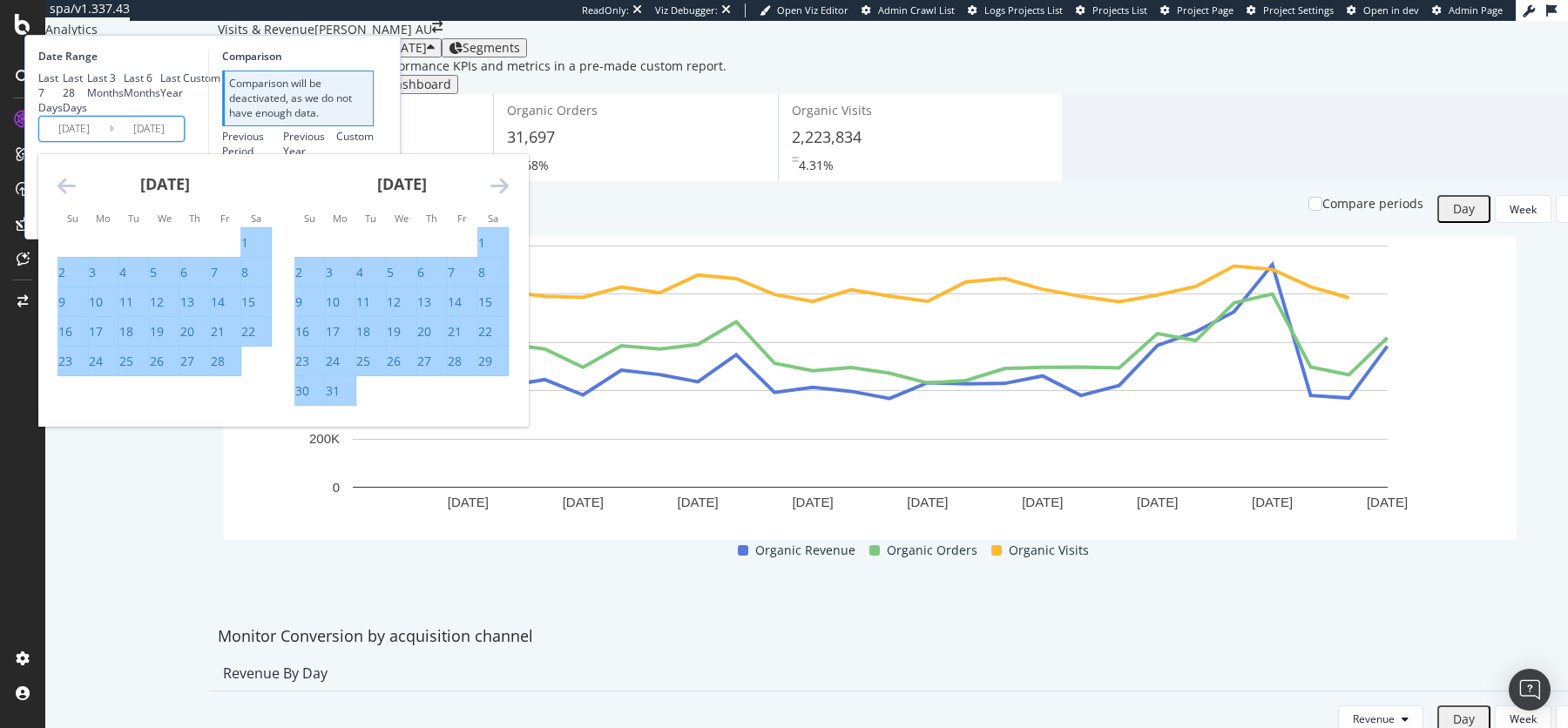
click at [509, 196] on icon "Move forward to switch to the next month." at bounding box center [499, 185] width 18 height 21
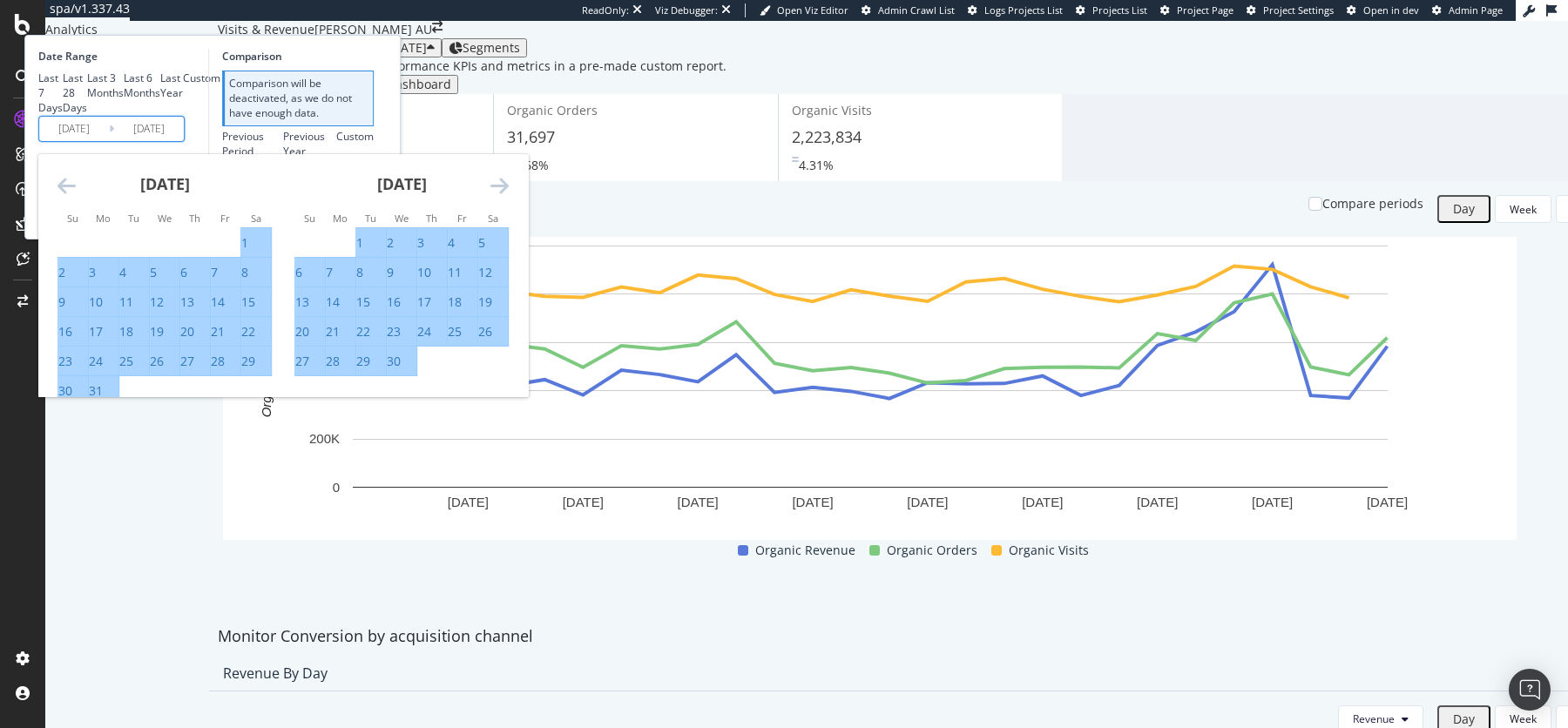
click at [509, 196] on icon "Move forward to switch to the next month." at bounding box center [499, 185] width 18 height 21
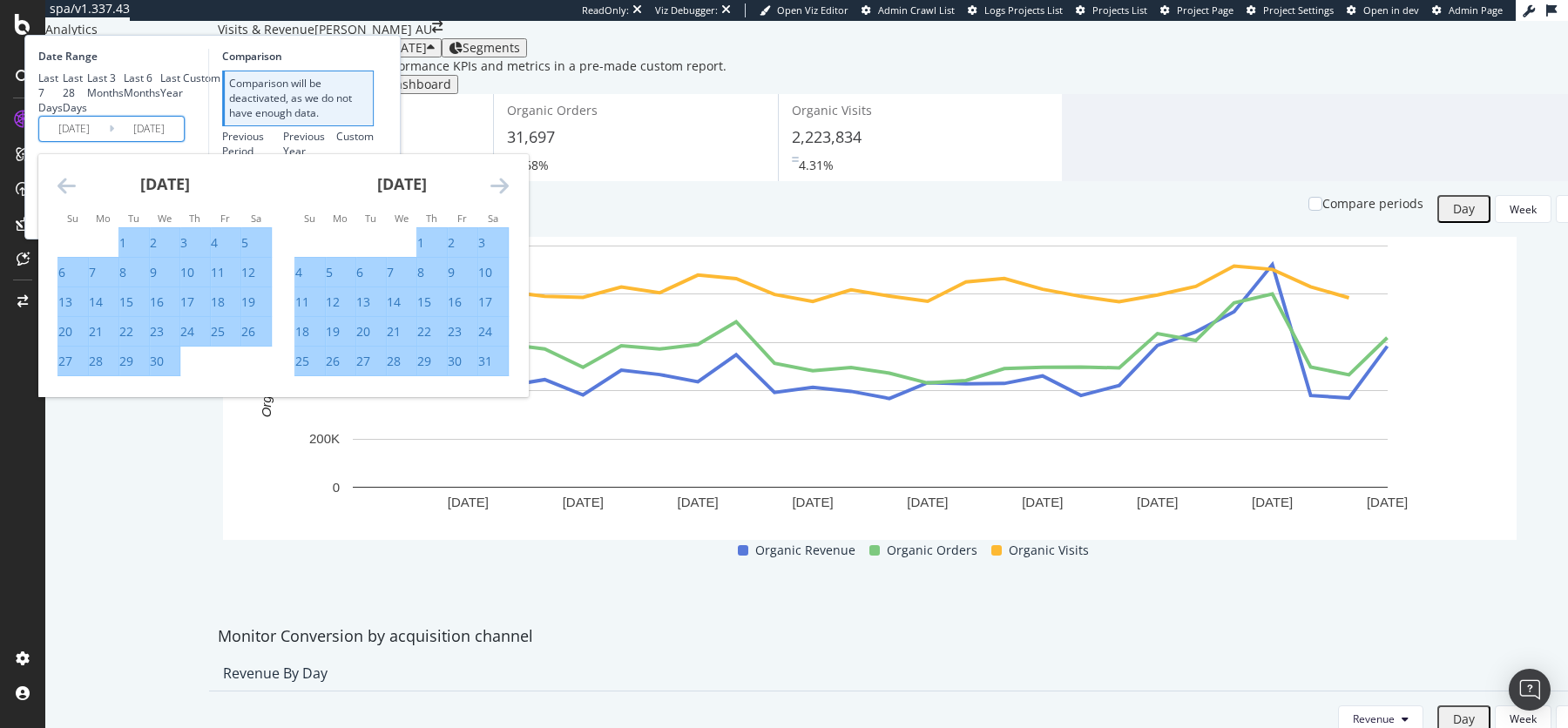
click at [509, 196] on icon "Move forward to switch to the next month." at bounding box center [499, 185] width 18 height 21
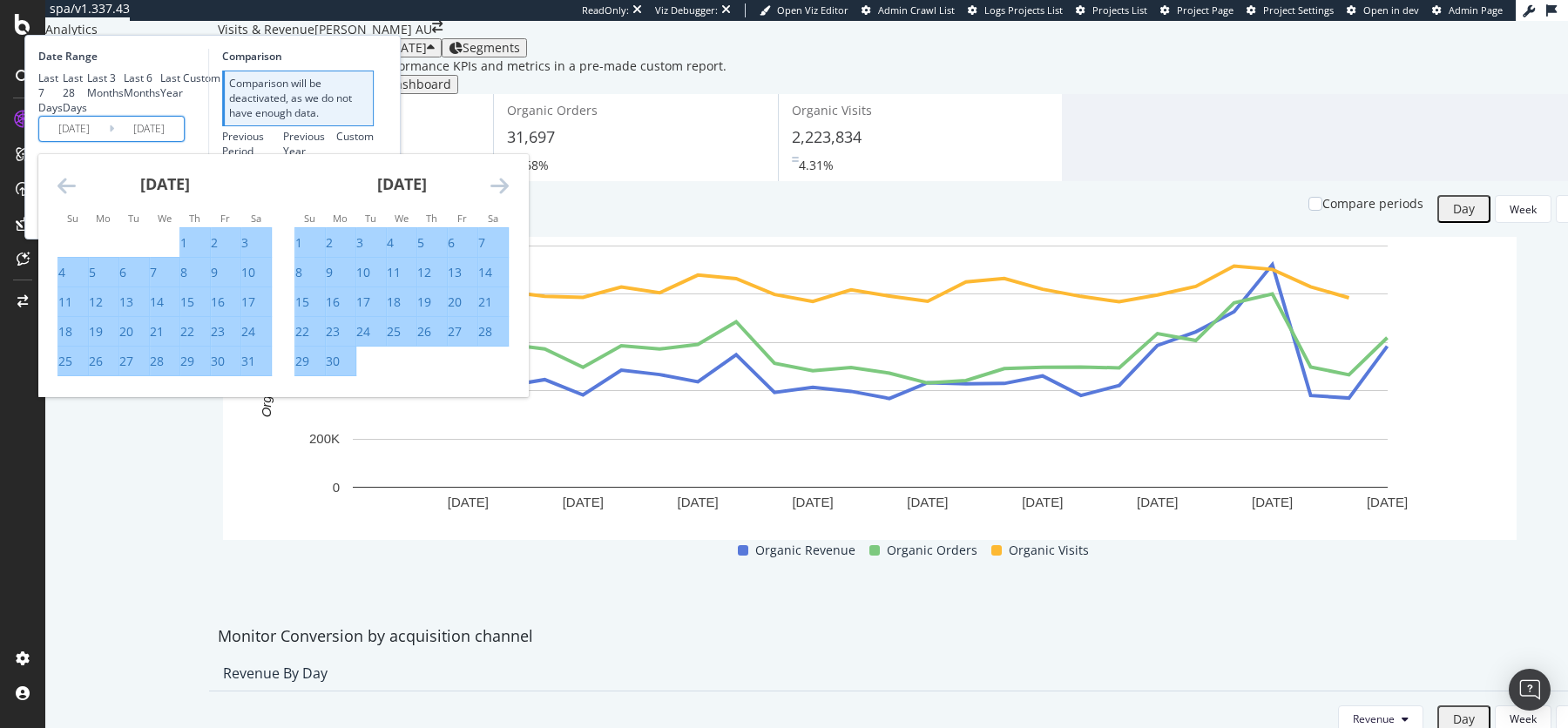
click at [309, 370] on div "29" at bounding box center [302, 361] width 14 height 17
type input "[DATE]"
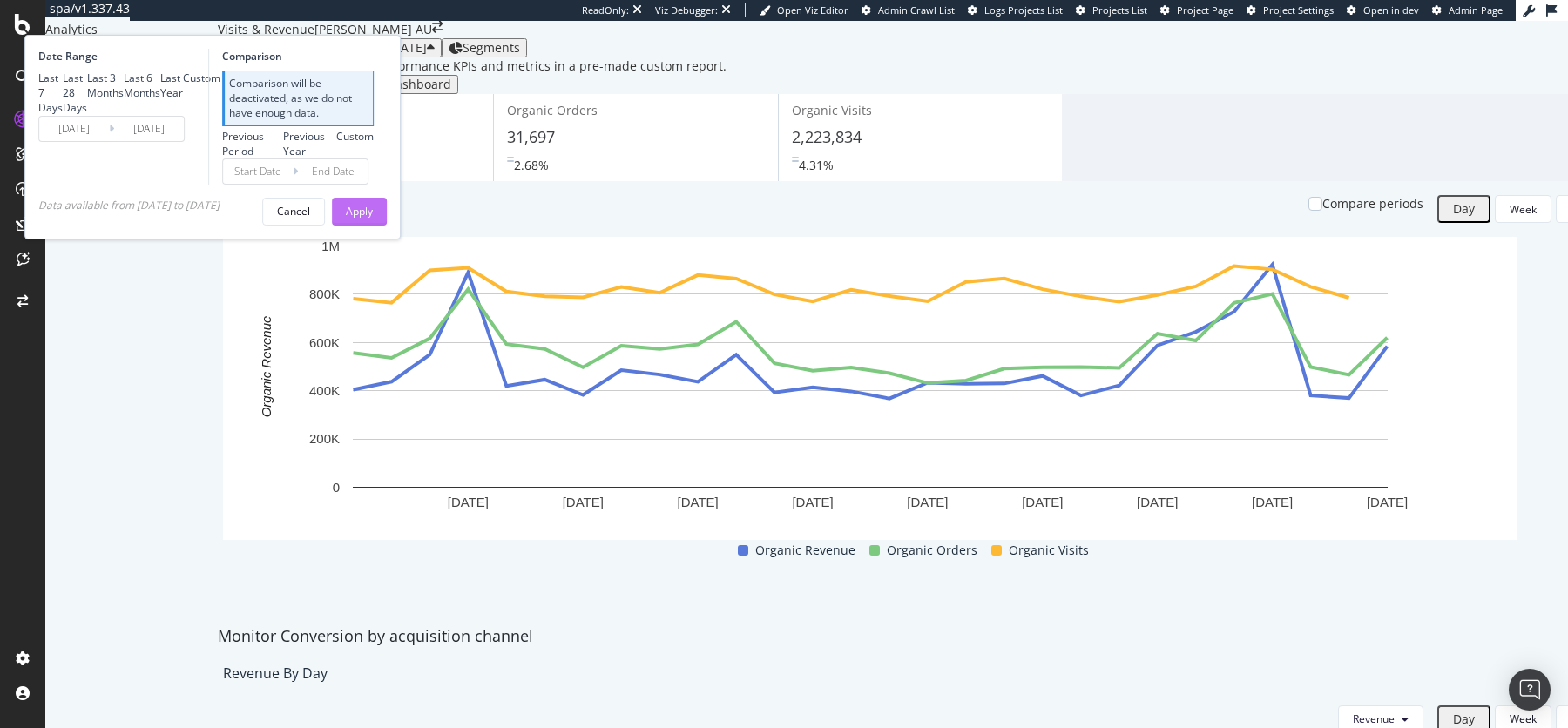
click at [373, 219] on div "Apply" at bounding box center [359, 211] width 27 height 14
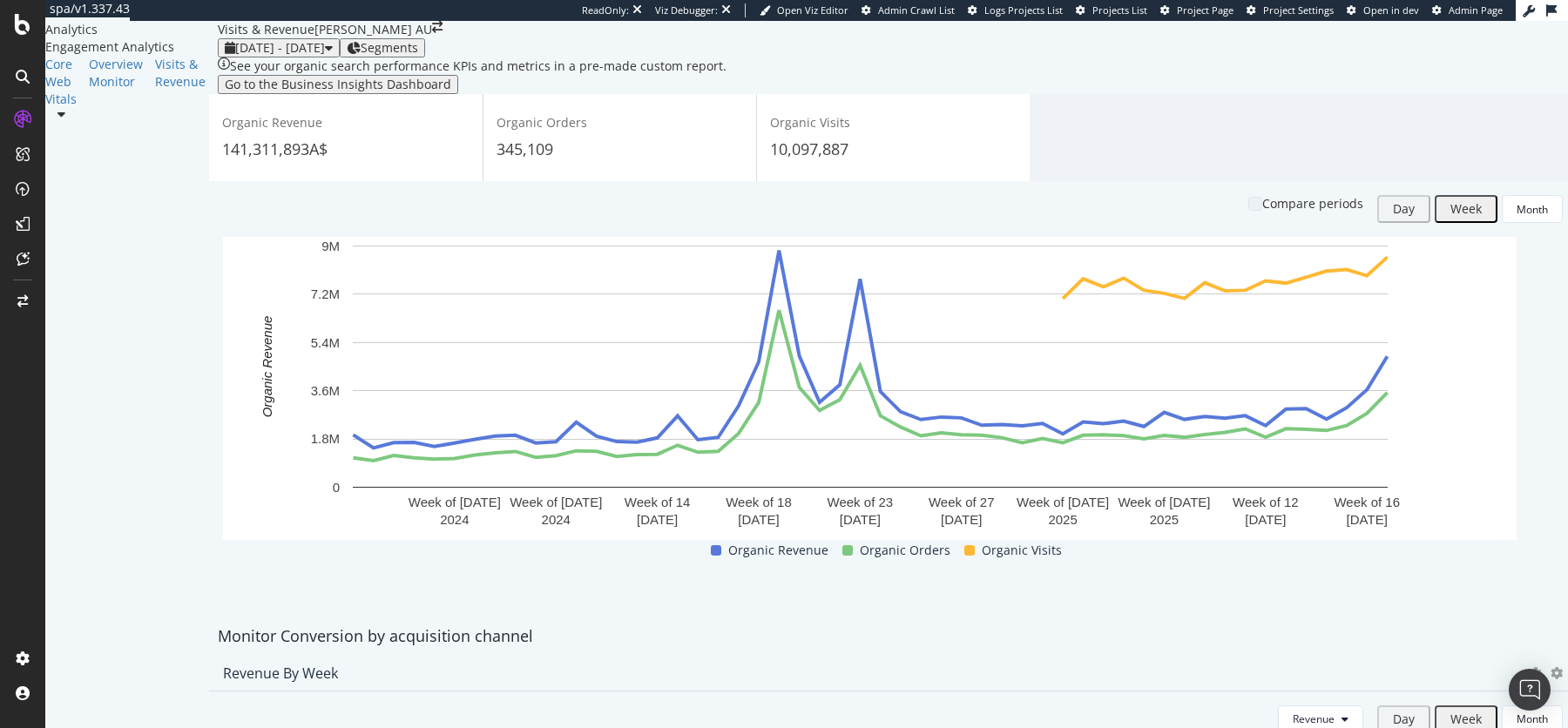
click at [418, 55] on div "Segments" at bounding box center [382, 47] width 71 height 14
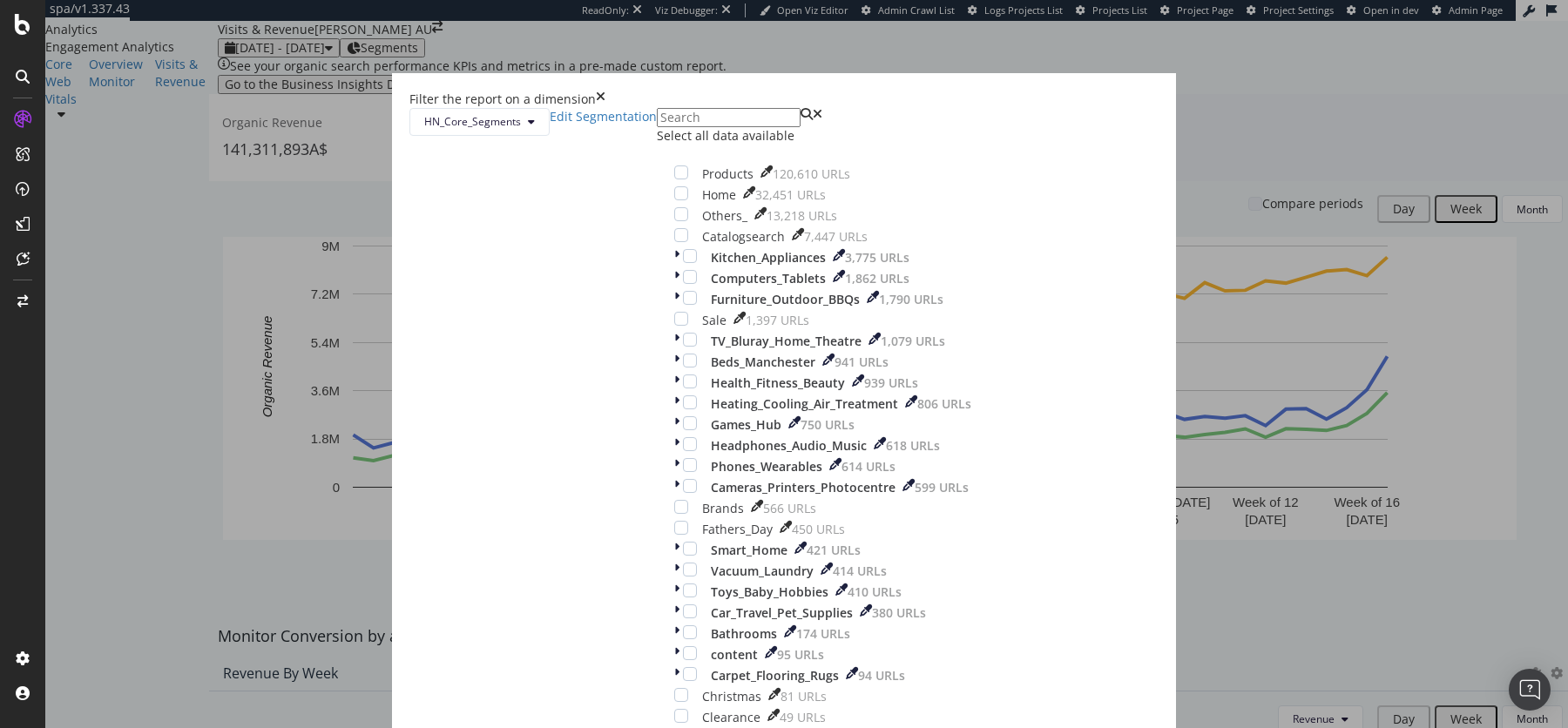
click at [481, 131] on div "Filter the report on a dimension HN_Core_Segments Edit Segmentation Select all …" at bounding box center [784, 364] width 1568 height 728
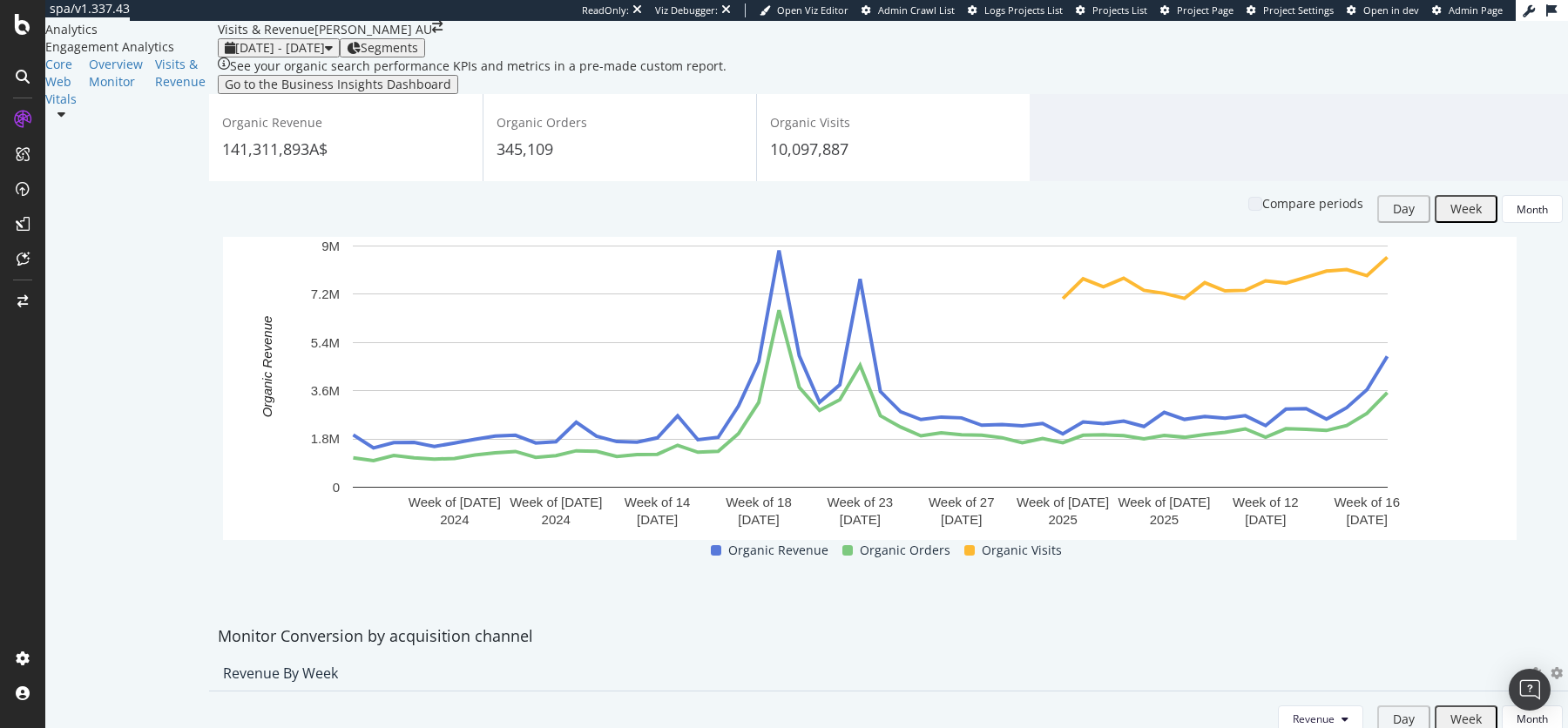
click at [377, 94] on button "Go to the Business Insights Dashboard" at bounding box center [338, 84] width 240 height 19
